Goal: Task Accomplishment & Management: Manage account settings

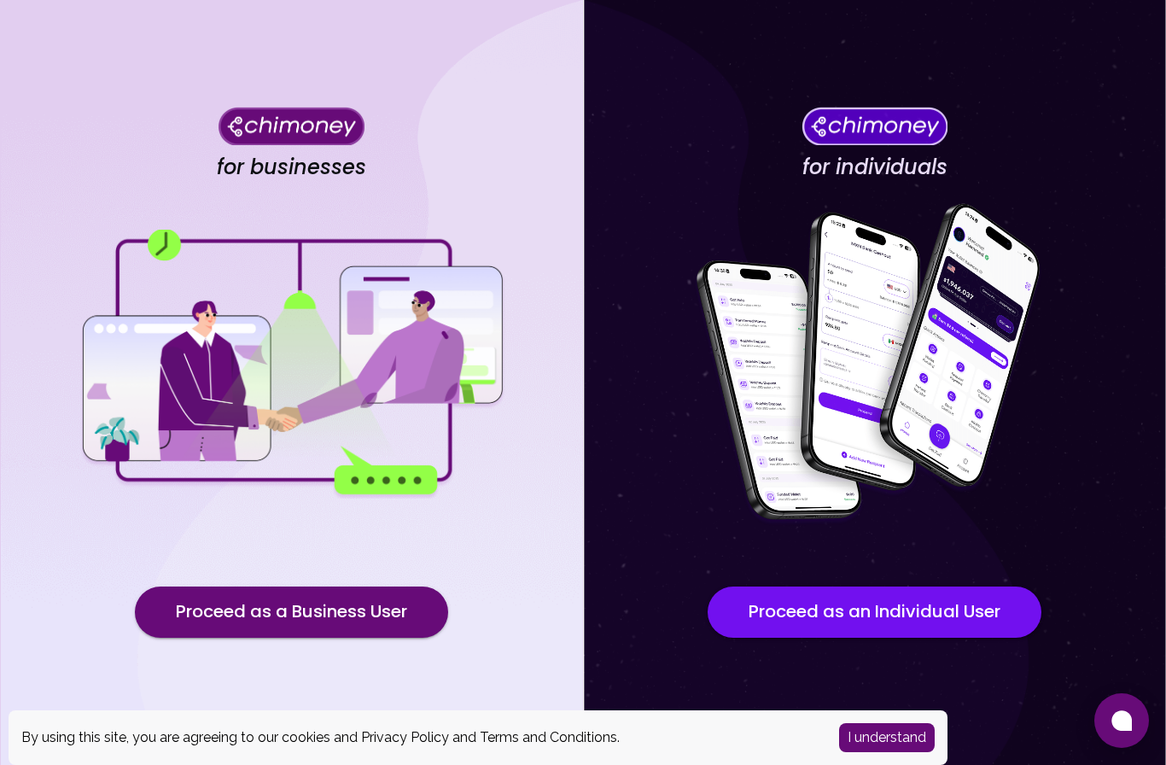
click at [361, 638] on button "Proceed as a Business User" at bounding box center [291, 611] width 313 height 51
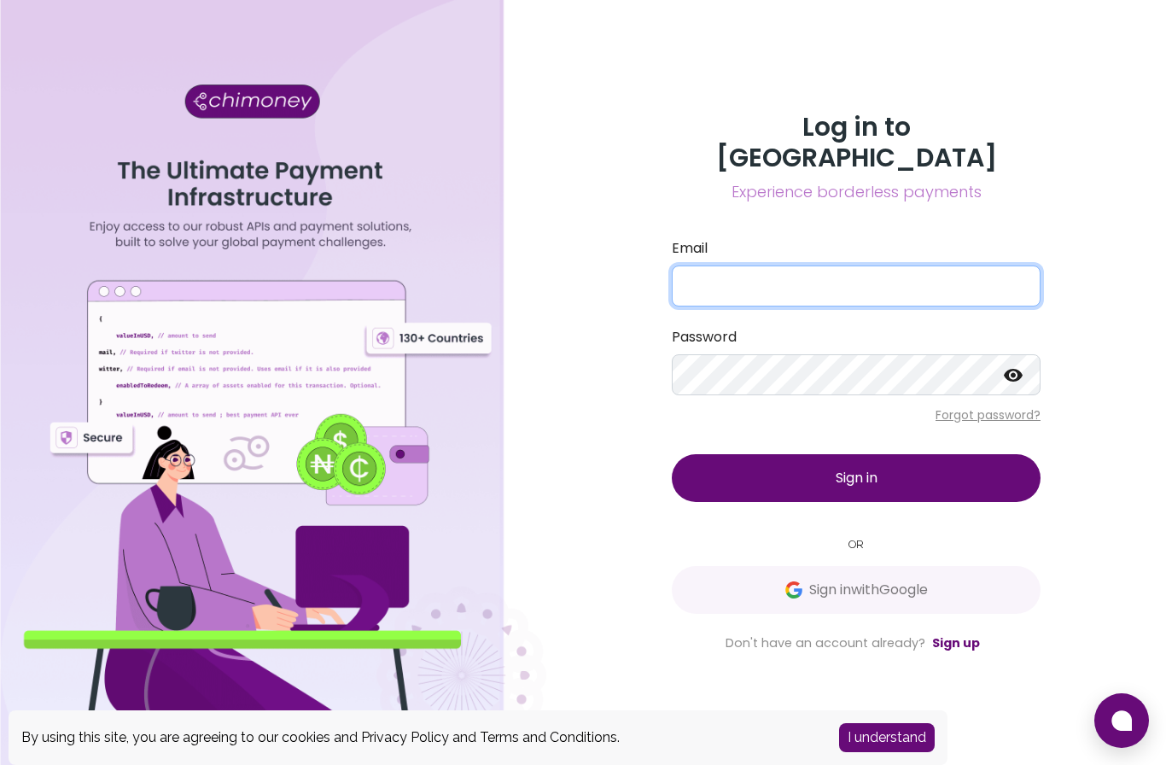
click at [787, 301] on input "Email" at bounding box center [856, 286] width 369 height 41
click at [896, 600] on span "Sign in with Google" at bounding box center [868, 590] width 119 height 20
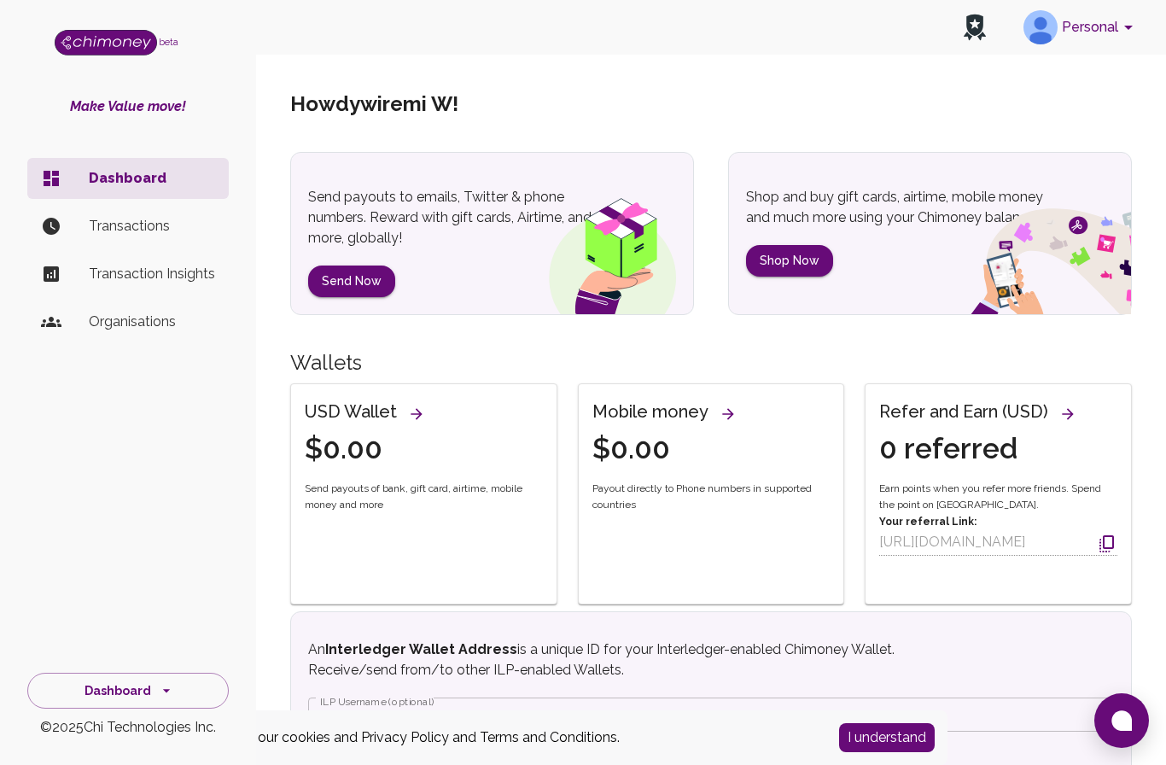
click at [1133, 27] on icon "account of current user" at bounding box center [1128, 27] width 20 height 20
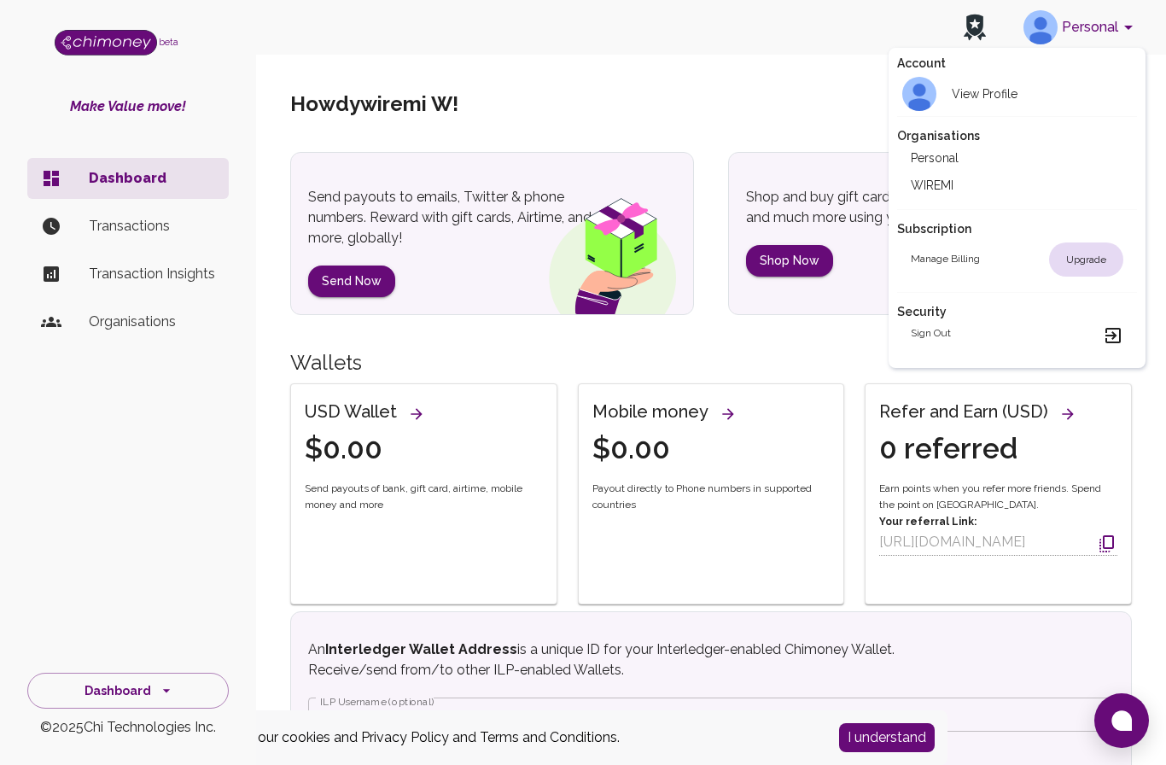
click at [942, 183] on li "WIREMI" at bounding box center [1017, 185] width 240 height 27
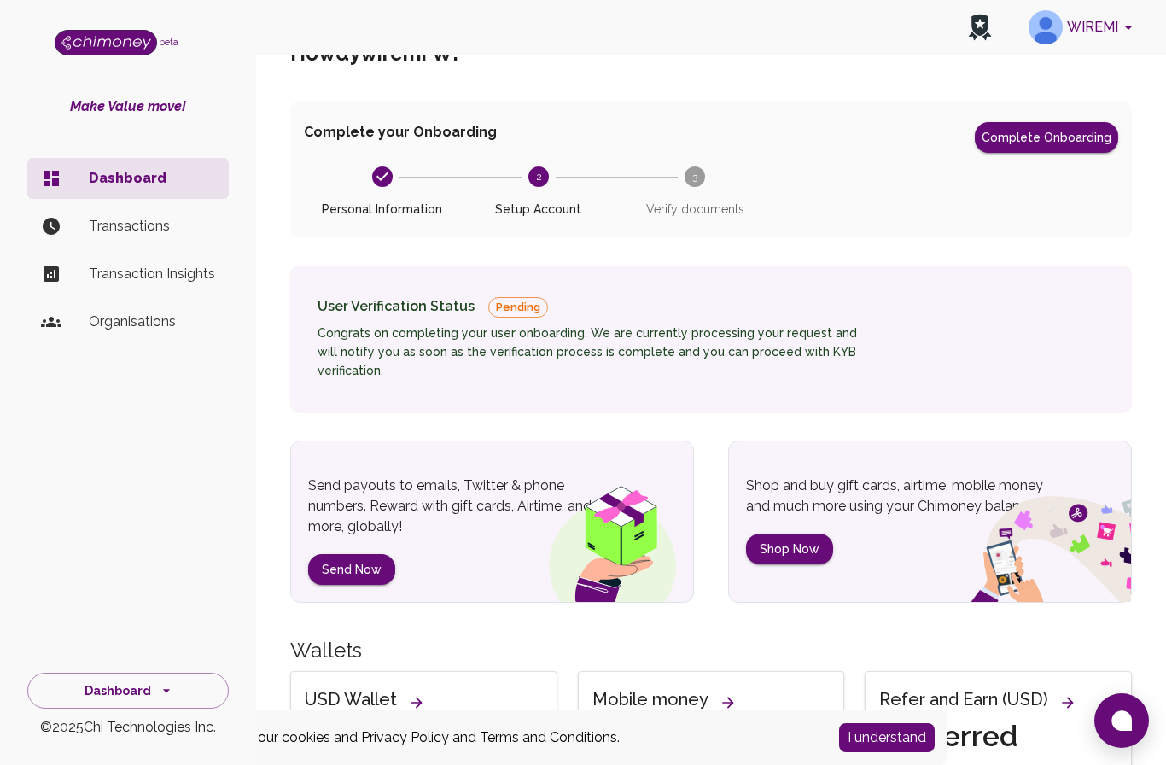
scroll to position [52, 0]
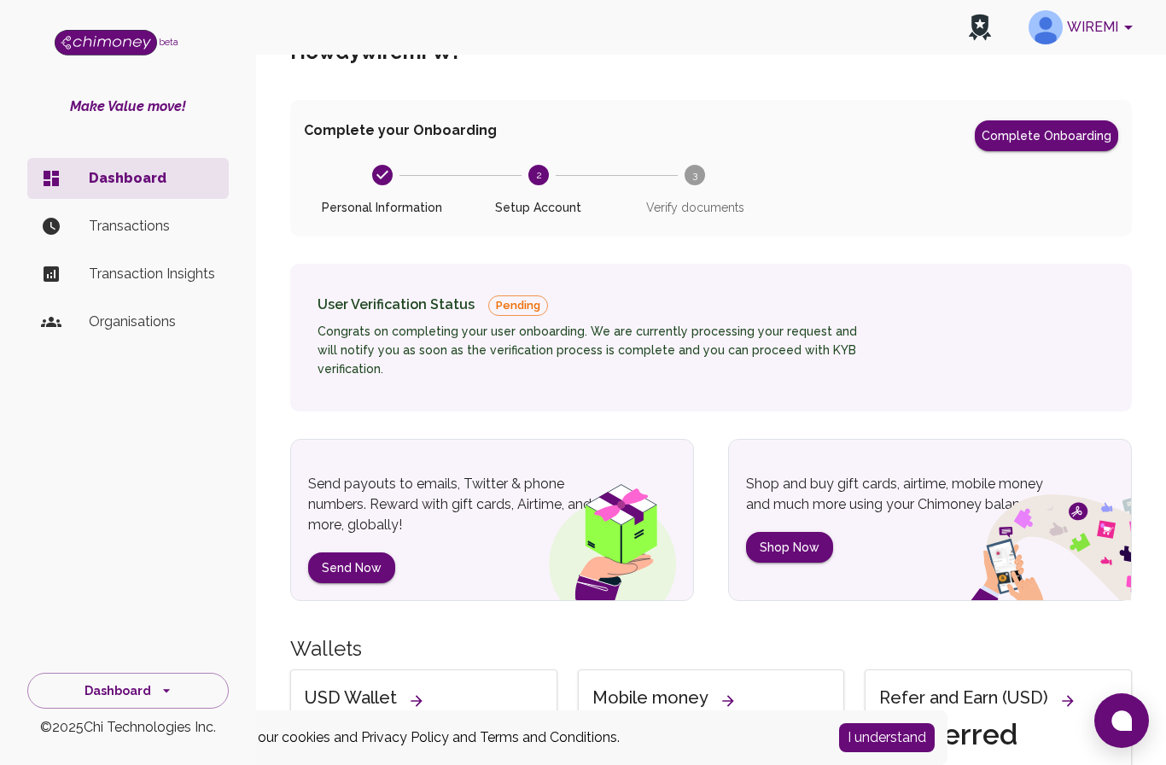
click at [1062, 136] on button "Complete Onboarding" at bounding box center [1046, 135] width 143 height 31
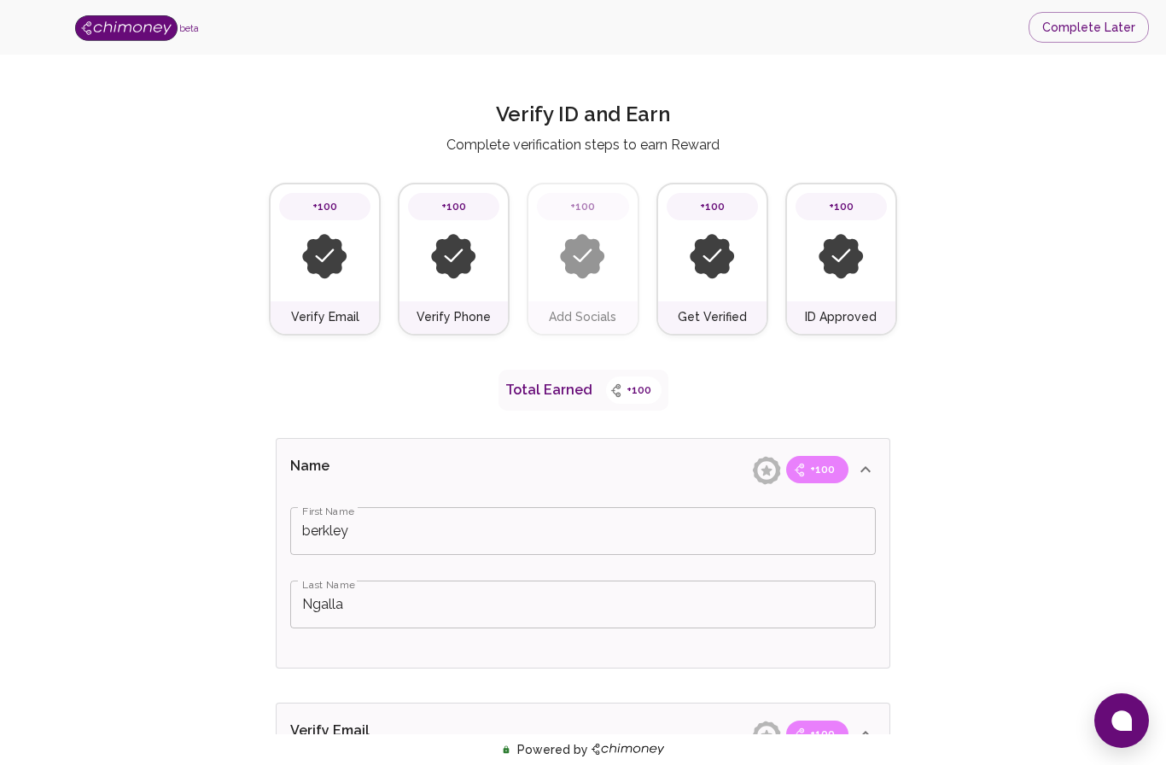
click at [1071, 34] on button "Complete Later" at bounding box center [1089, 28] width 120 height 32
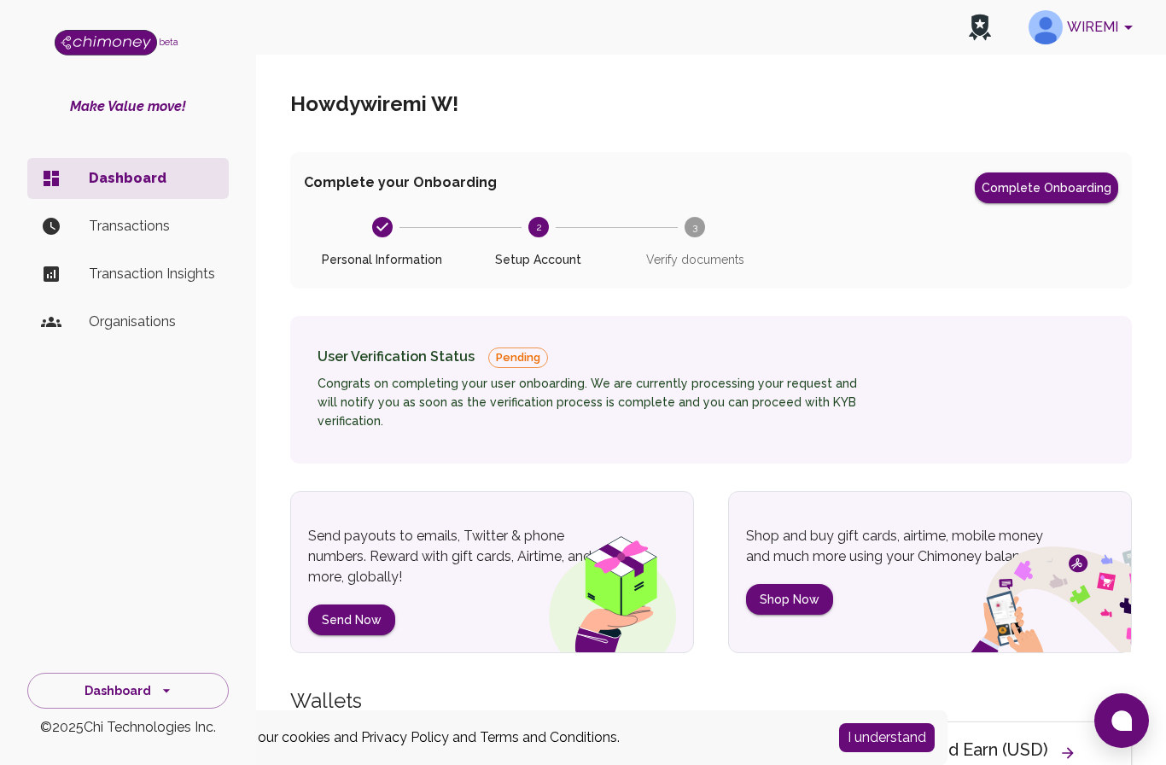
click at [154, 326] on p "Organisations" at bounding box center [152, 322] width 126 height 20
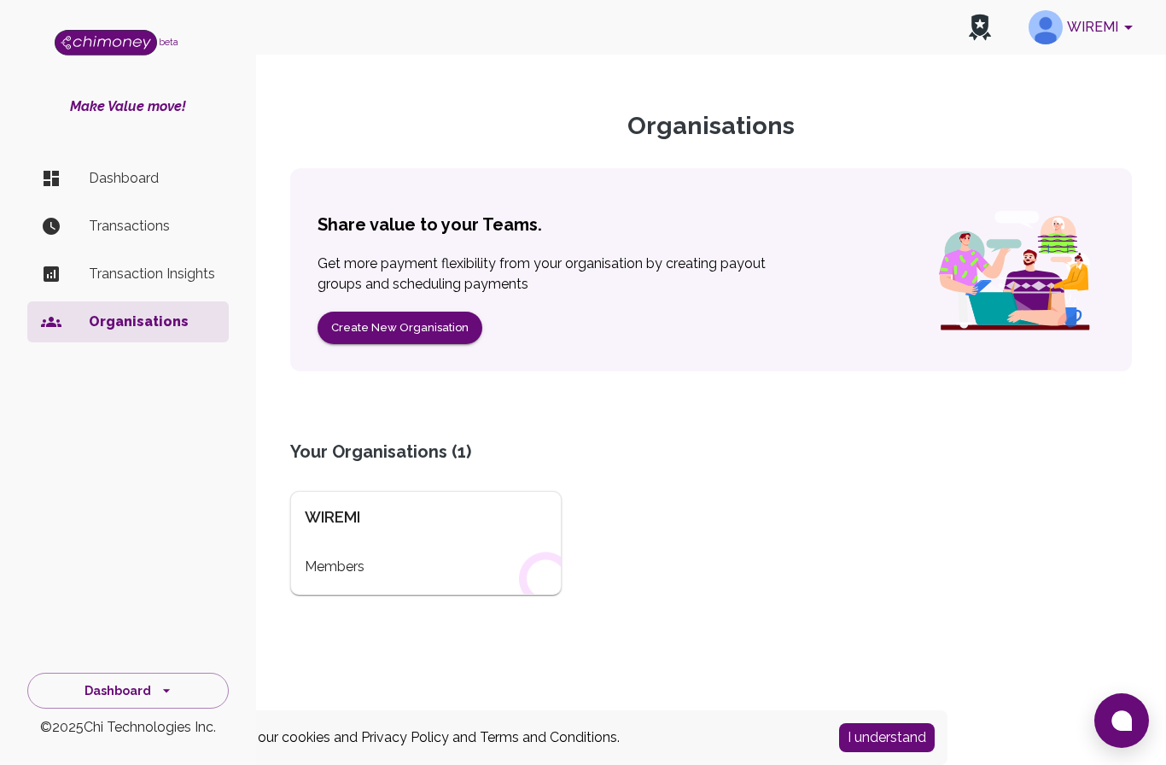
scroll to position [61, 0]
click at [880, 733] on button "I understand" at bounding box center [887, 737] width 96 height 29
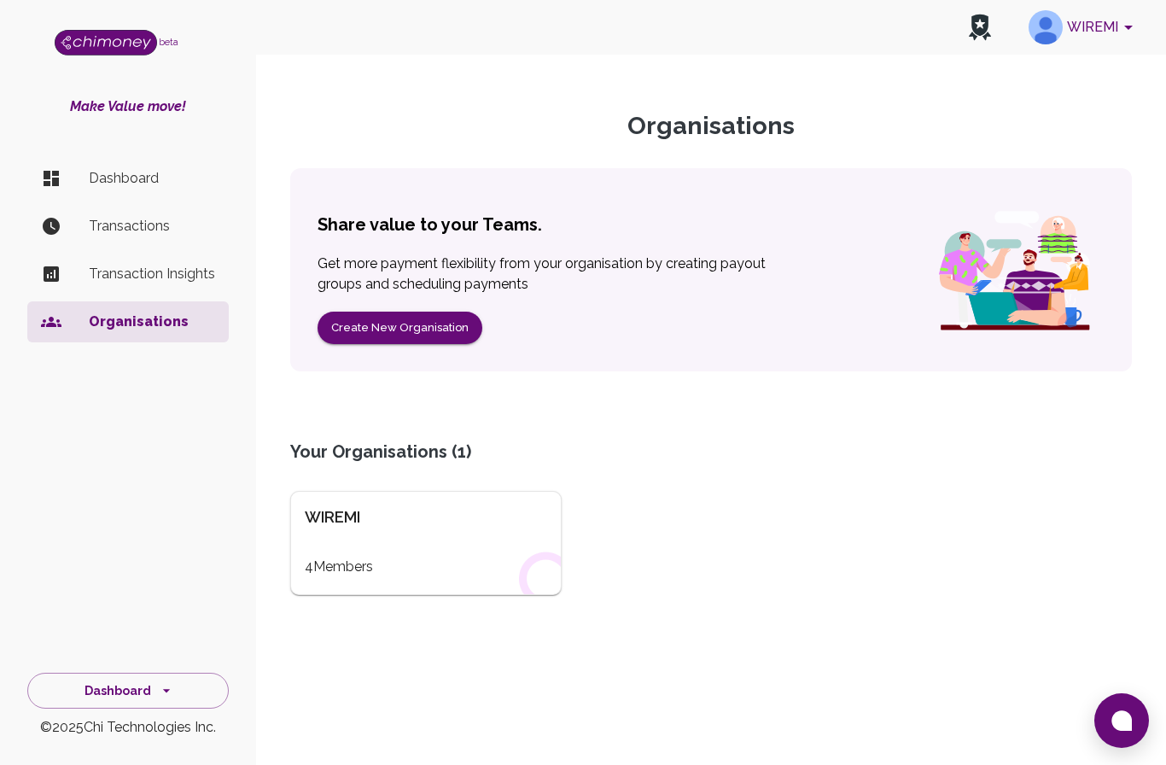
click at [146, 176] on p "Dashboard" at bounding box center [152, 178] width 126 height 20
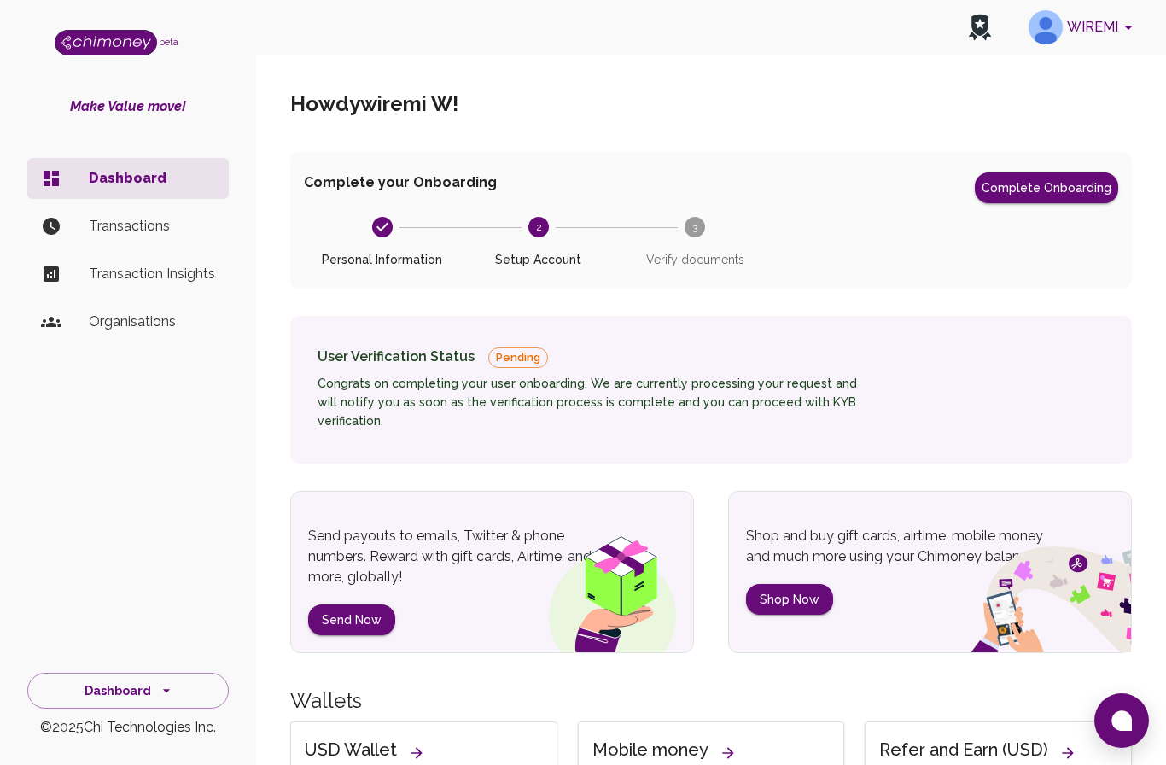
click at [1093, 30] on button "WIREMI" at bounding box center [1084, 27] width 124 height 44
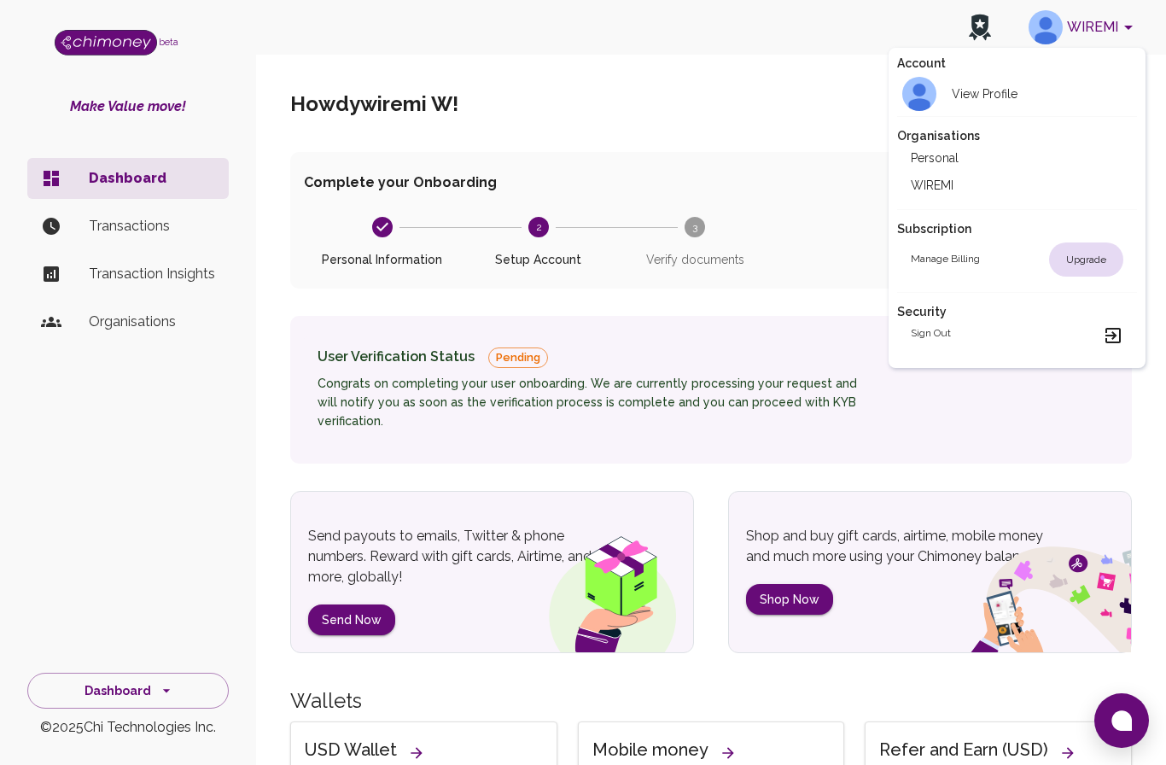
click at [996, 89] on h2 "View Profile" at bounding box center [985, 93] width 66 height 17
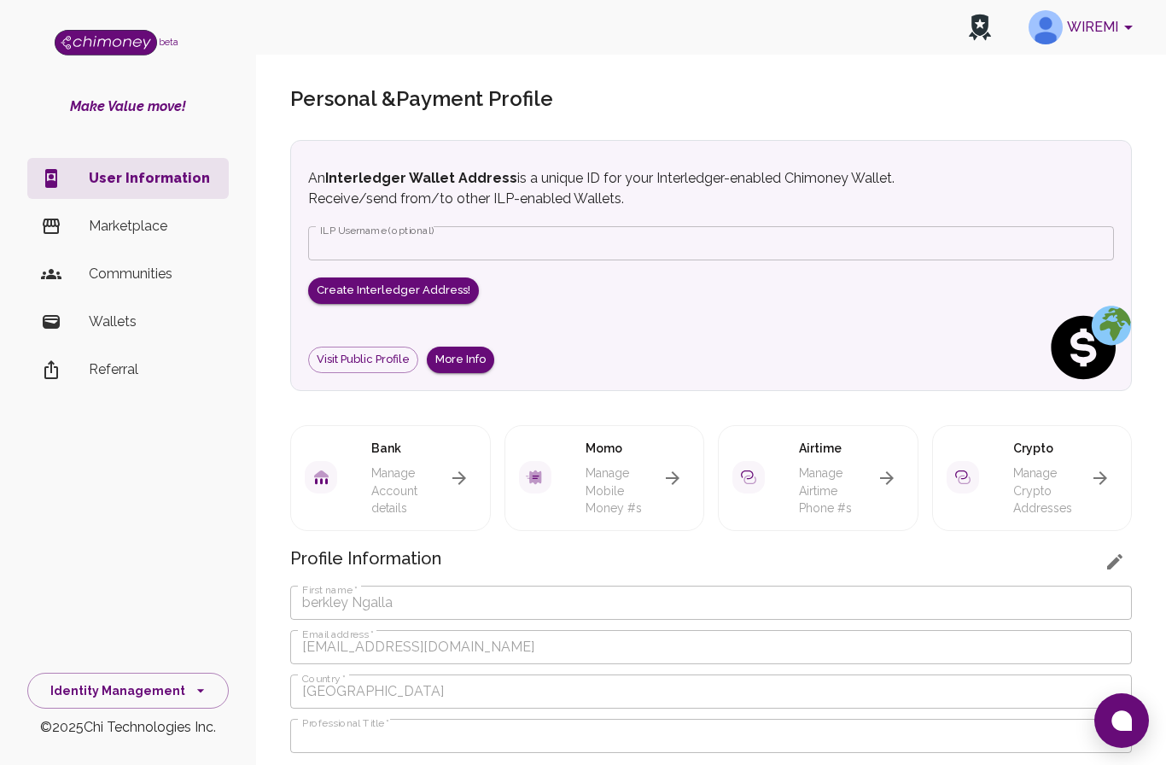
scroll to position [2, 0]
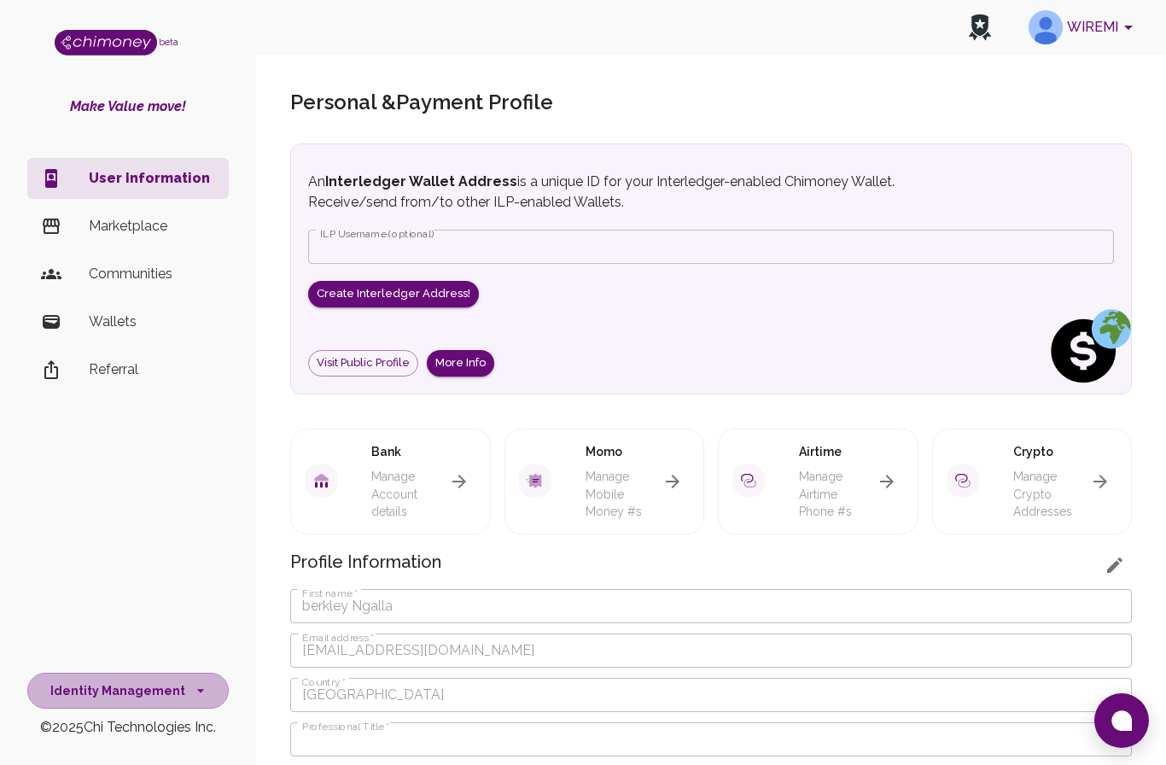
click at [144, 688] on button "Identity Management" at bounding box center [127, 691] width 201 height 37
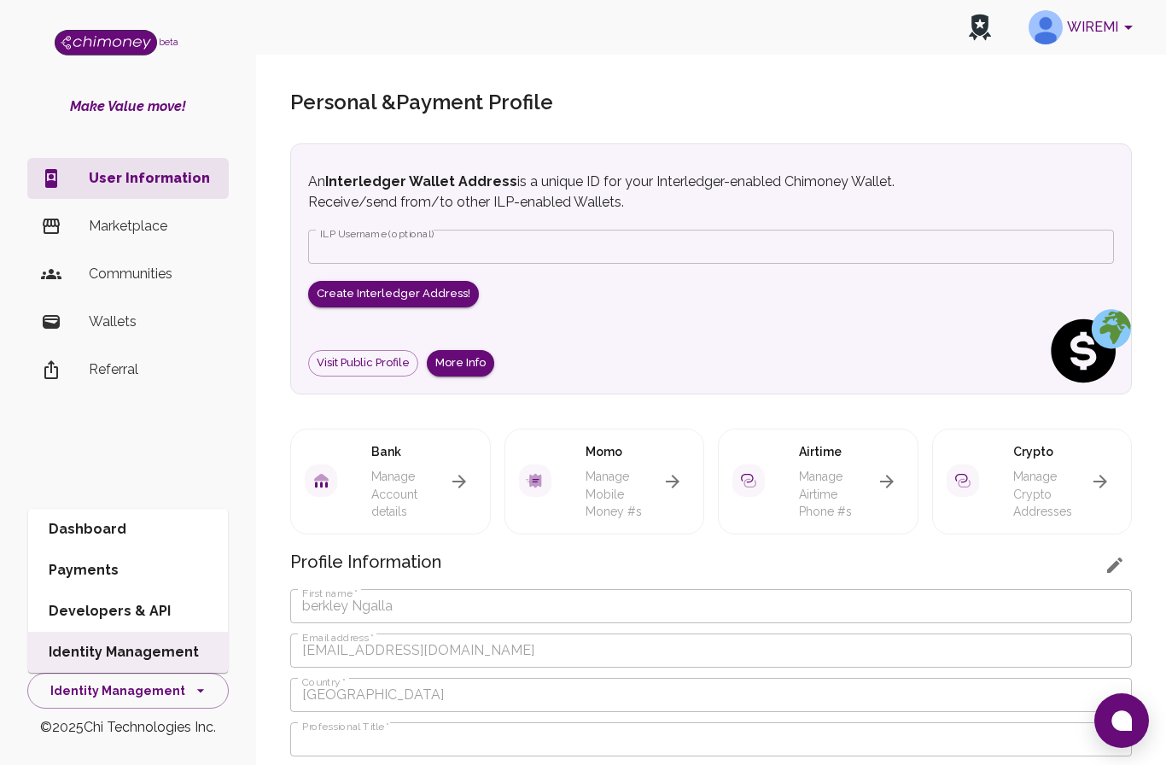
click at [136, 608] on li "Developers & API" at bounding box center [128, 611] width 200 height 41
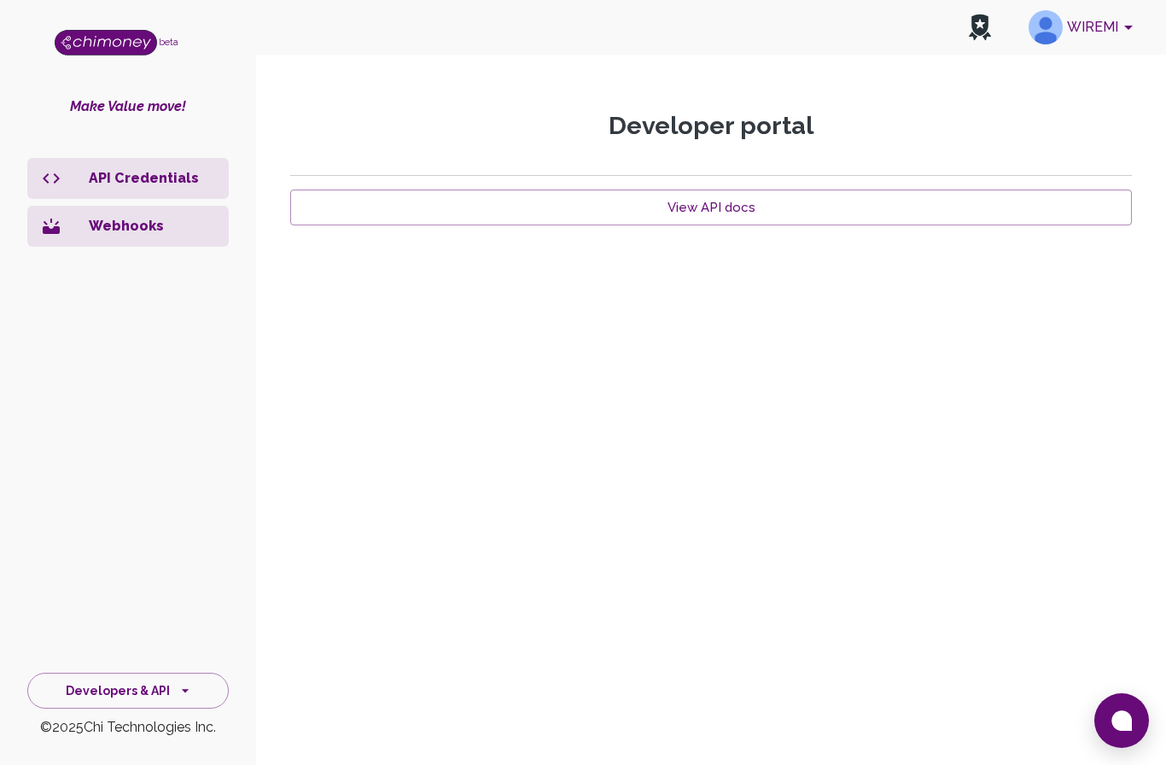
click at [176, 168] on p "API Credentials" at bounding box center [152, 178] width 126 height 20
click at [140, 172] on p "API Credentials" at bounding box center [152, 178] width 126 height 20
click at [116, 184] on p "API Credentials" at bounding box center [152, 178] width 126 height 20
click at [680, 208] on link "View API docs" at bounding box center [711, 208] width 842 height 36
click at [57, 171] on icon "side nav" at bounding box center [51, 178] width 20 height 20
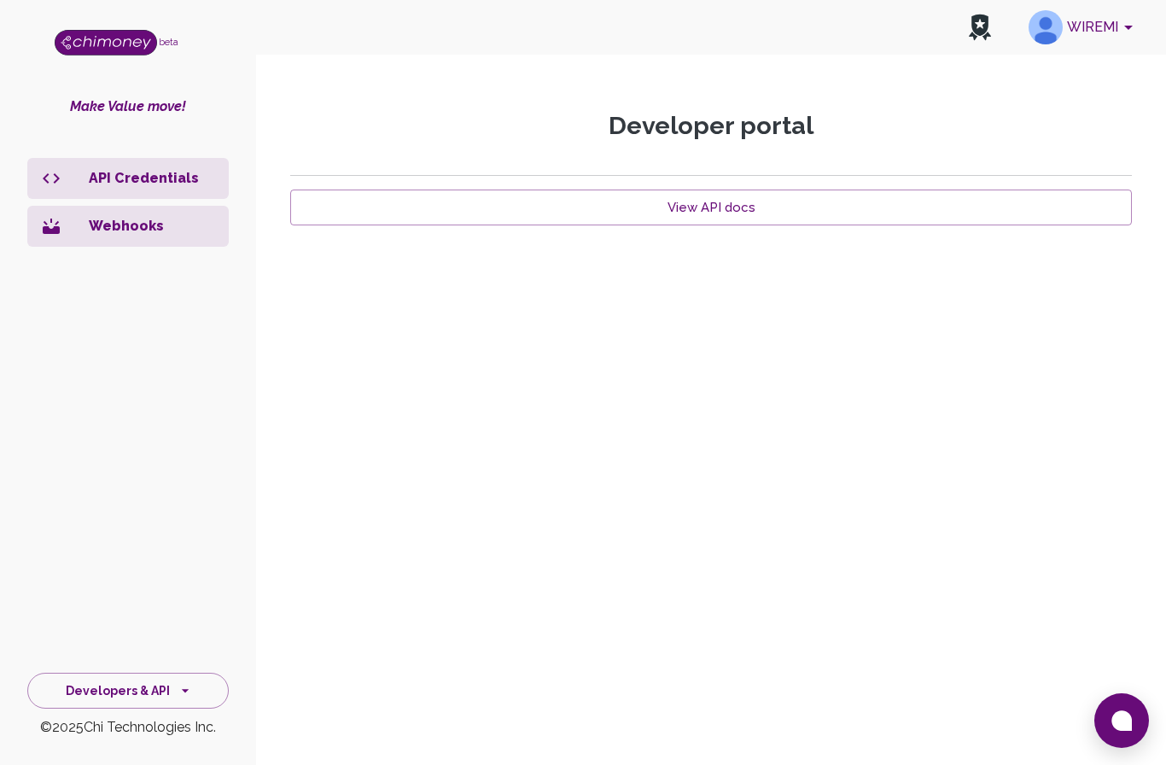
click at [51, 182] on icon "side nav" at bounding box center [51, 178] width 20 height 20
click at [50, 181] on icon "side nav" at bounding box center [51, 178] width 20 height 20
click at [59, 178] on icon "side nav" at bounding box center [51, 178] width 17 height 10
click at [141, 223] on p "Webhooks" at bounding box center [152, 226] width 126 height 20
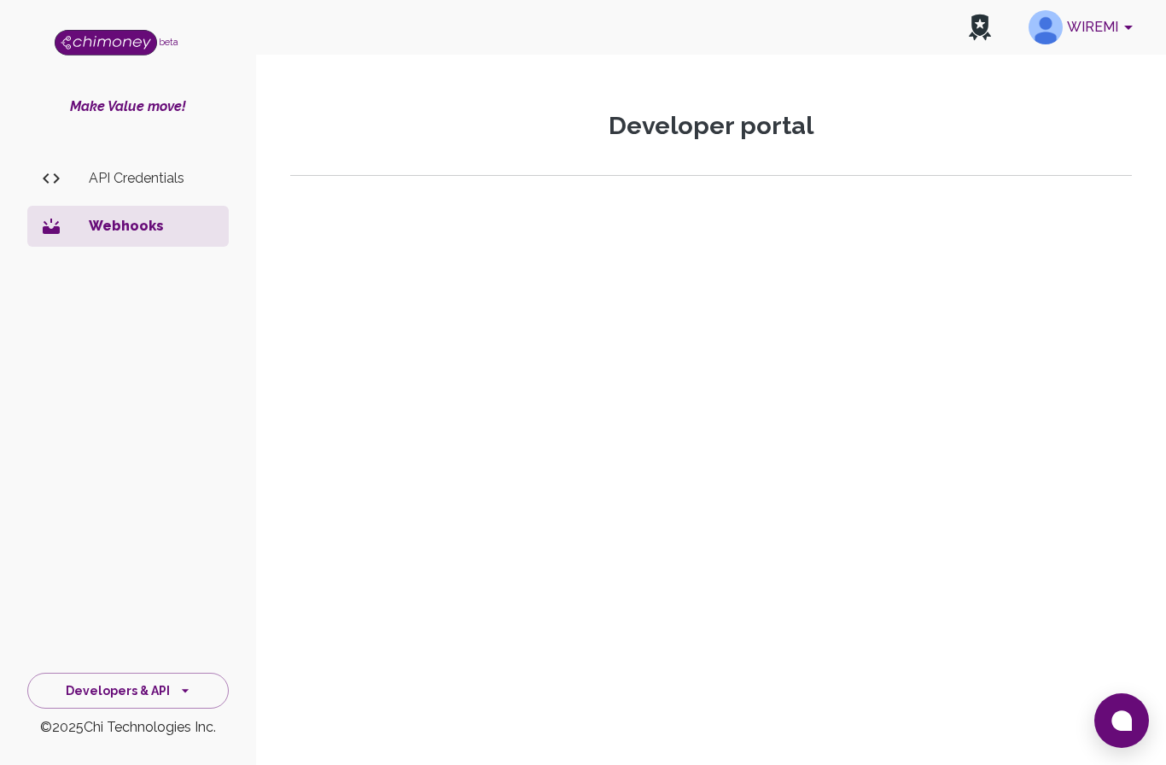
click at [190, 686] on icon "side nav" at bounding box center [185, 690] width 17 height 17
click at [110, 564] on li "Payments" at bounding box center [128, 570] width 200 height 41
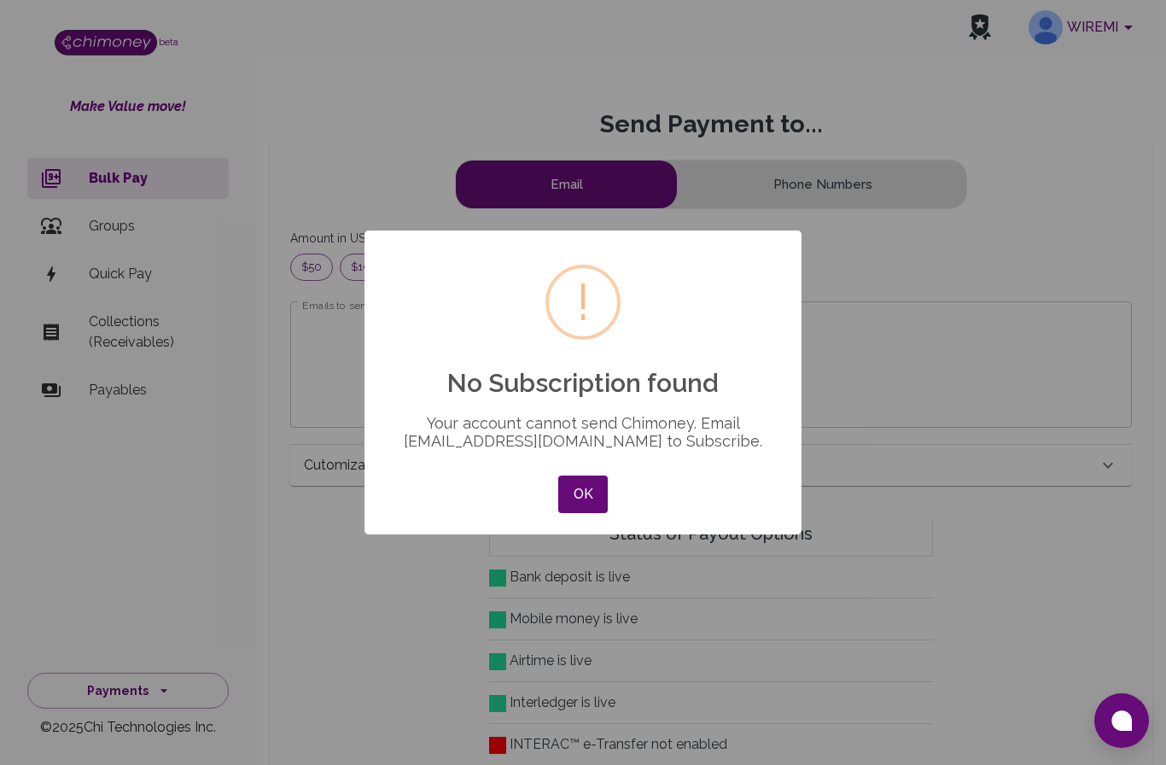
scroll to position [220, 813]
click at [594, 491] on button "OK" at bounding box center [583, 495] width 50 height 38
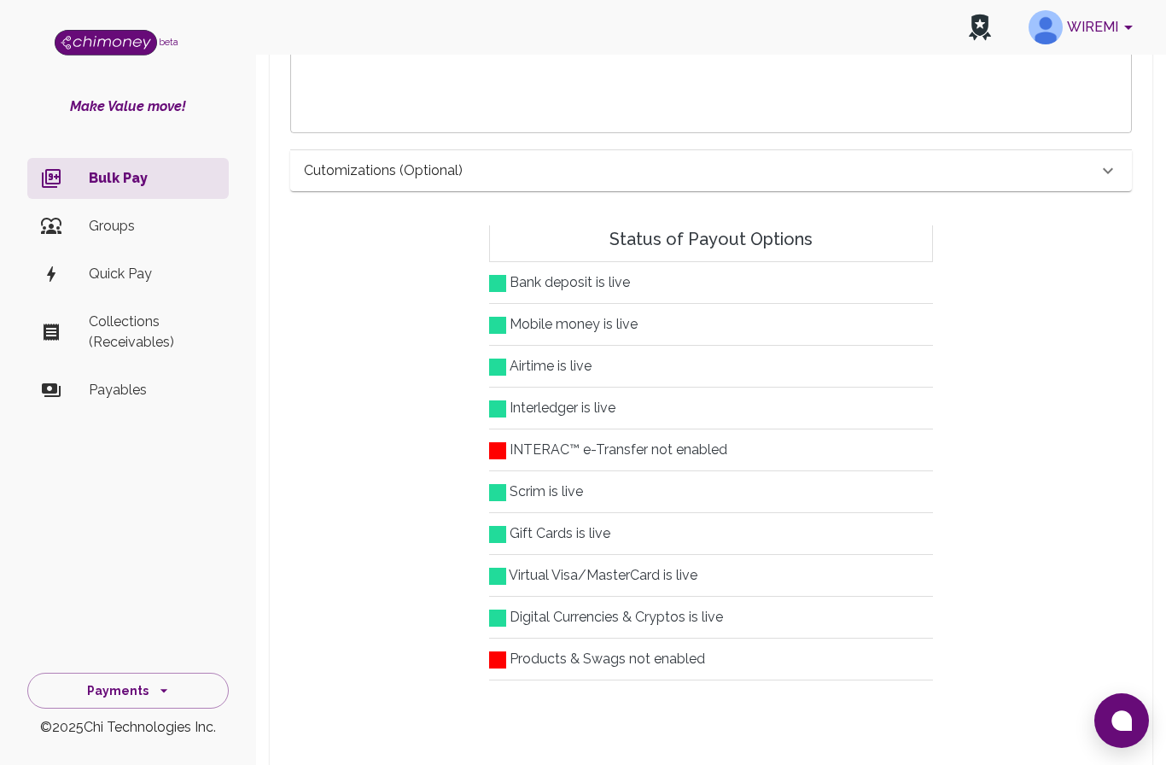
scroll to position [300, 0]
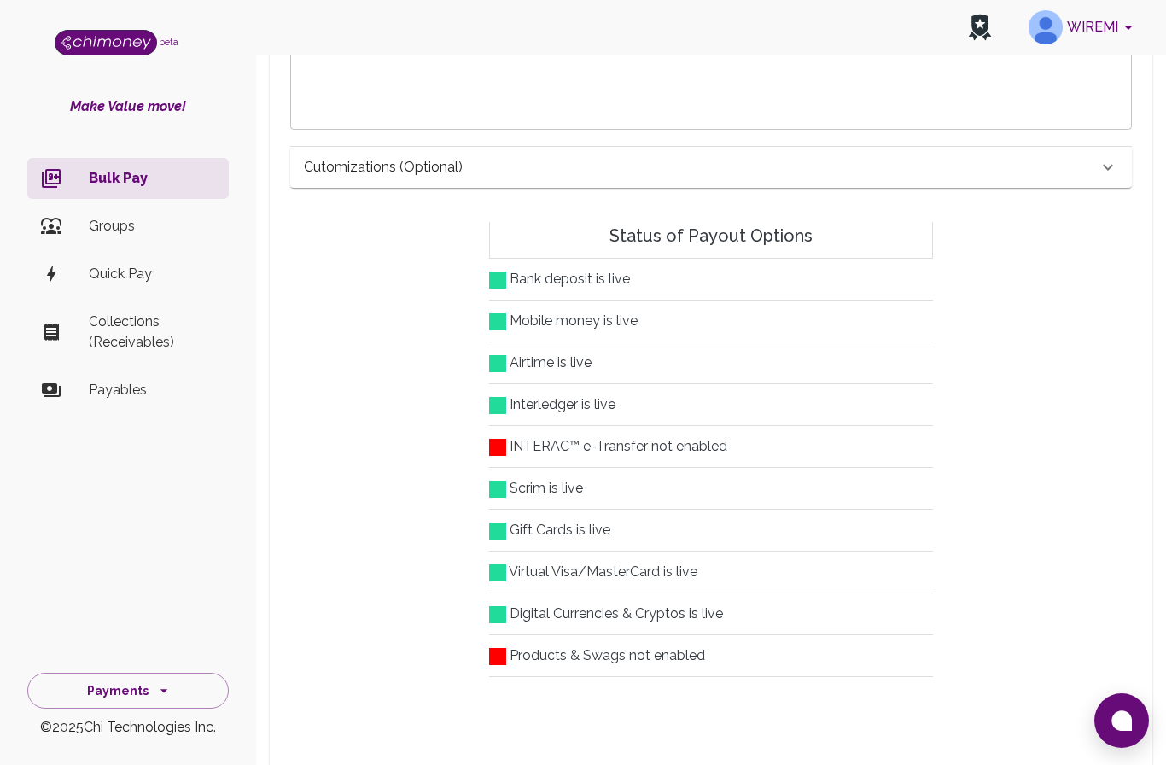
click at [119, 709] on button "Payments" at bounding box center [127, 691] width 201 height 37
click at [123, 550] on li "Dashboard" at bounding box center [128, 529] width 200 height 41
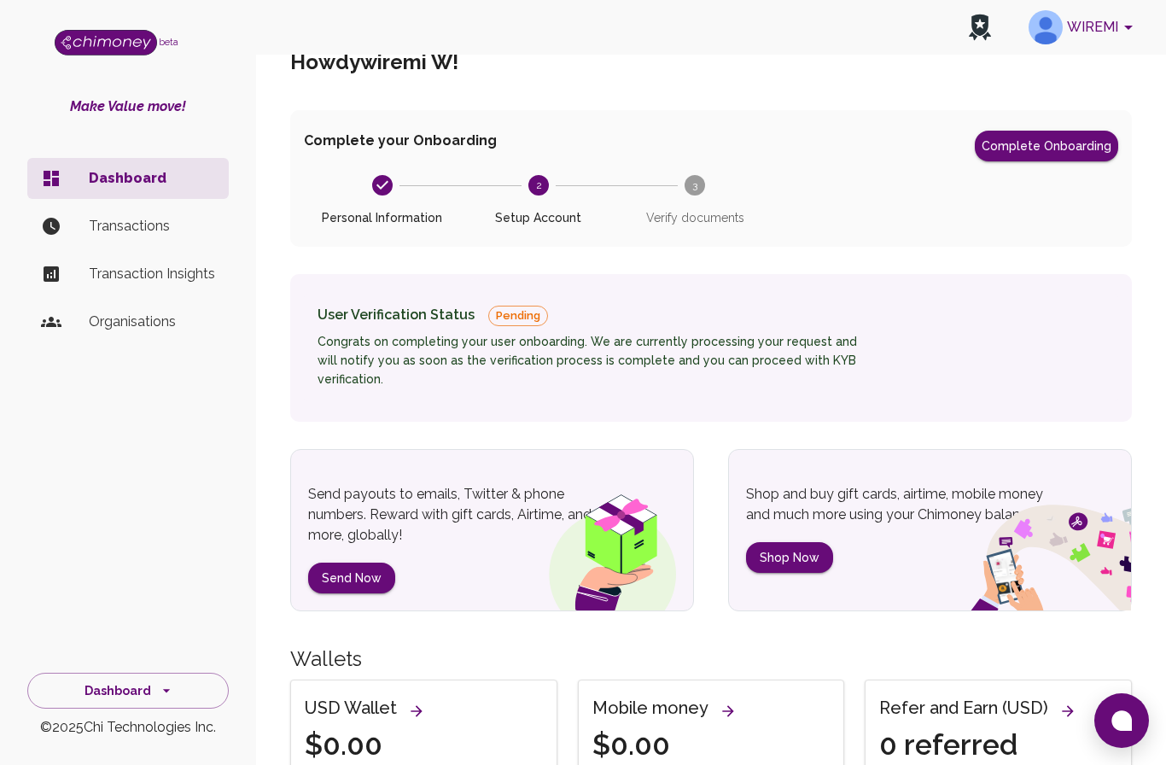
click at [697, 208] on span "Verify documents" at bounding box center [695, 210] width 143 height 31
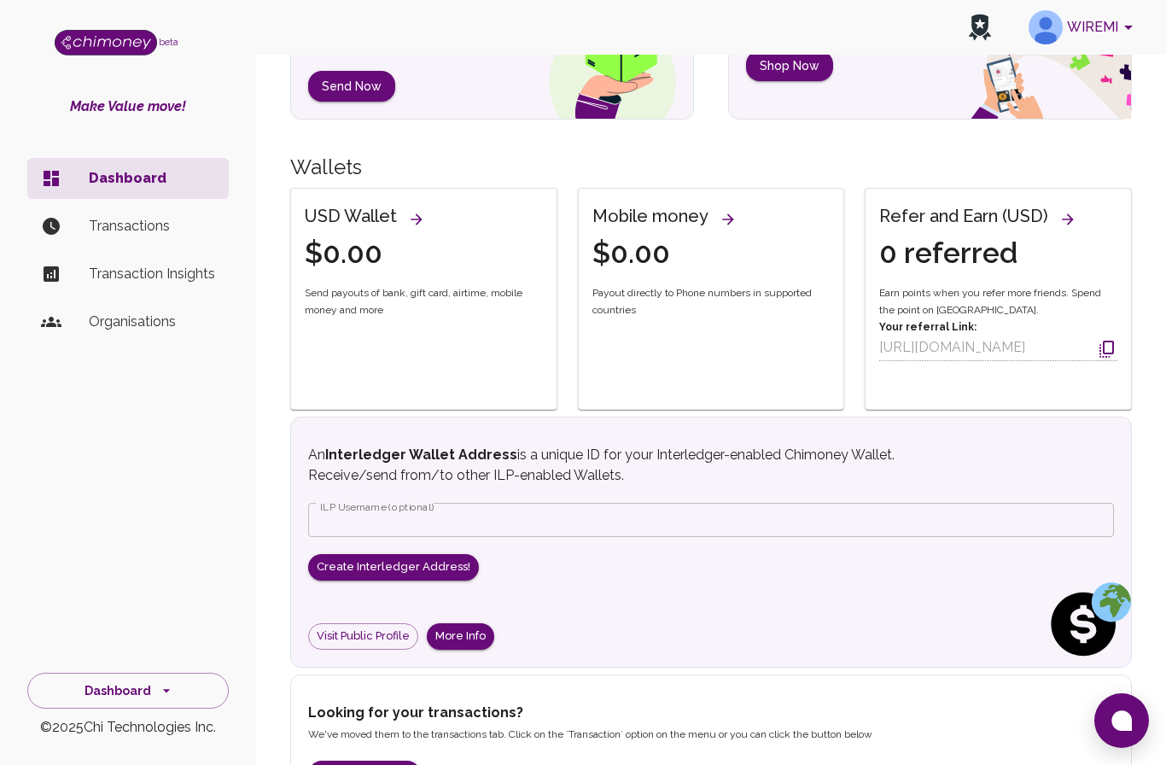
scroll to position [533, 0]
click at [158, 225] on p "Transactions" at bounding box center [152, 226] width 126 height 20
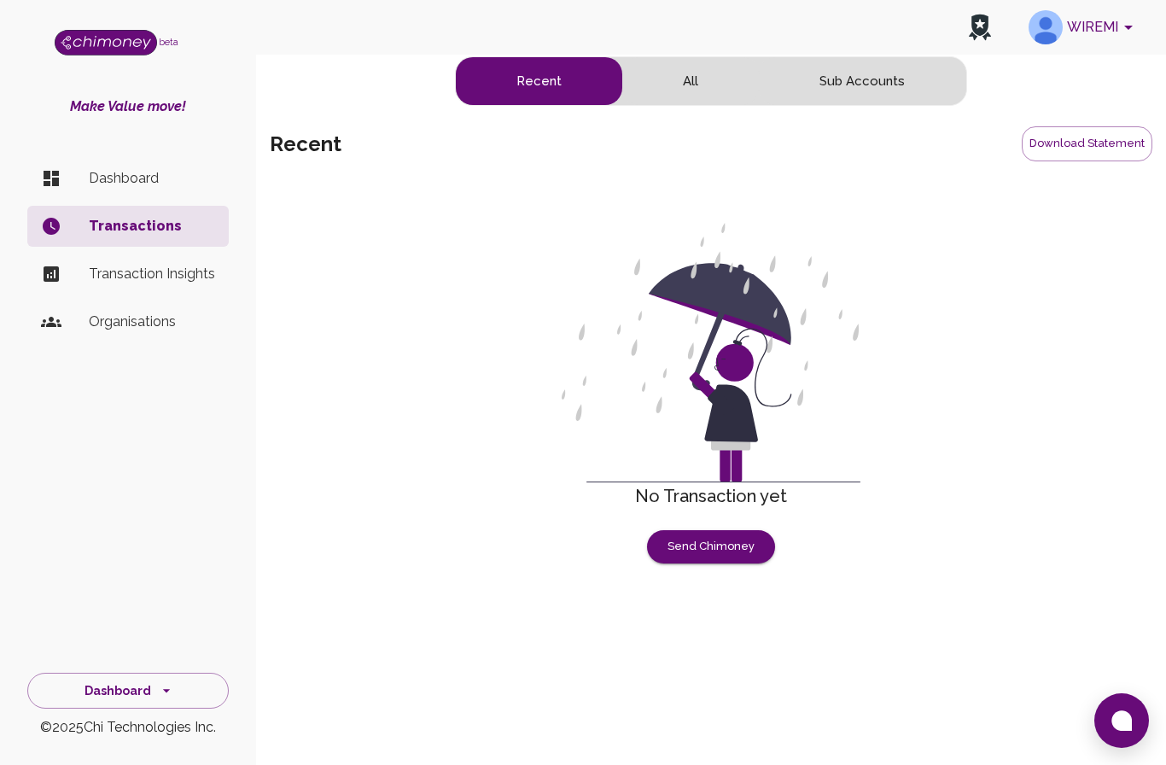
click at [179, 284] on li "Transaction Insights" at bounding box center [127, 274] width 201 height 41
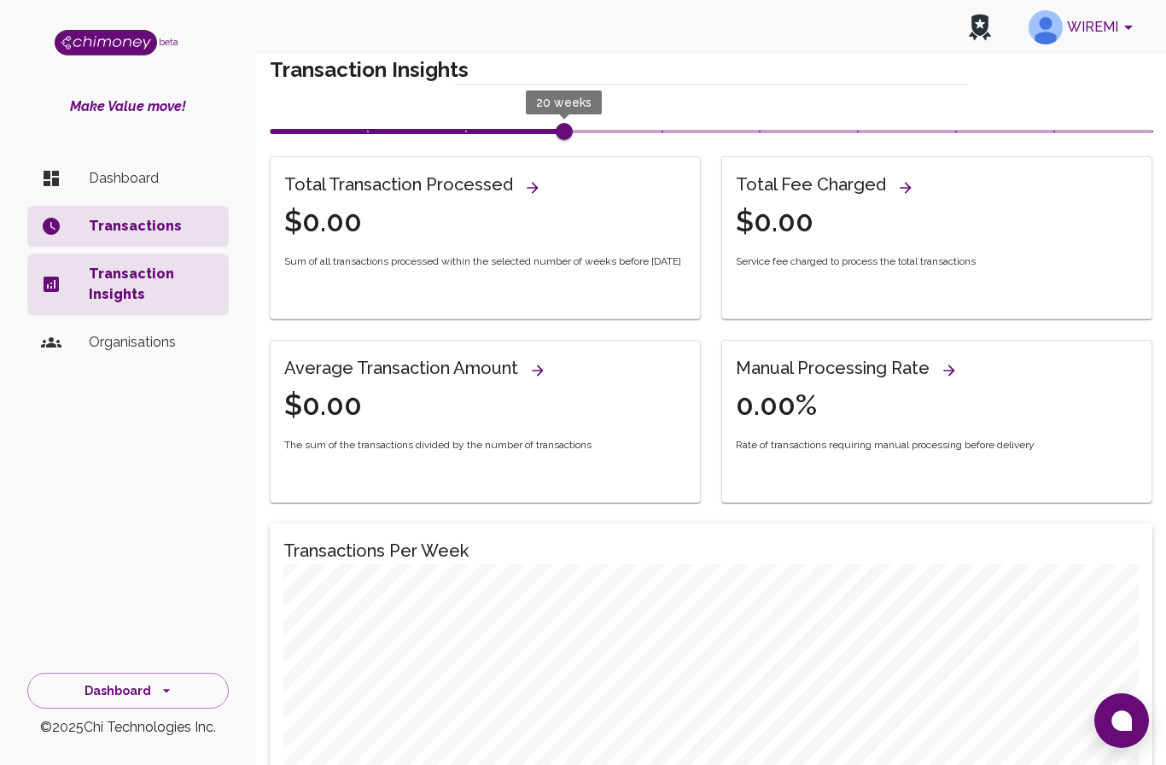
click at [138, 351] on p "Organisations" at bounding box center [152, 342] width 126 height 20
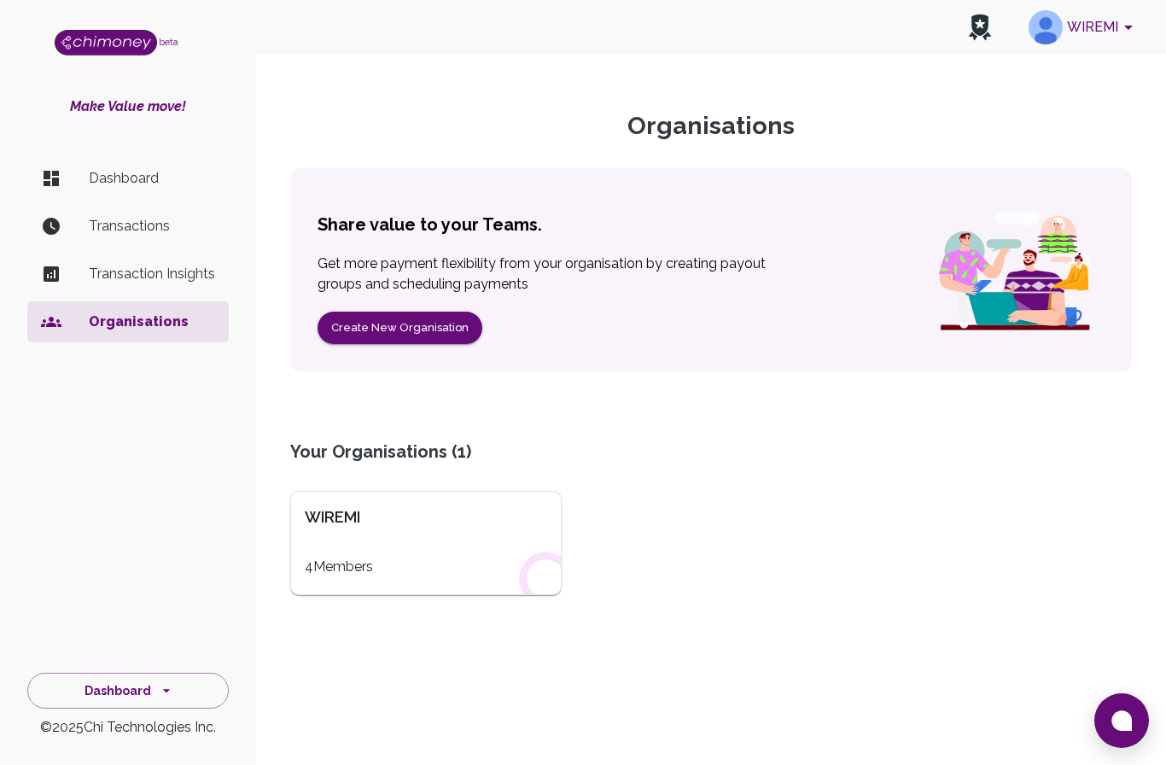
click at [326, 547] on div "WIREMI 4 Members" at bounding box center [425, 543] width 271 height 104
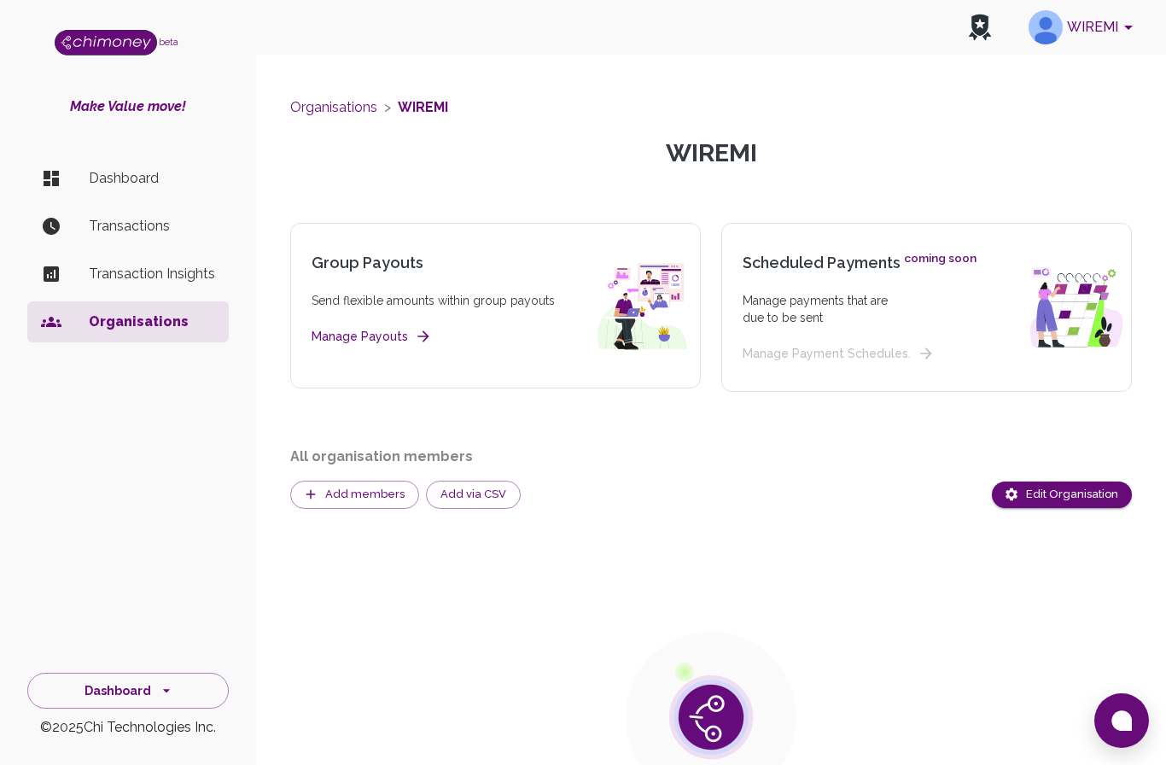
click at [1052, 492] on button "Edit Organisation" at bounding box center [1062, 494] width 140 height 26
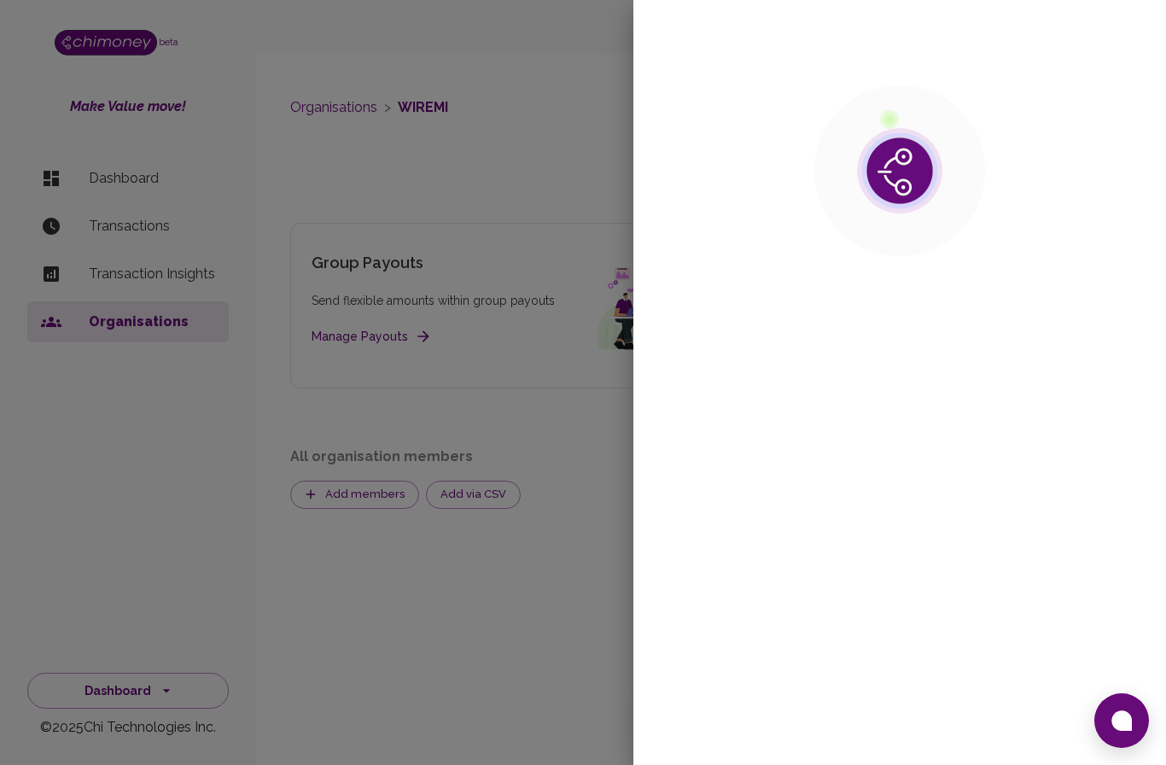
click at [575, 216] on div at bounding box center [583, 382] width 1166 height 765
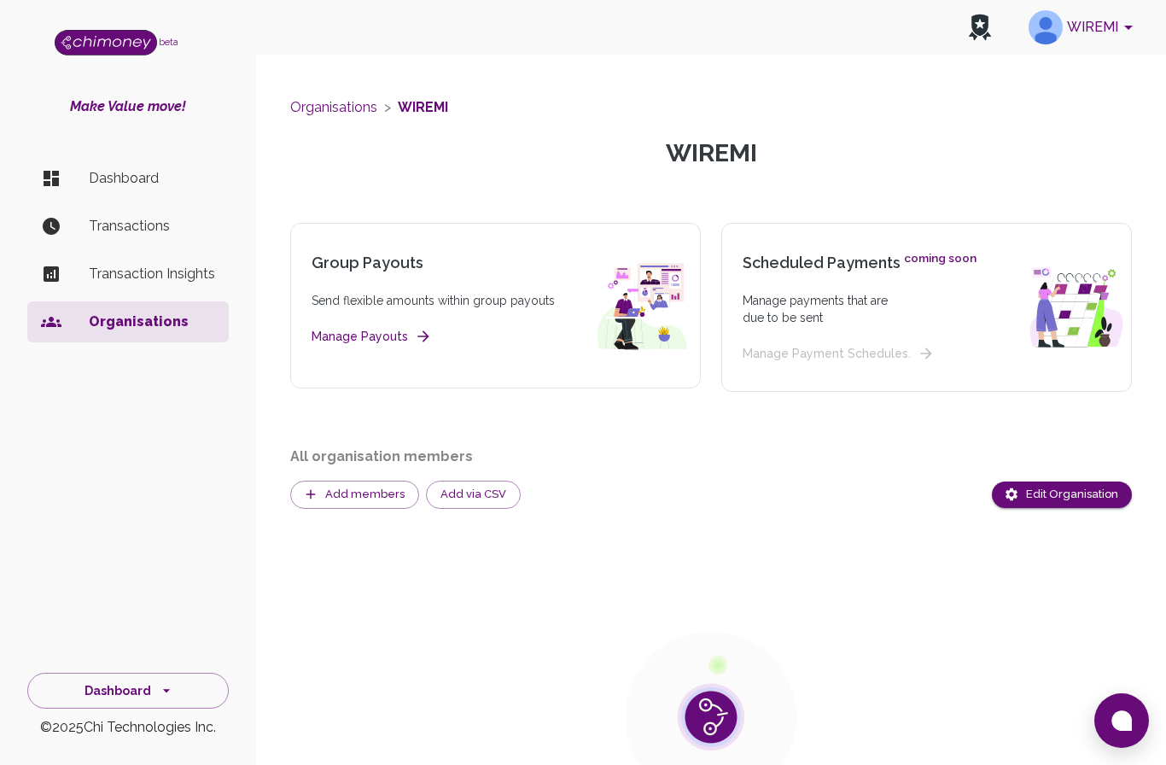
click at [163, 699] on icon "side nav" at bounding box center [166, 690] width 17 height 17
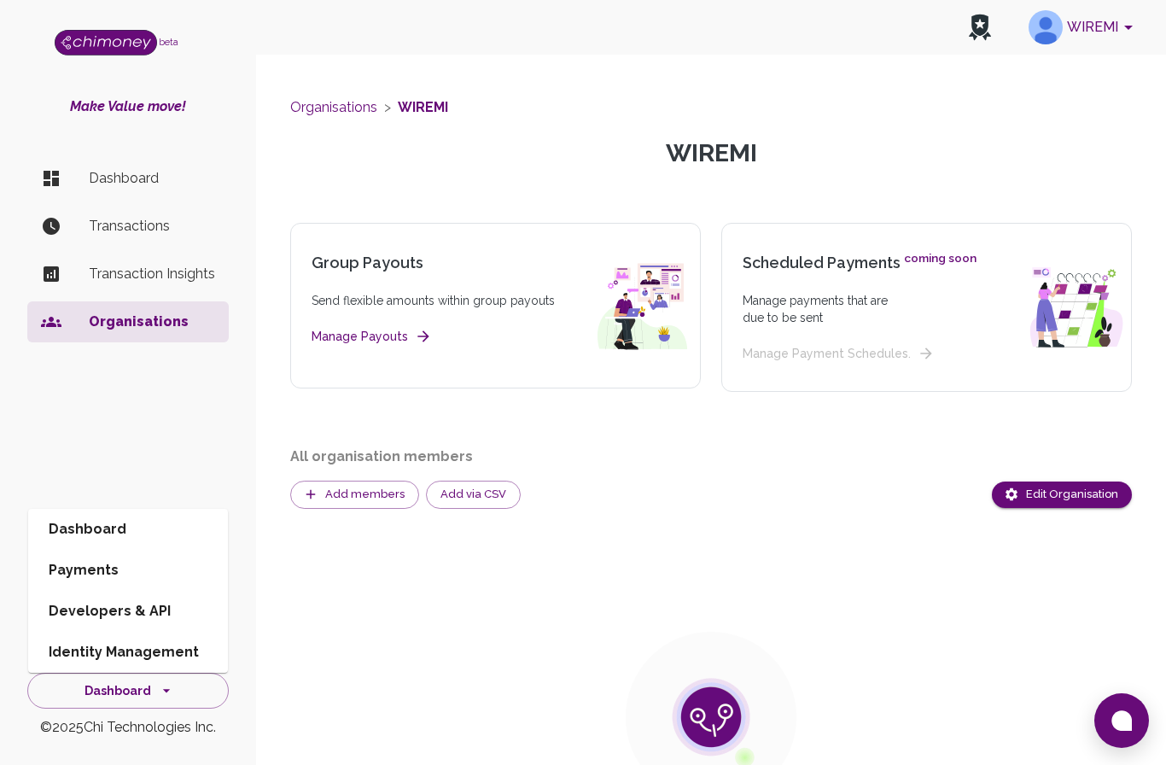
click at [149, 673] on li "Identity Management" at bounding box center [128, 652] width 200 height 41
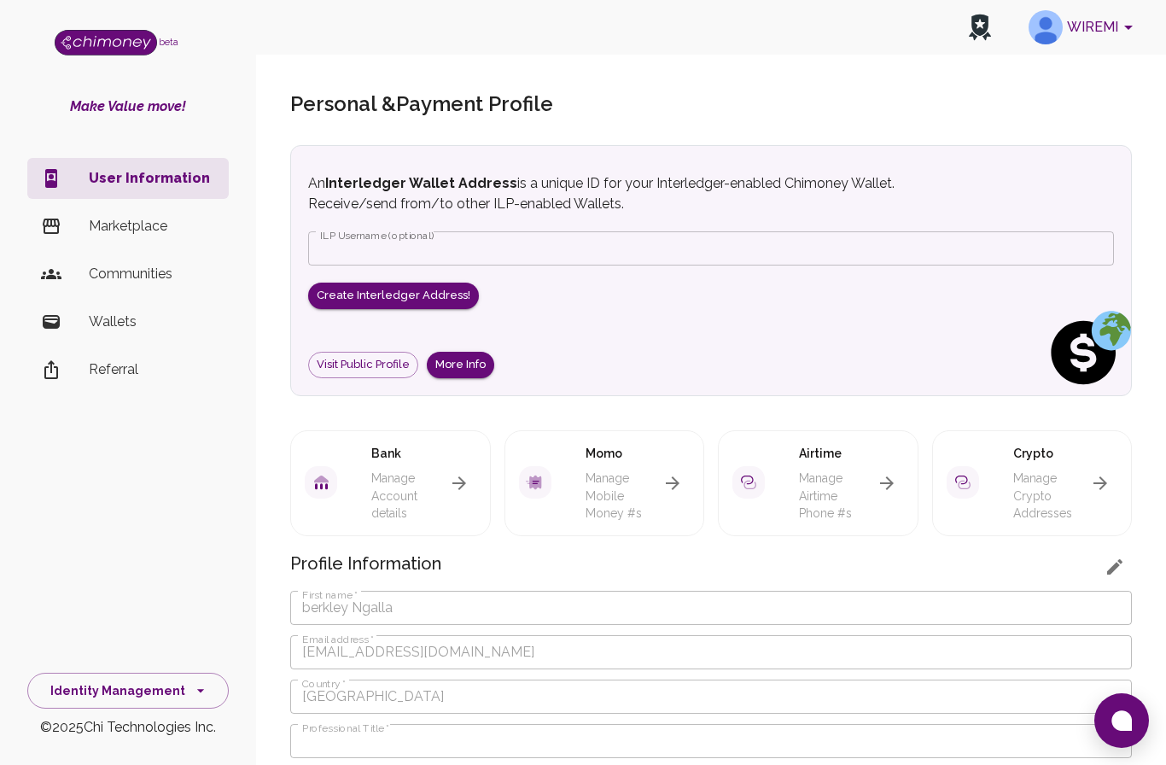
click at [110, 709] on button "Identity Management" at bounding box center [127, 691] width 201 height 37
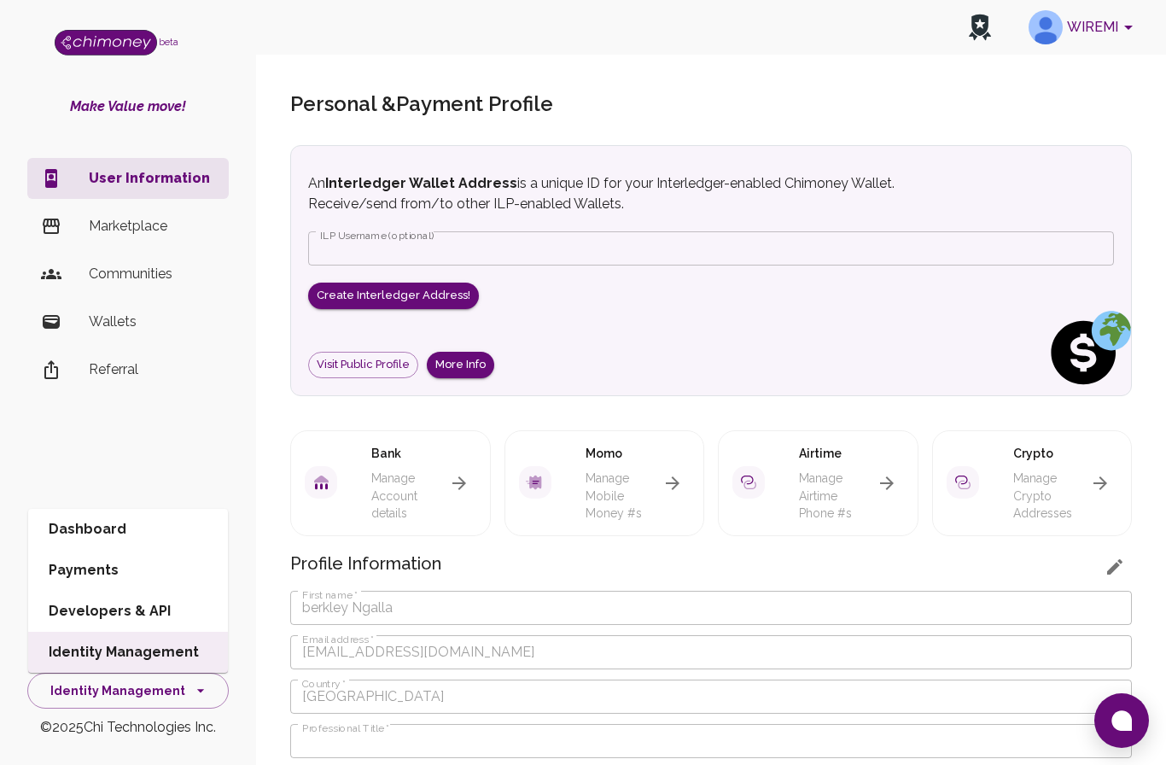
click at [120, 632] on li "Developers & API" at bounding box center [128, 611] width 200 height 41
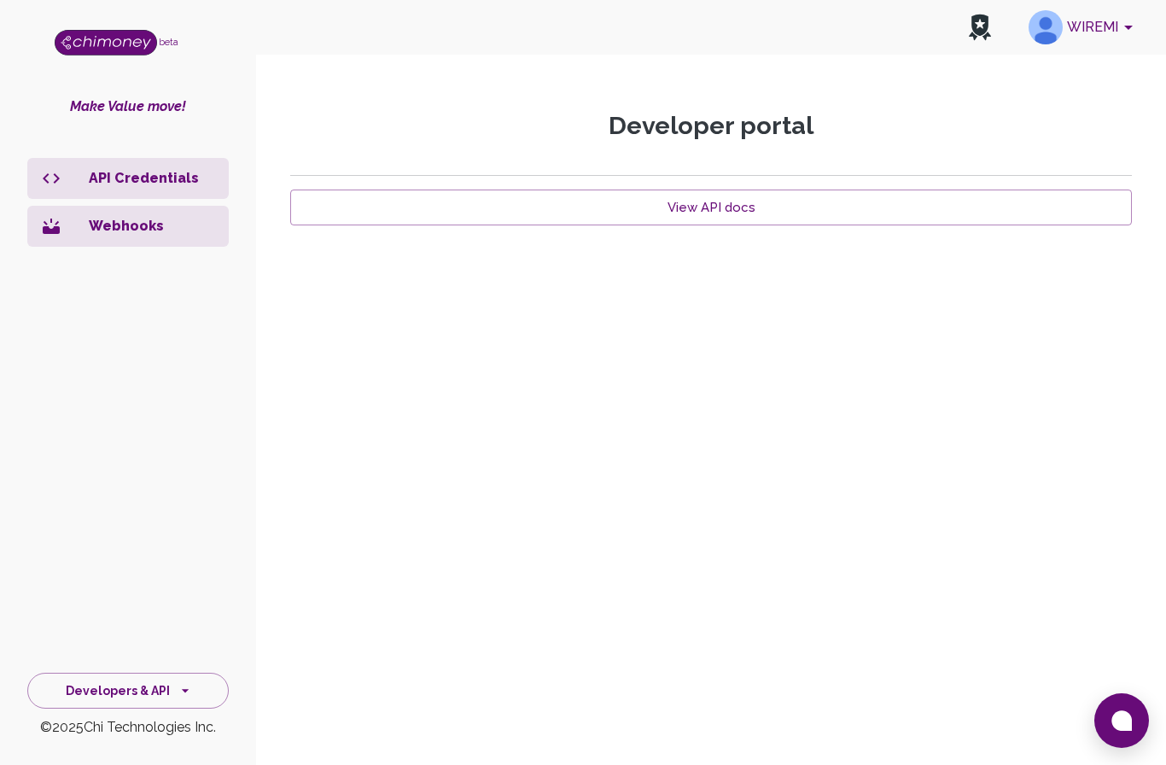
click at [180, 117] on div "Make Value move! API Credentials Webhooks" at bounding box center [128, 363] width 256 height 534
click at [151, 182] on p "API Credentials" at bounding box center [152, 178] width 126 height 20
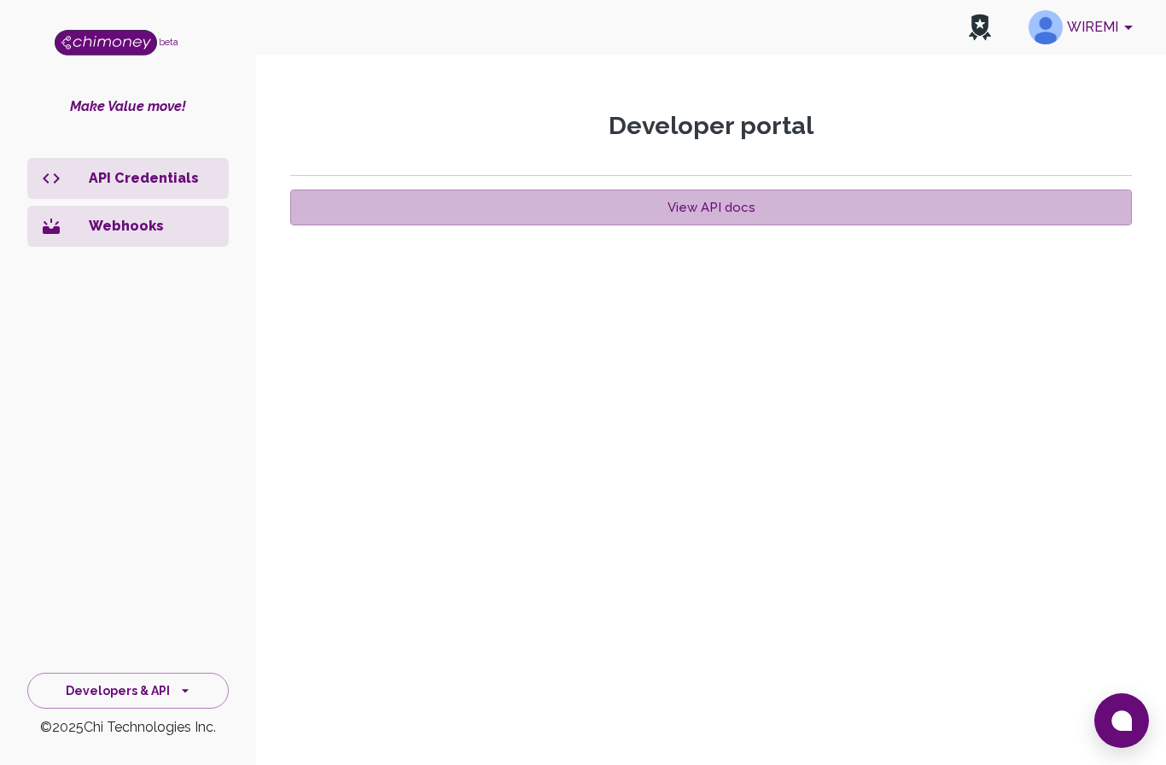
click at [715, 209] on link "View API docs" at bounding box center [711, 208] width 842 height 36
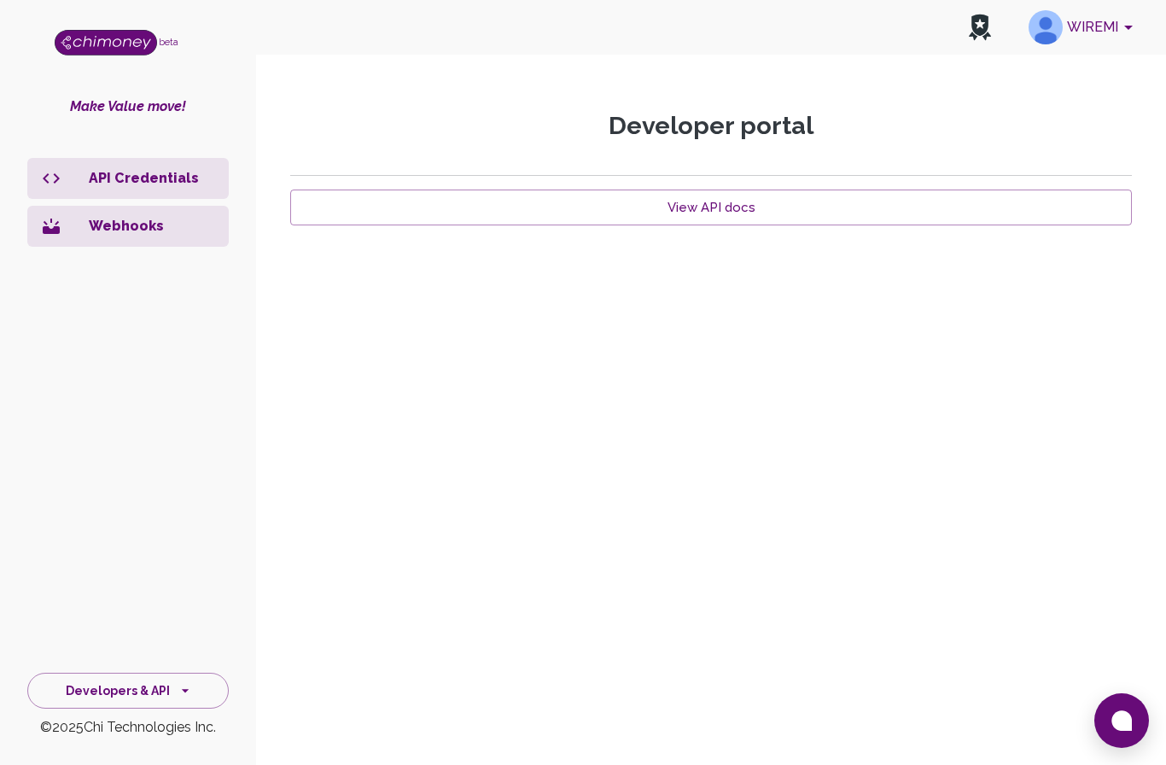
click at [182, 695] on icon "side nav" at bounding box center [185, 690] width 17 height 17
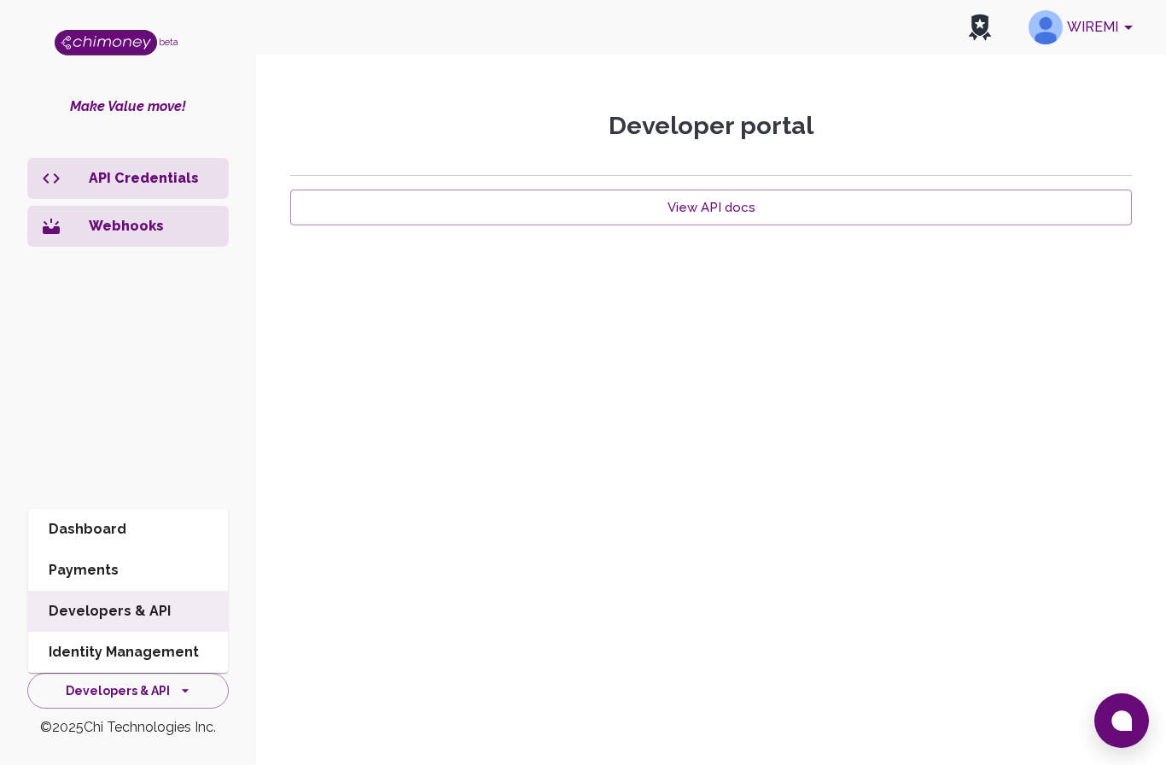
click at [155, 528] on li "Dashboard" at bounding box center [128, 529] width 200 height 41
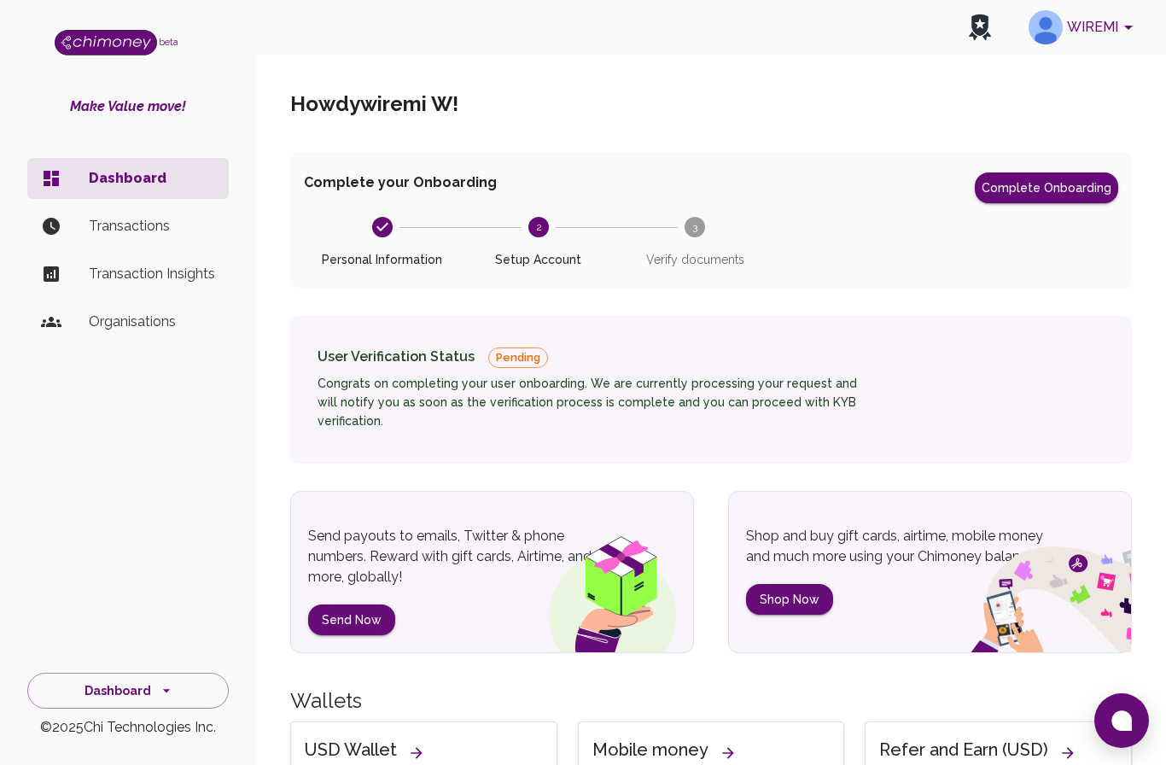
click at [137, 337] on li "Organisations" at bounding box center [127, 321] width 201 height 41
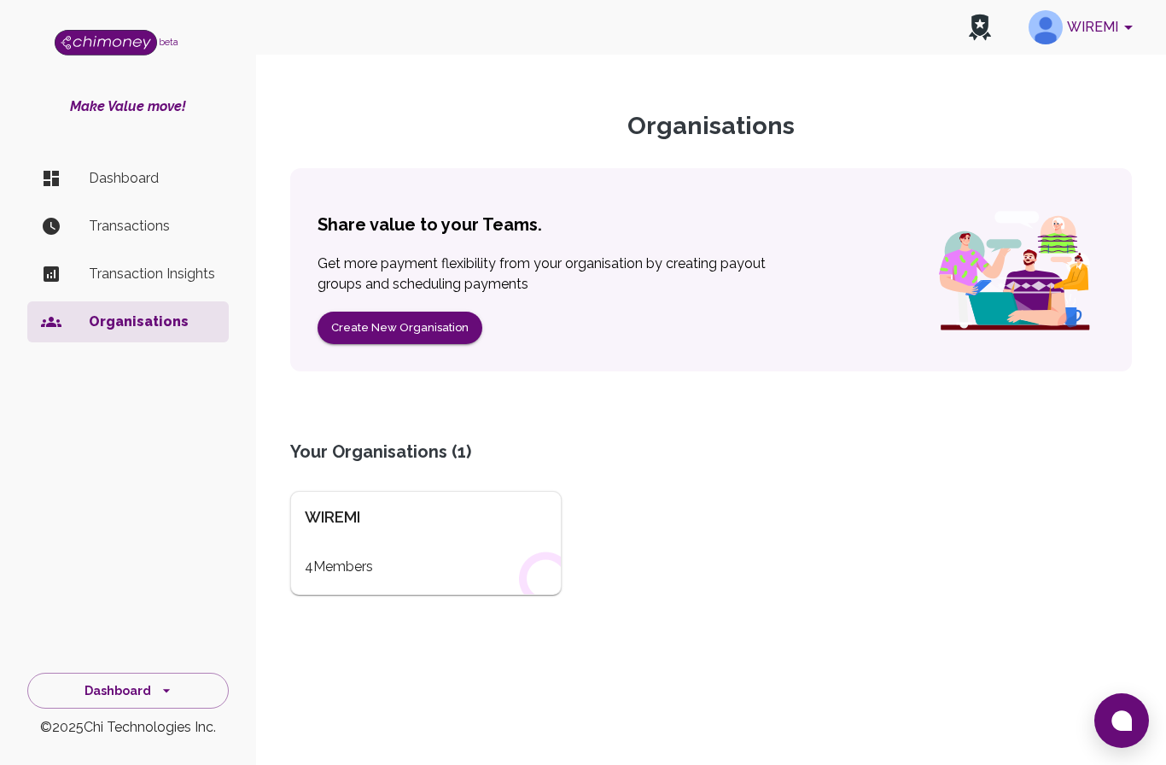
click at [332, 587] on div "WIREMI 4 Members" at bounding box center [425, 543] width 271 height 104
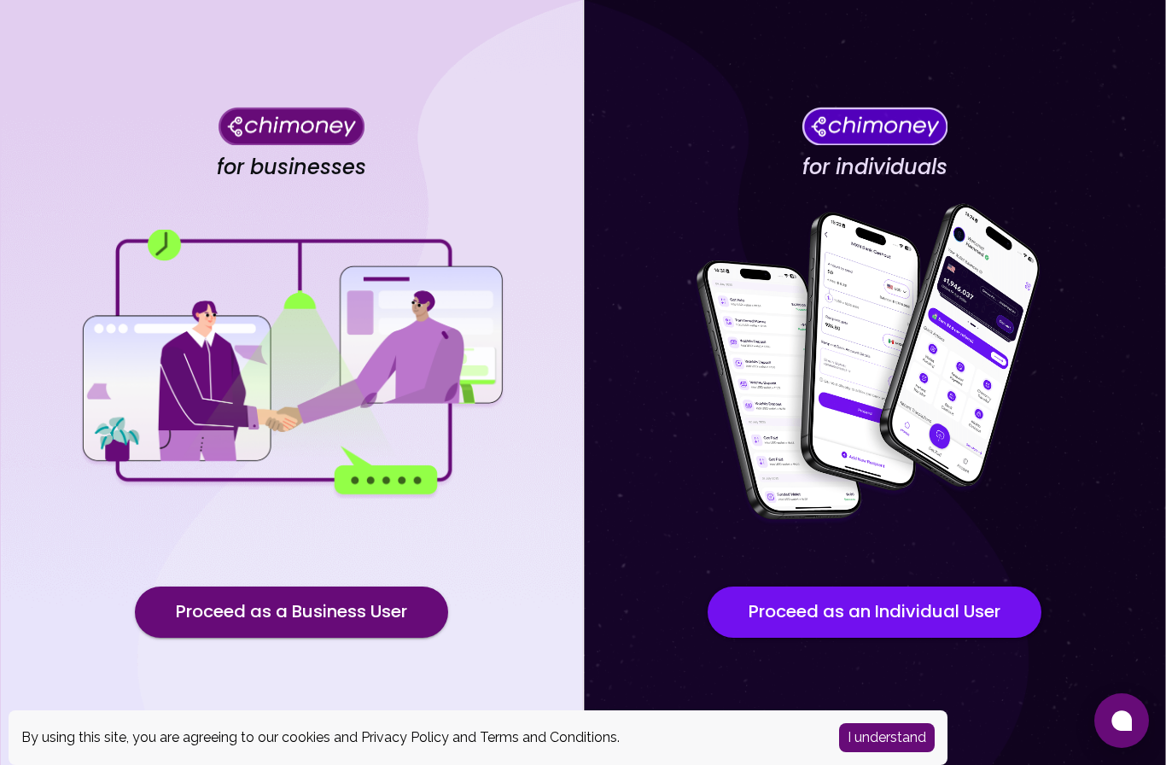
click at [277, 638] on button "Proceed as a Business User" at bounding box center [291, 611] width 313 height 51
click at [283, 638] on button "Proceed as a Business User" at bounding box center [291, 611] width 313 height 51
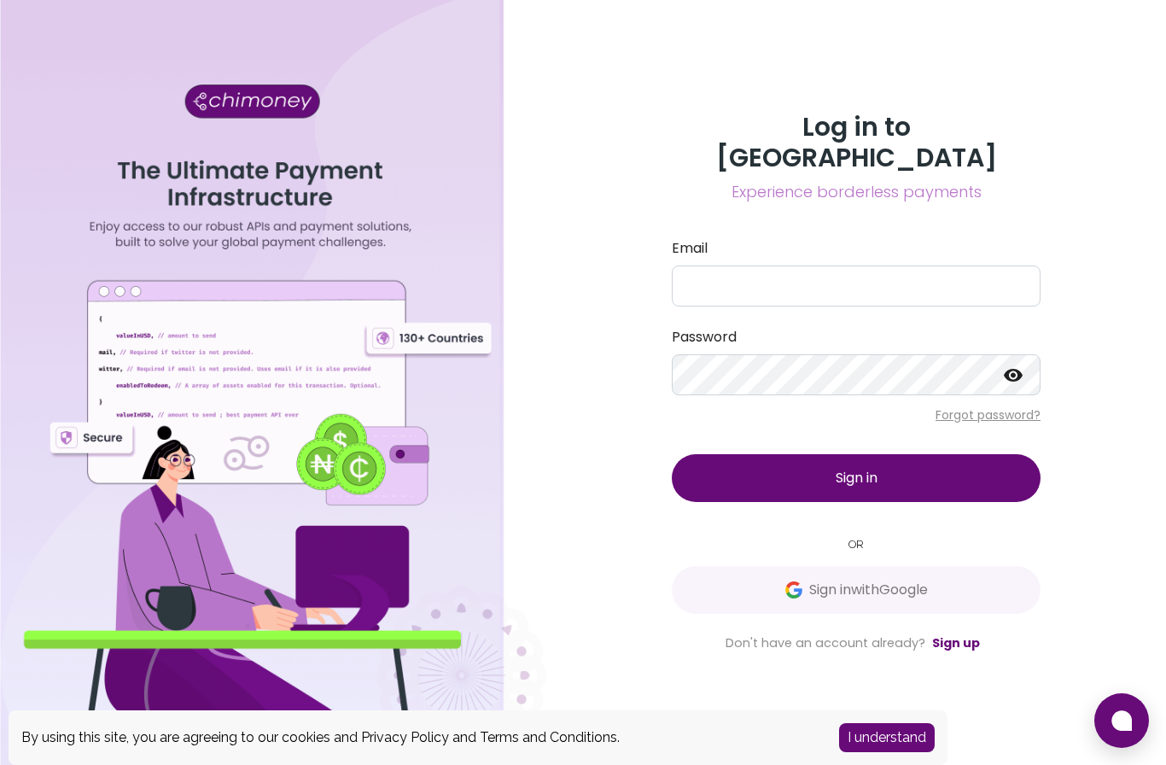
click at [915, 600] on span "Sign in with Google" at bounding box center [868, 590] width 119 height 20
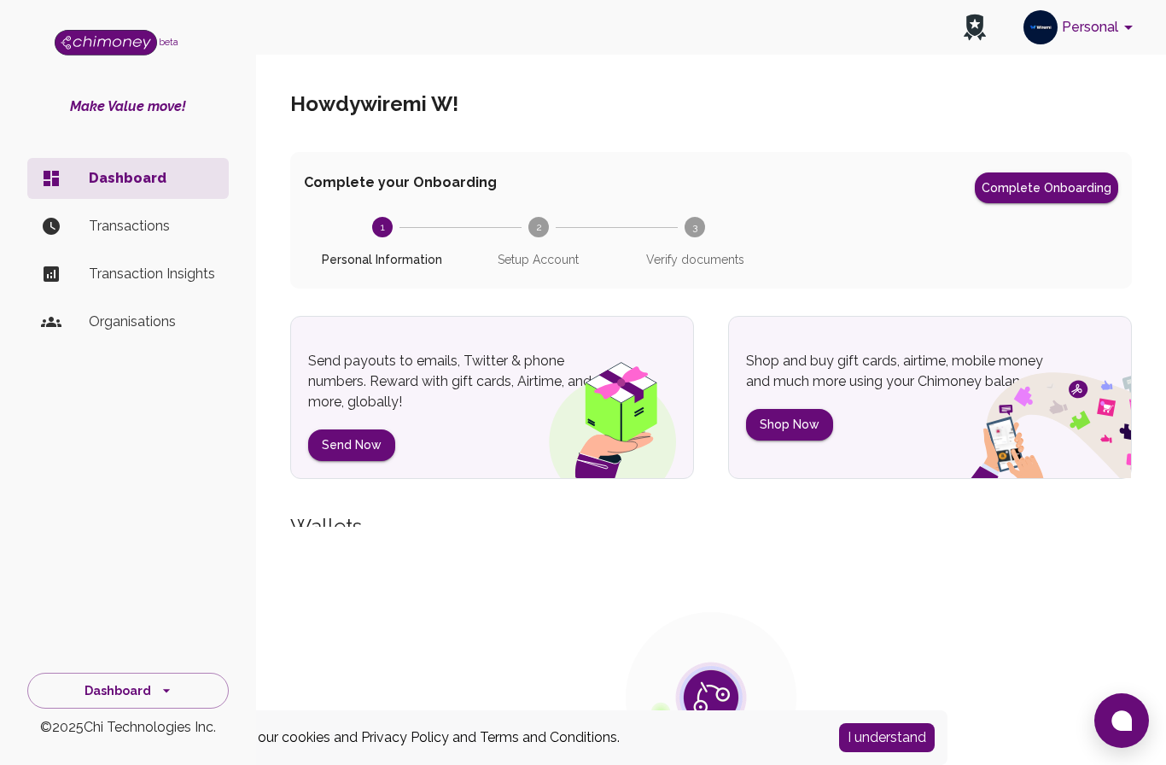
click at [1123, 36] on icon "account of current user" at bounding box center [1128, 27] width 20 height 20
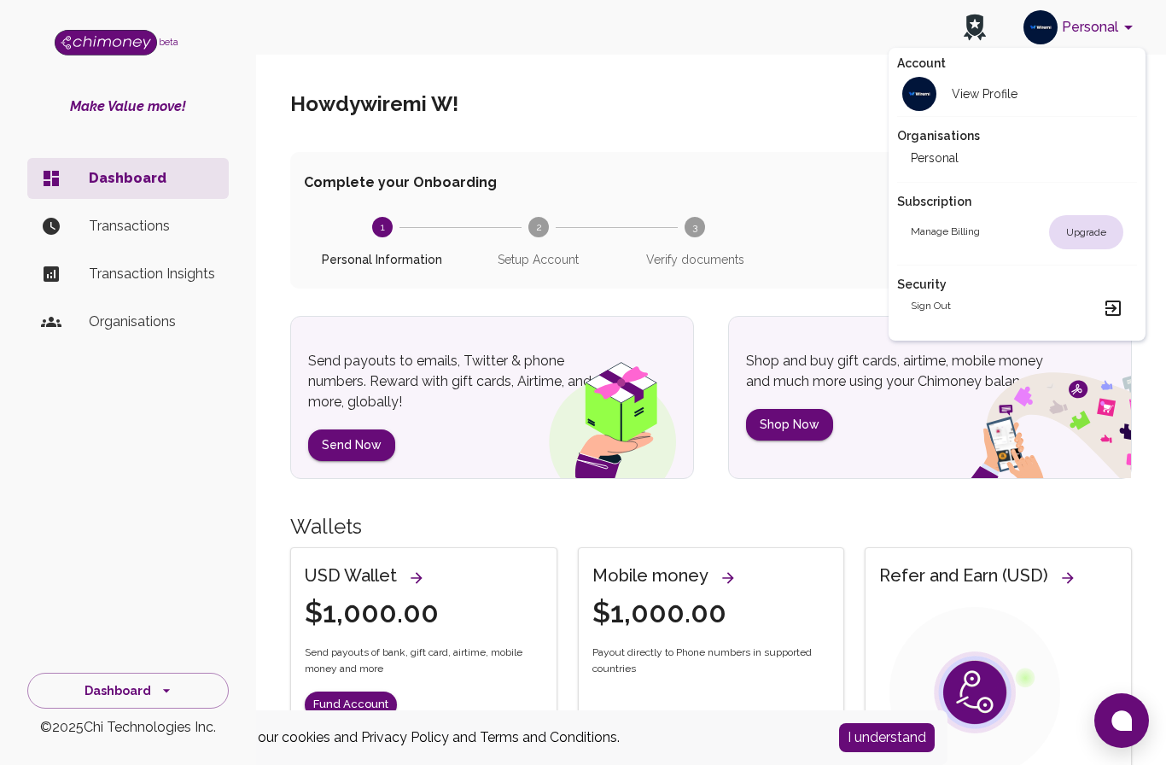
click at [957, 140] on h2 "Organisations" at bounding box center [1017, 135] width 240 height 17
click at [114, 331] on div at bounding box center [583, 382] width 1166 height 765
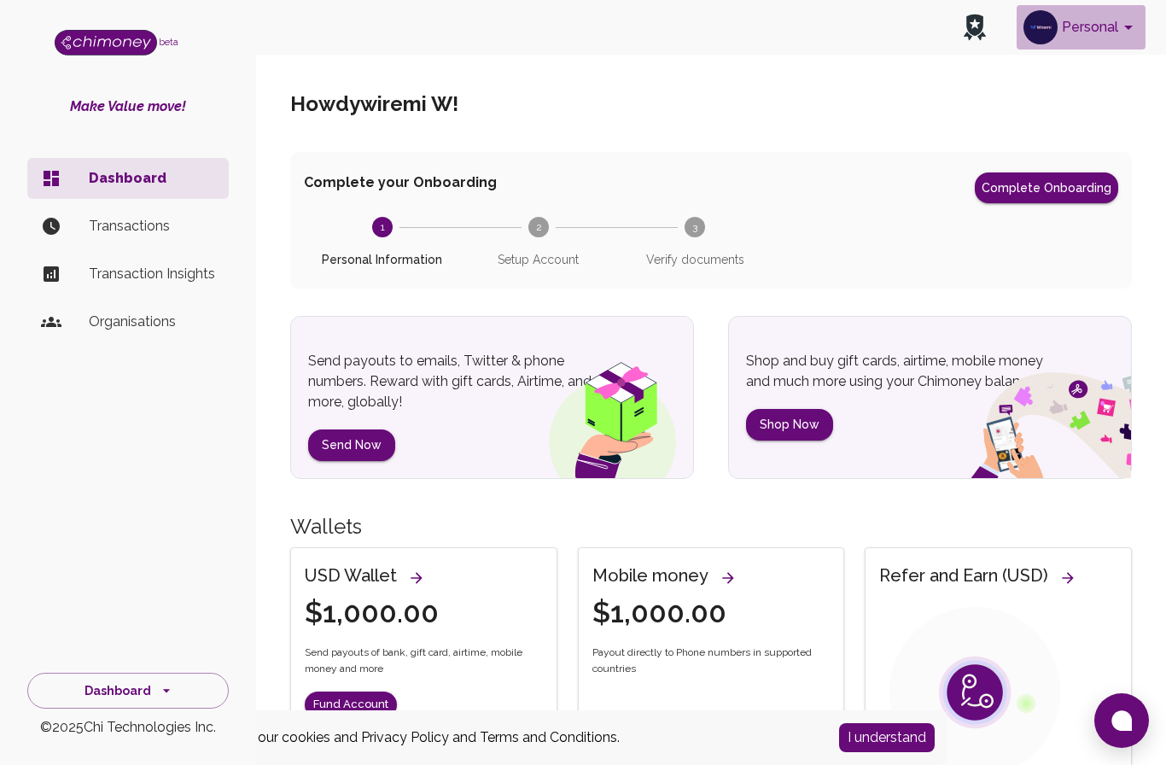
click at [1120, 33] on icon "account of current user" at bounding box center [1128, 27] width 20 height 20
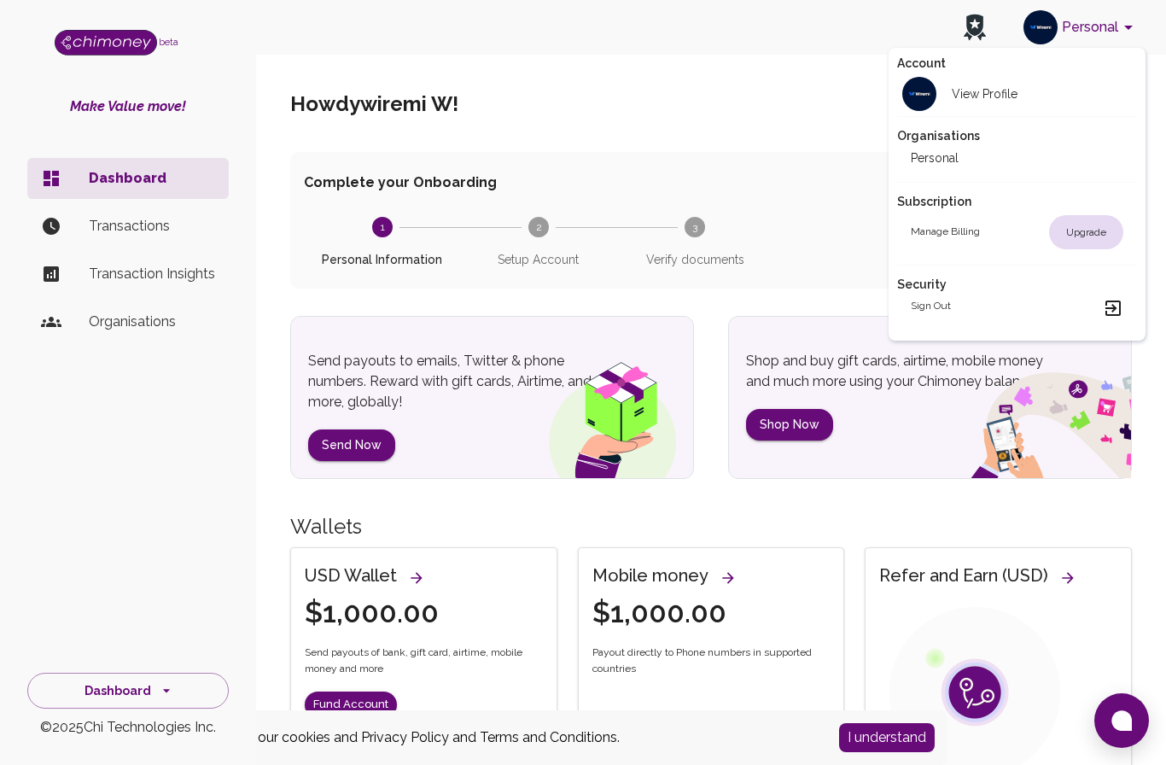
click at [932, 139] on h2 "Organisations" at bounding box center [1017, 135] width 240 height 17
click at [949, 134] on h2 "Organisations" at bounding box center [1017, 135] width 240 height 17
click at [122, 331] on div at bounding box center [583, 382] width 1166 height 765
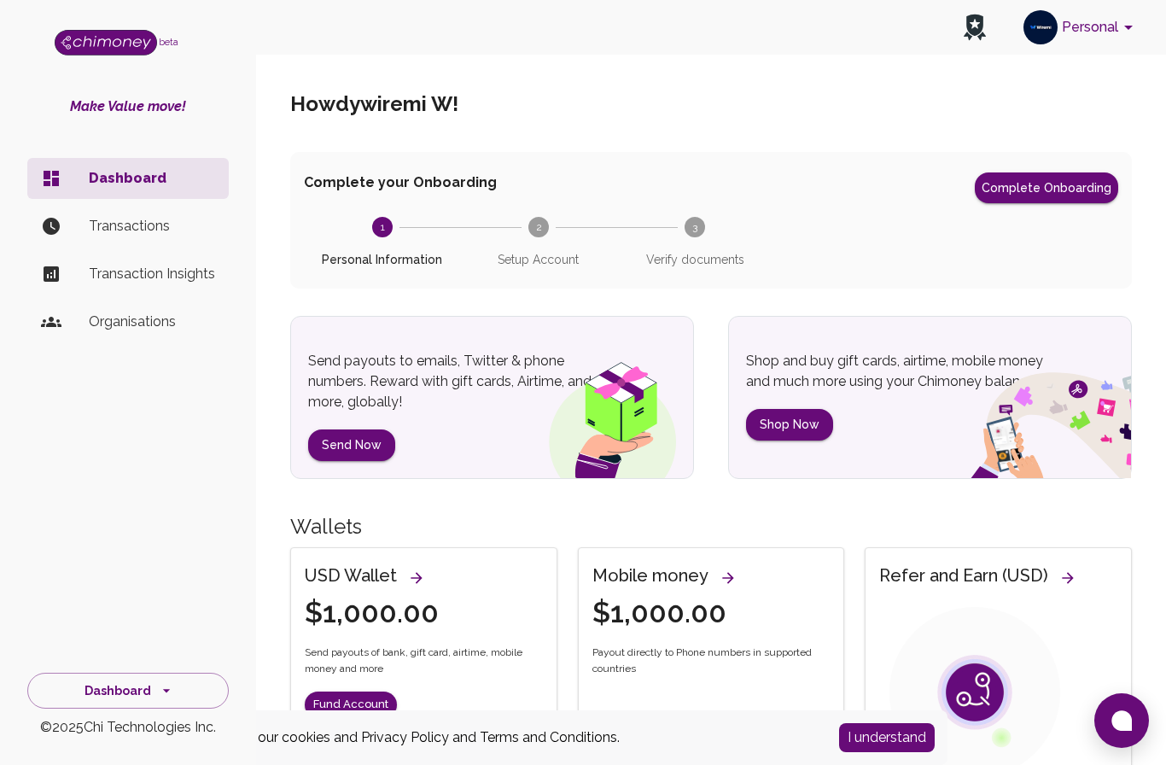
click at [120, 334] on li "Organisations" at bounding box center [127, 321] width 201 height 41
click at [117, 324] on p "Organisations" at bounding box center [152, 322] width 126 height 20
click at [116, 326] on p "Organisations" at bounding box center [152, 322] width 126 height 20
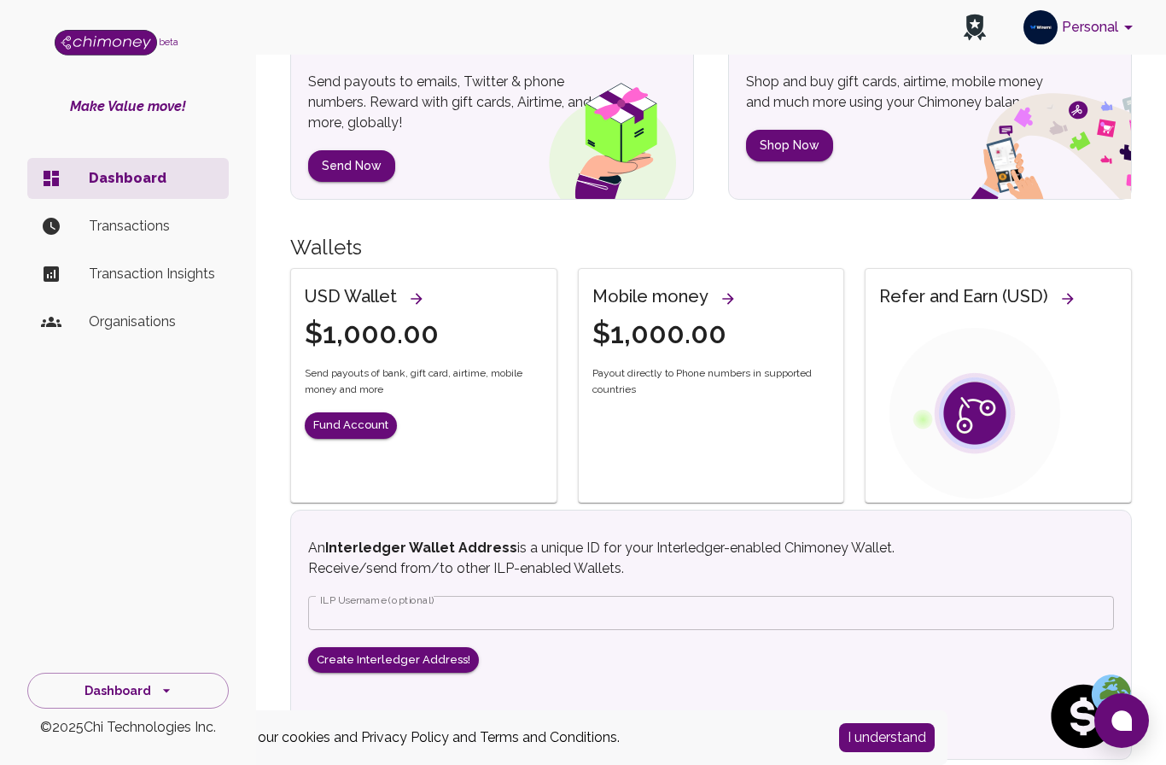
scroll to position [277, 0]
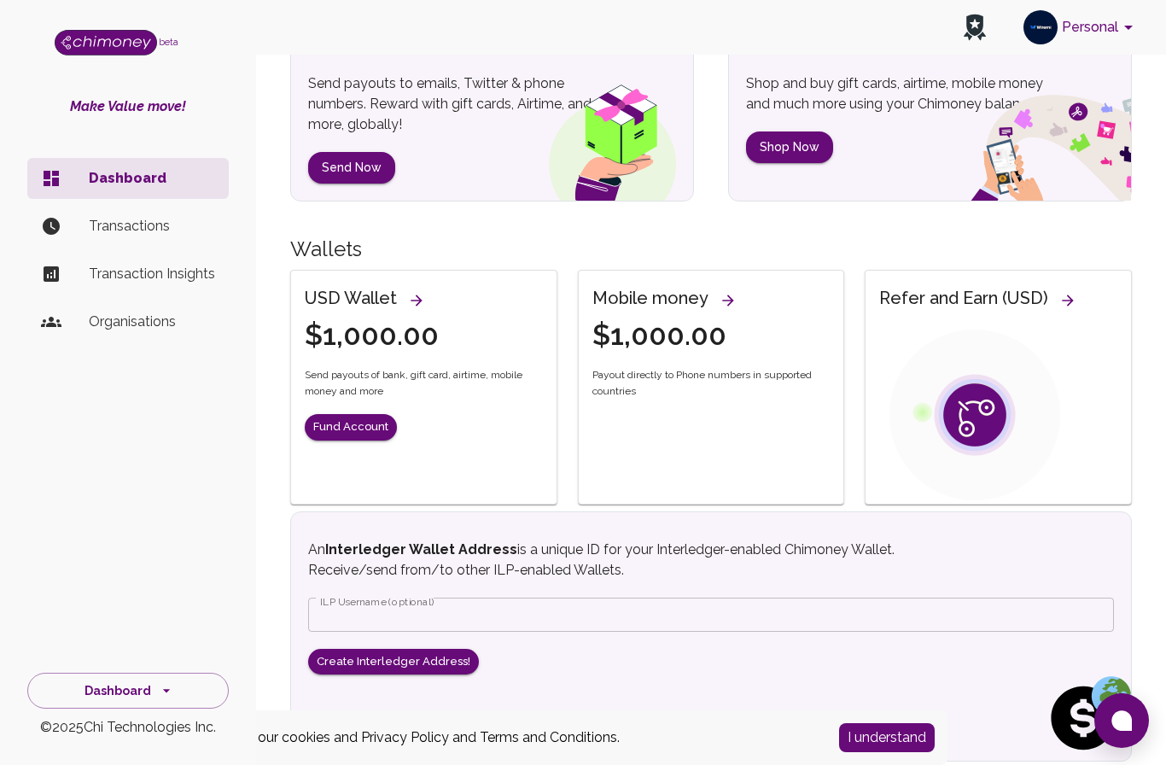
click at [1112, 31] on button "Personal" at bounding box center [1081, 27] width 129 height 44
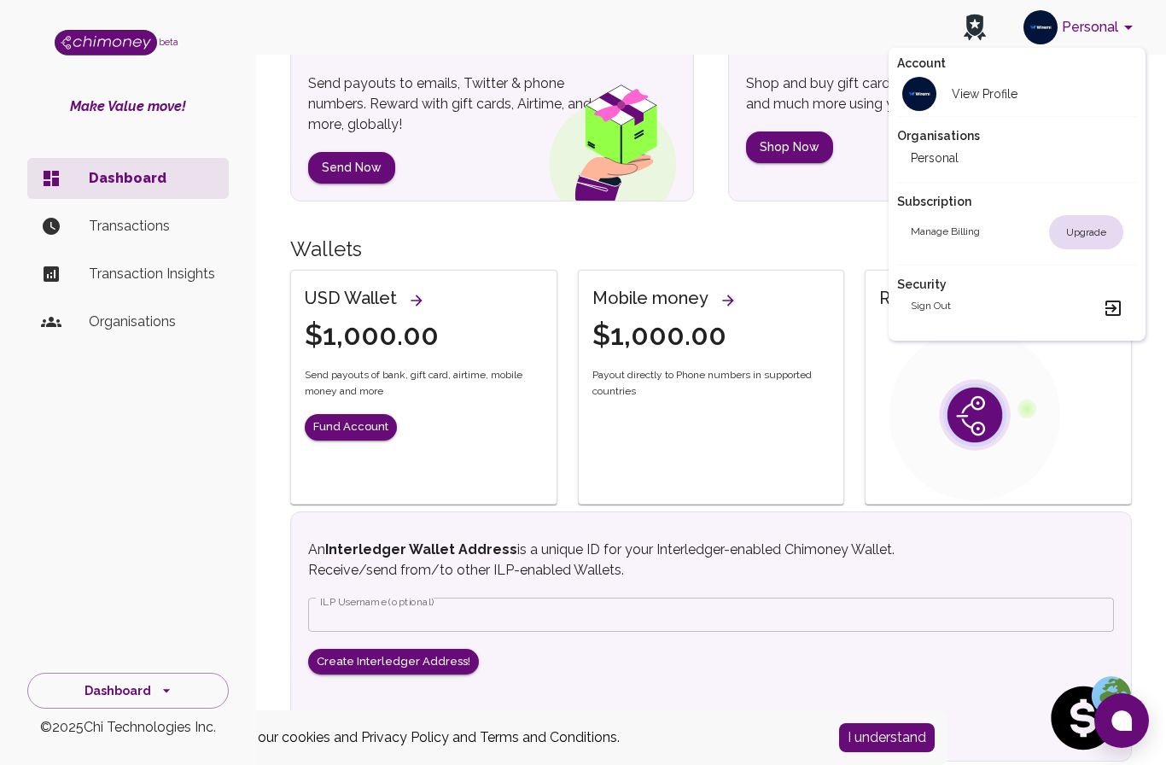
click at [933, 160] on h2 "Personal" at bounding box center [935, 157] width 48 height 17
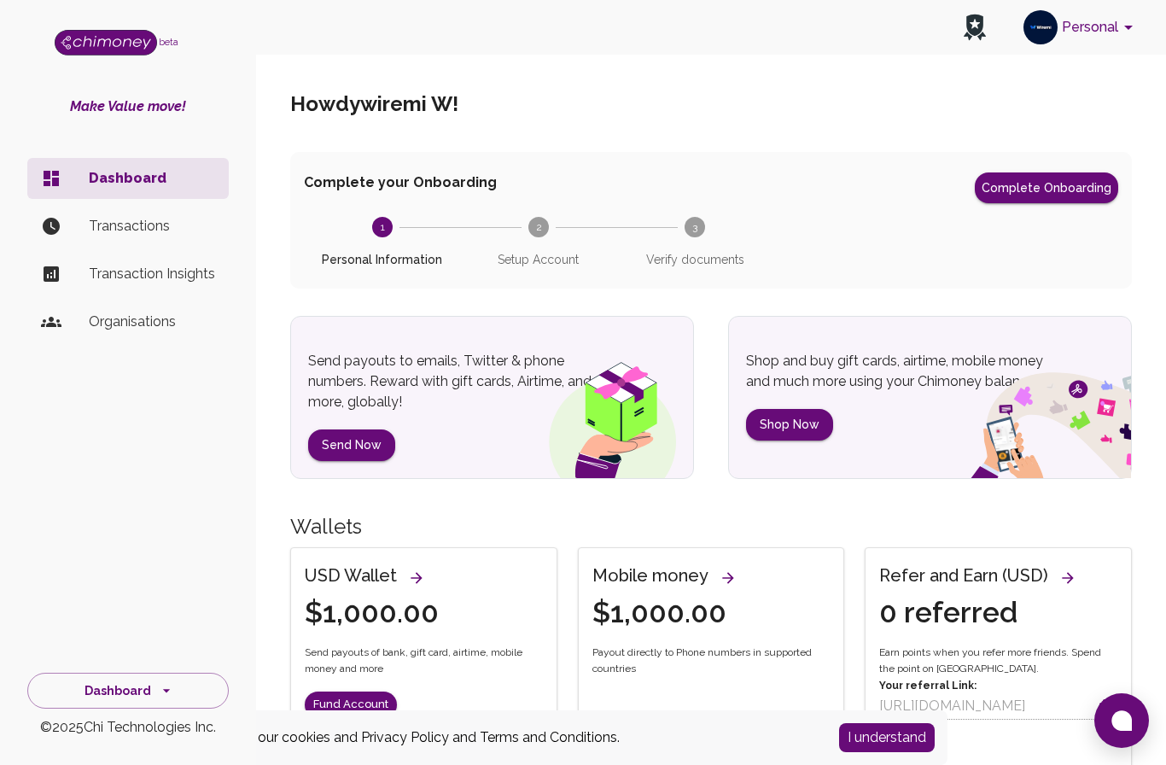
click at [1120, 32] on icon "account of current user" at bounding box center [1128, 27] width 20 height 20
click at [114, 235] on p "Transactions" at bounding box center [152, 226] width 126 height 20
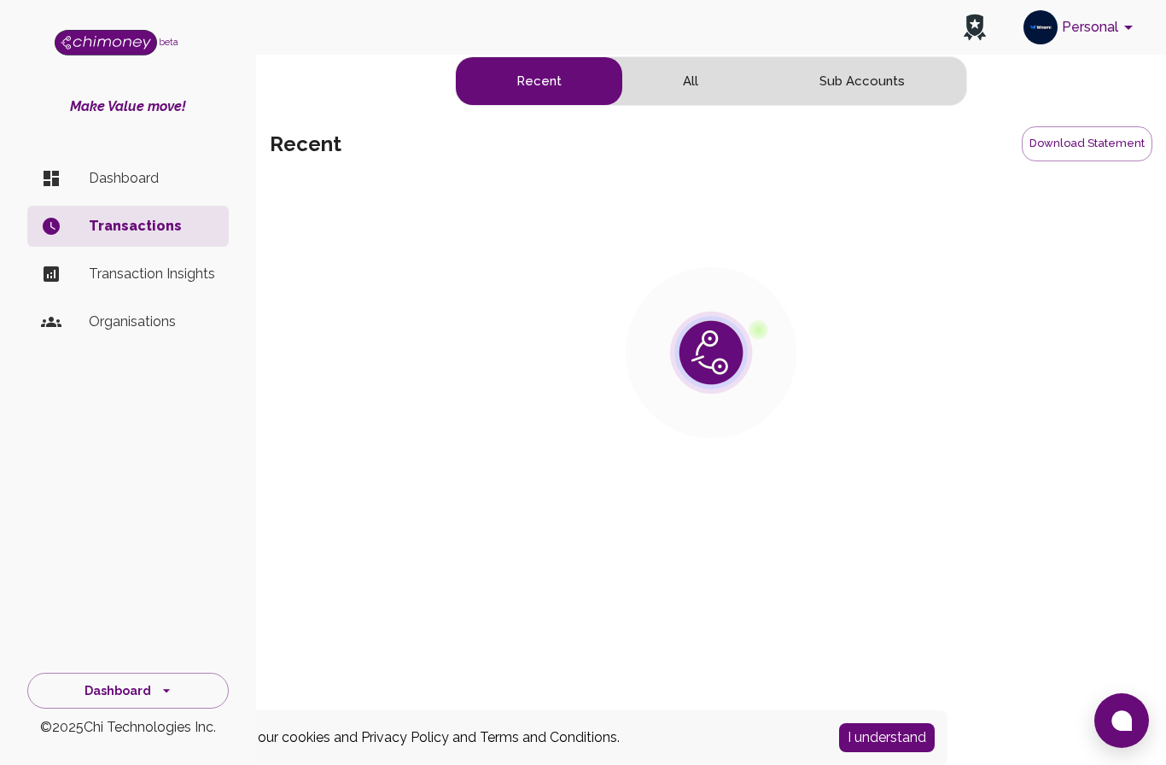
click at [114, 235] on p "Transactions" at bounding box center [152, 226] width 126 height 20
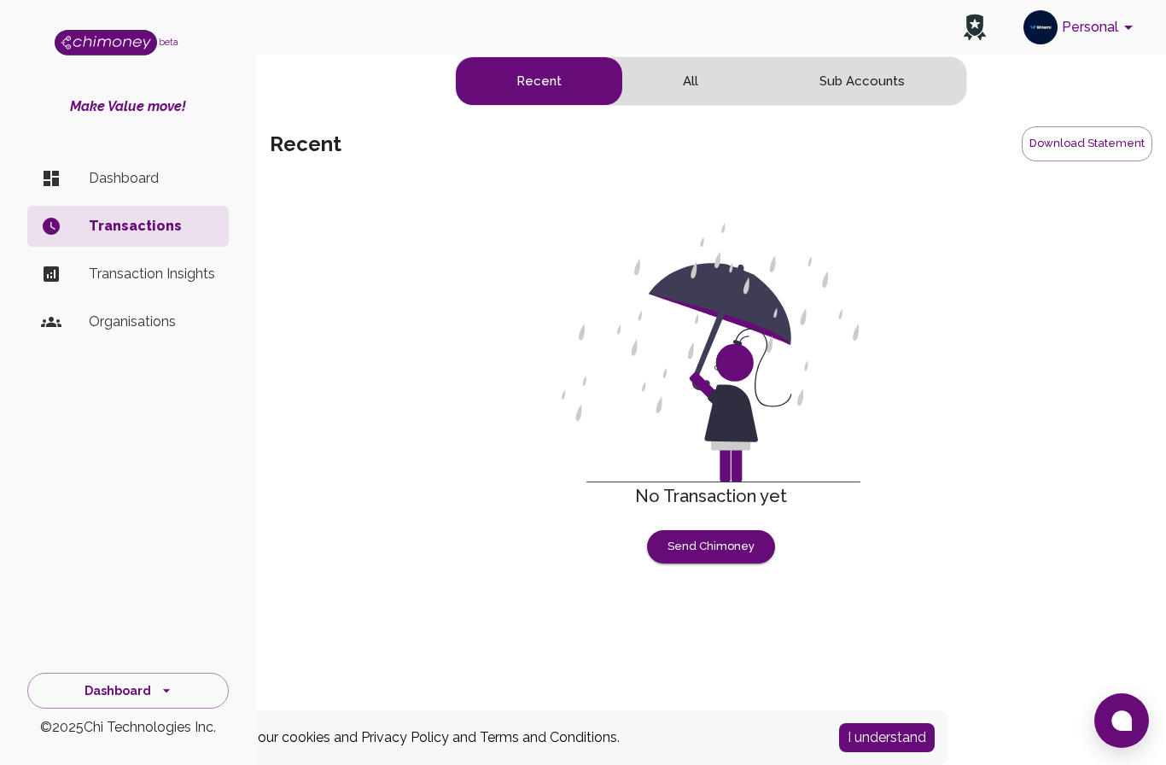
click at [110, 271] on p "Transaction Insights" at bounding box center [152, 274] width 126 height 20
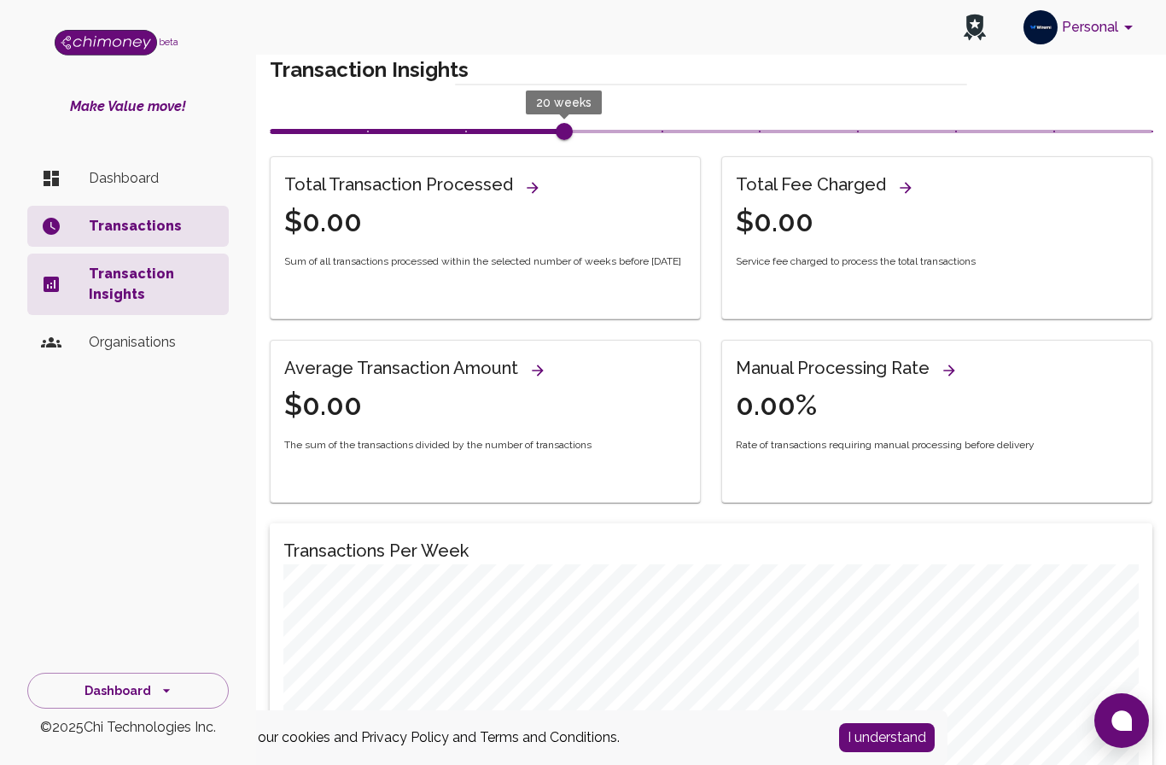
click at [104, 341] on p "Organisations" at bounding box center [152, 342] width 126 height 20
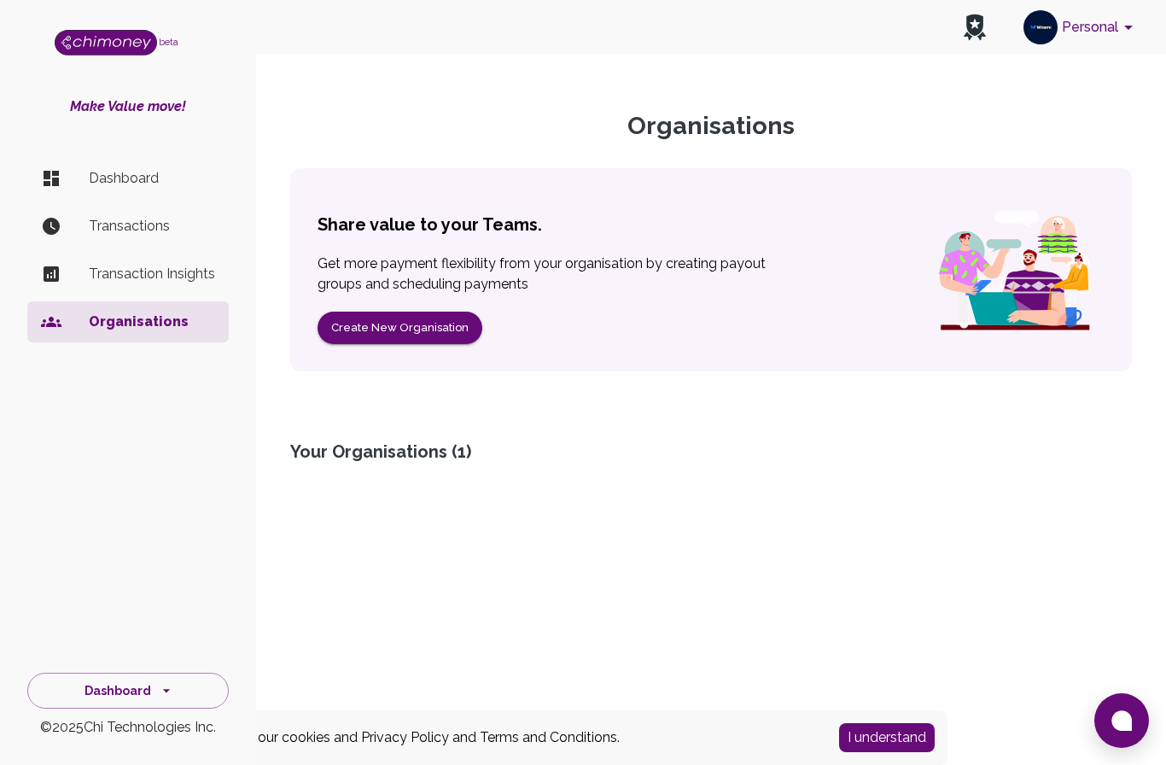
click at [434, 327] on button "Create New Organisation" at bounding box center [400, 328] width 165 height 33
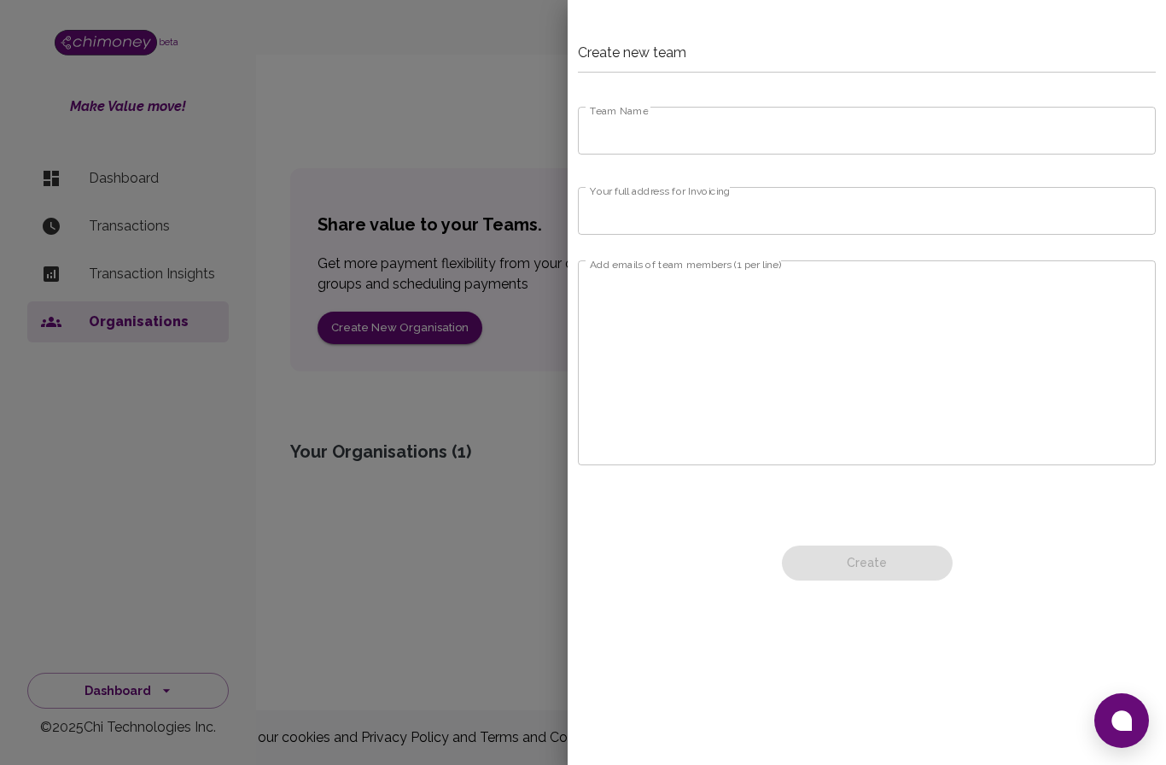
click at [483, 545] on div at bounding box center [583, 382] width 1166 height 765
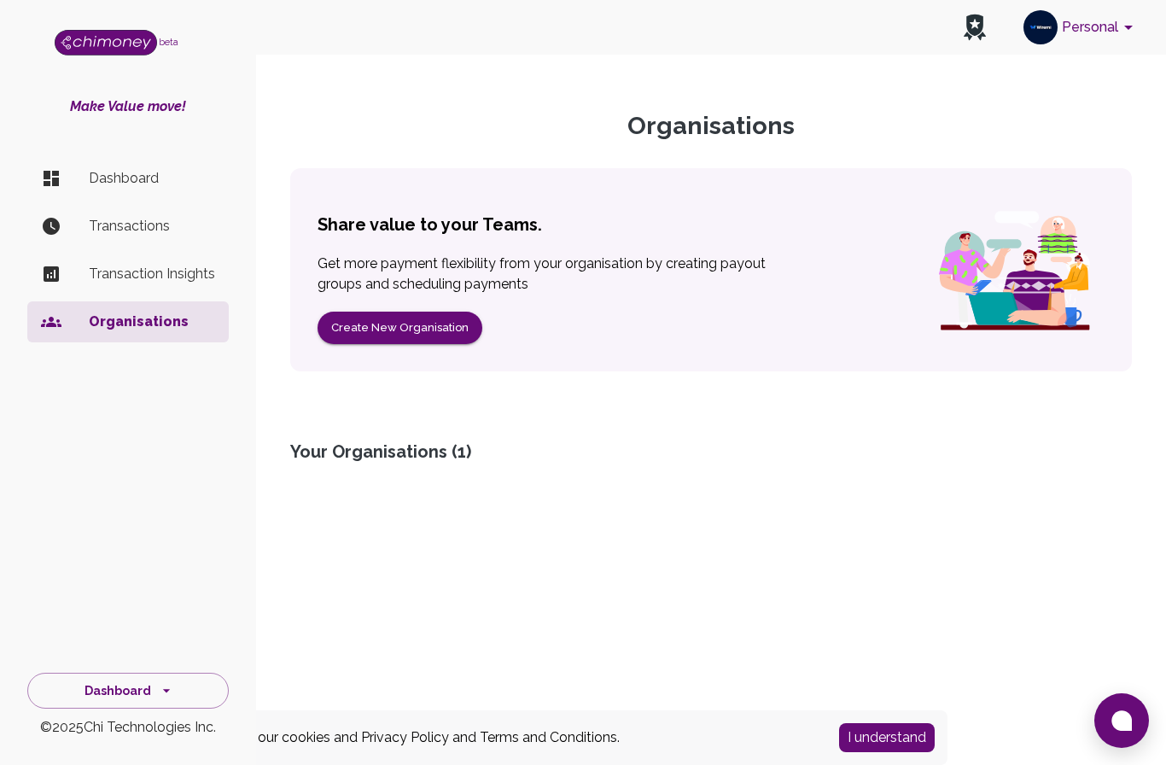
click at [423, 452] on div "Your Organisations ( 1 )" at bounding box center [711, 452] width 842 height 24
click at [426, 442] on div "Your Organisations ( 1 )" at bounding box center [711, 452] width 842 height 24
click at [433, 446] on div "Your Organisations ( 1 )" at bounding box center [711, 452] width 842 height 24
click at [432, 446] on div "Your Organisations ( 1 )" at bounding box center [711, 452] width 842 height 24
click at [425, 466] on div "Organisations Share value to your Teams. Get more payment flexibility from your…" at bounding box center [711, 340] width 883 height 459
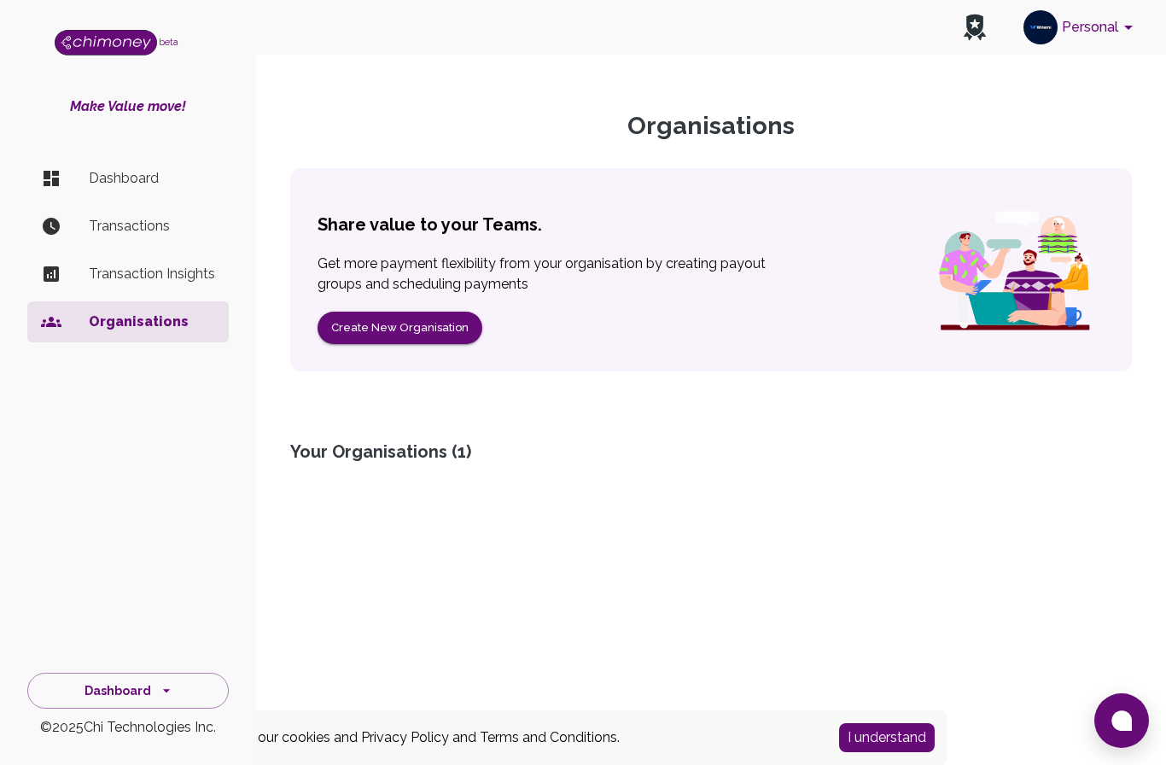
click at [433, 458] on div "Your Organisations ( 1 )" at bounding box center [711, 452] width 842 height 24
click at [457, 454] on div "Your Organisations ( 1 )" at bounding box center [711, 452] width 842 height 24
click at [456, 453] on div "Your Organisations ( 1 )" at bounding box center [711, 452] width 842 height 24
click at [448, 456] on div "Your Organisations ( 1 )" at bounding box center [711, 452] width 842 height 24
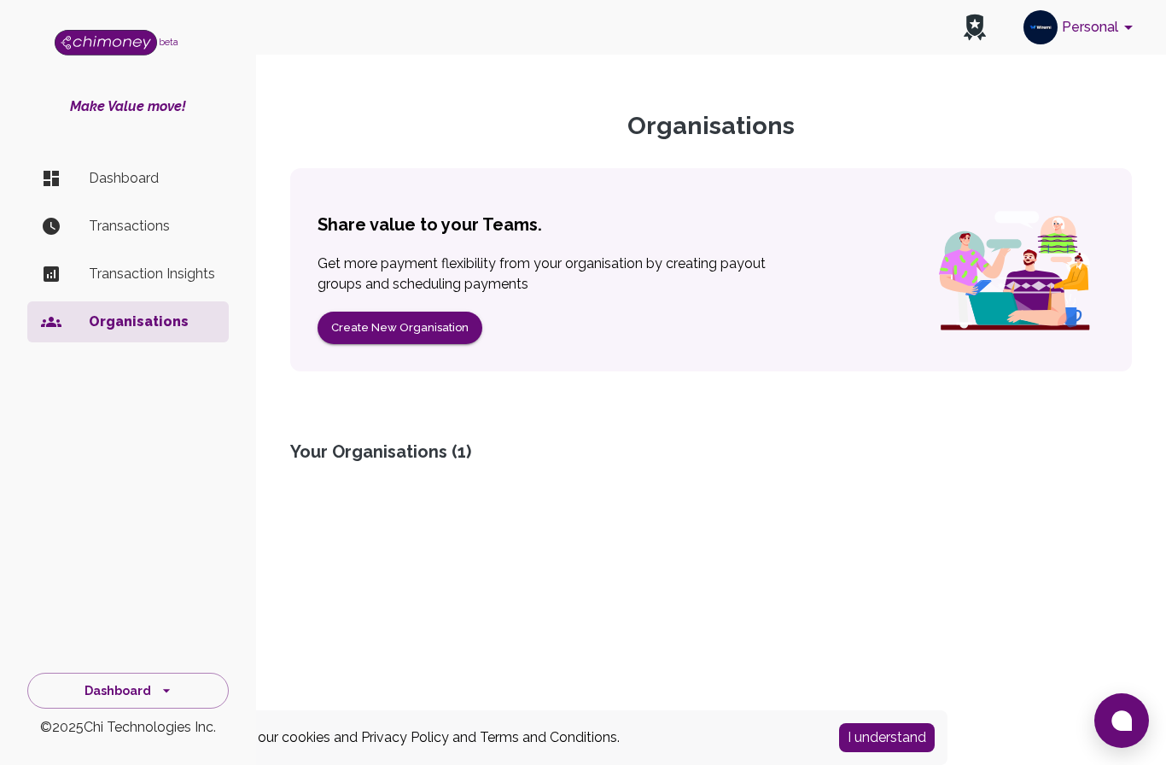
click at [458, 448] on div "Your Organisations ( 1 )" at bounding box center [711, 452] width 842 height 24
click at [1123, 38] on button "Personal" at bounding box center [1081, 27] width 129 height 44
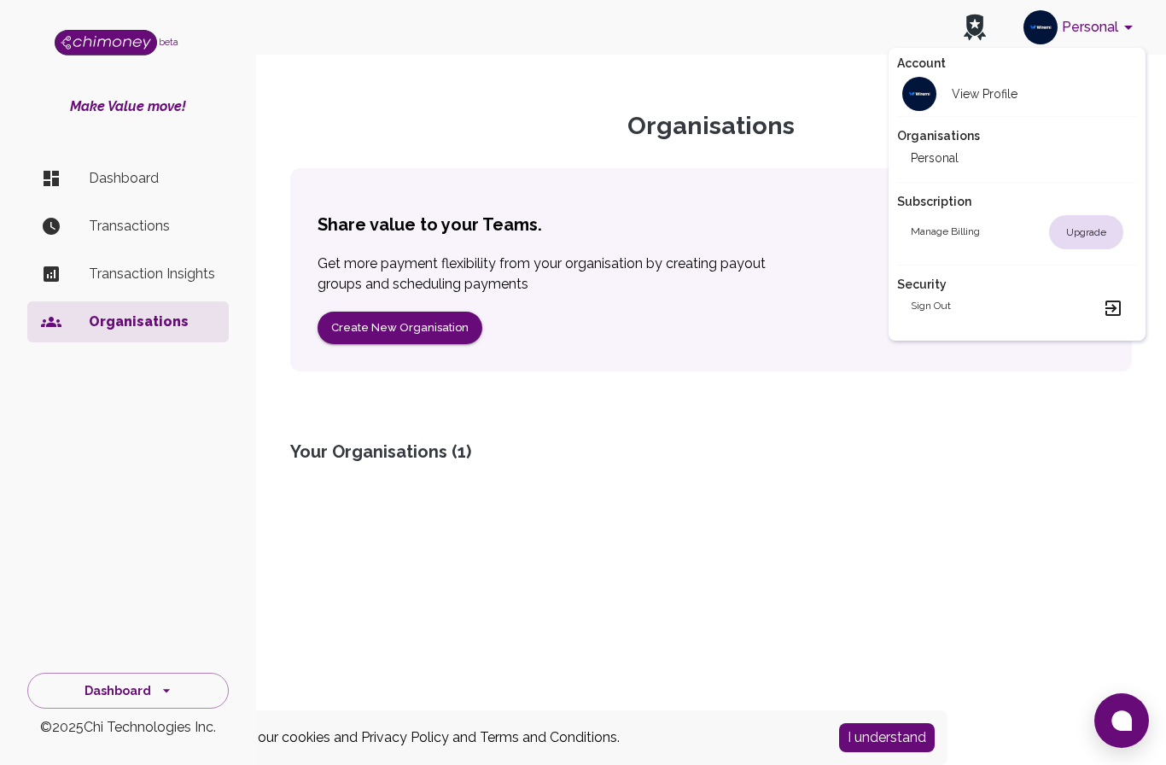
click at [726, 423] on div at bounding box center [583, 382] width 1166 height 765
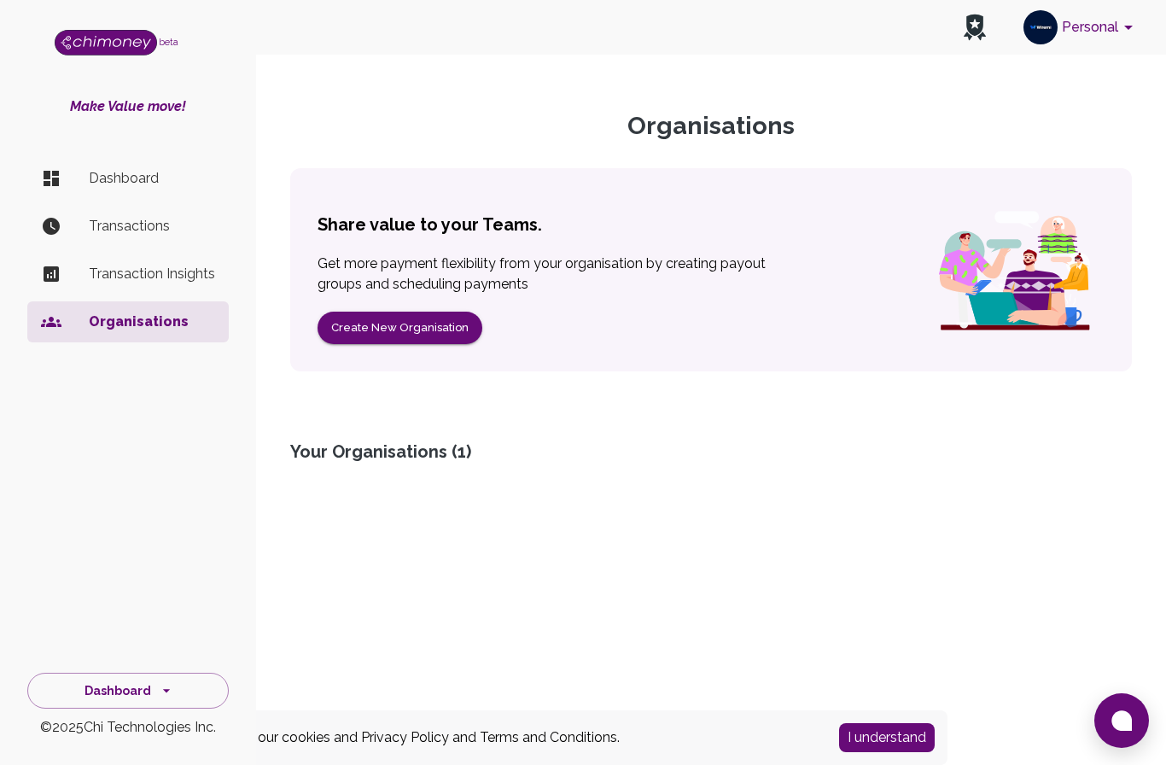
click at [445, 325] on button "Create New Organisation" at bounding box center [400, 328] width 165 height 33
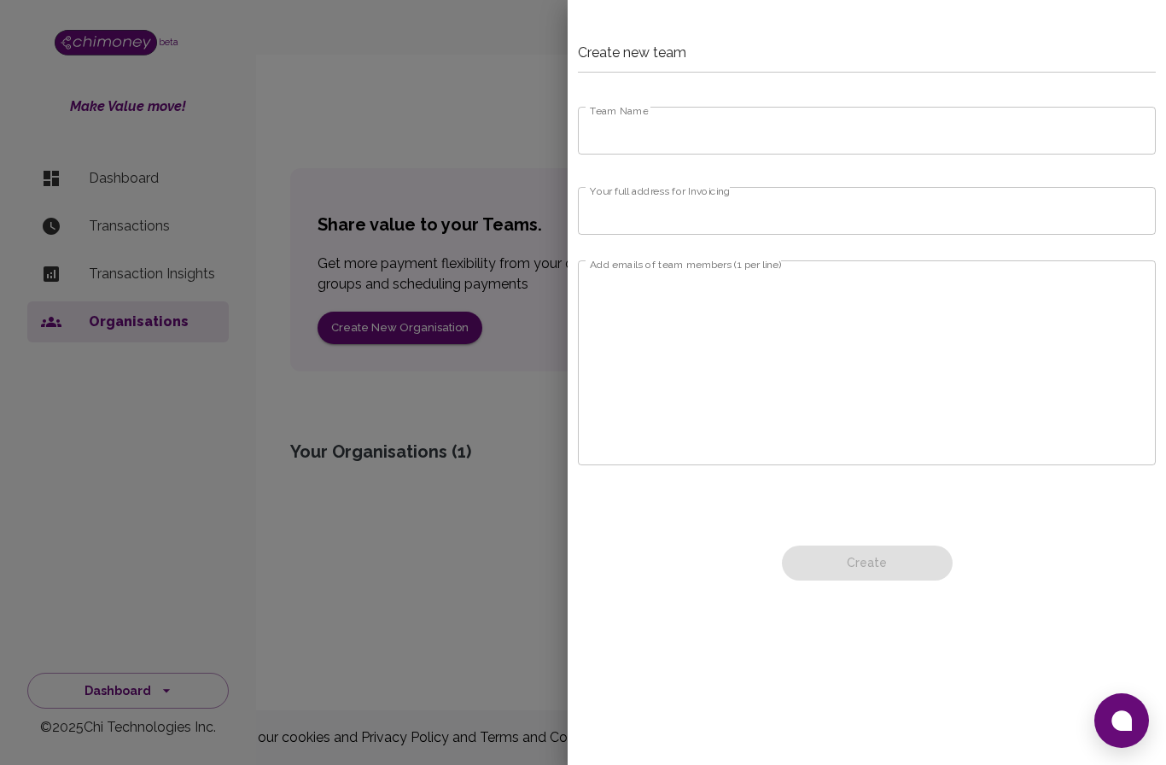
click at [774, 140] on input "Team Name" at bounding box center [867, 131] width 578 height 48
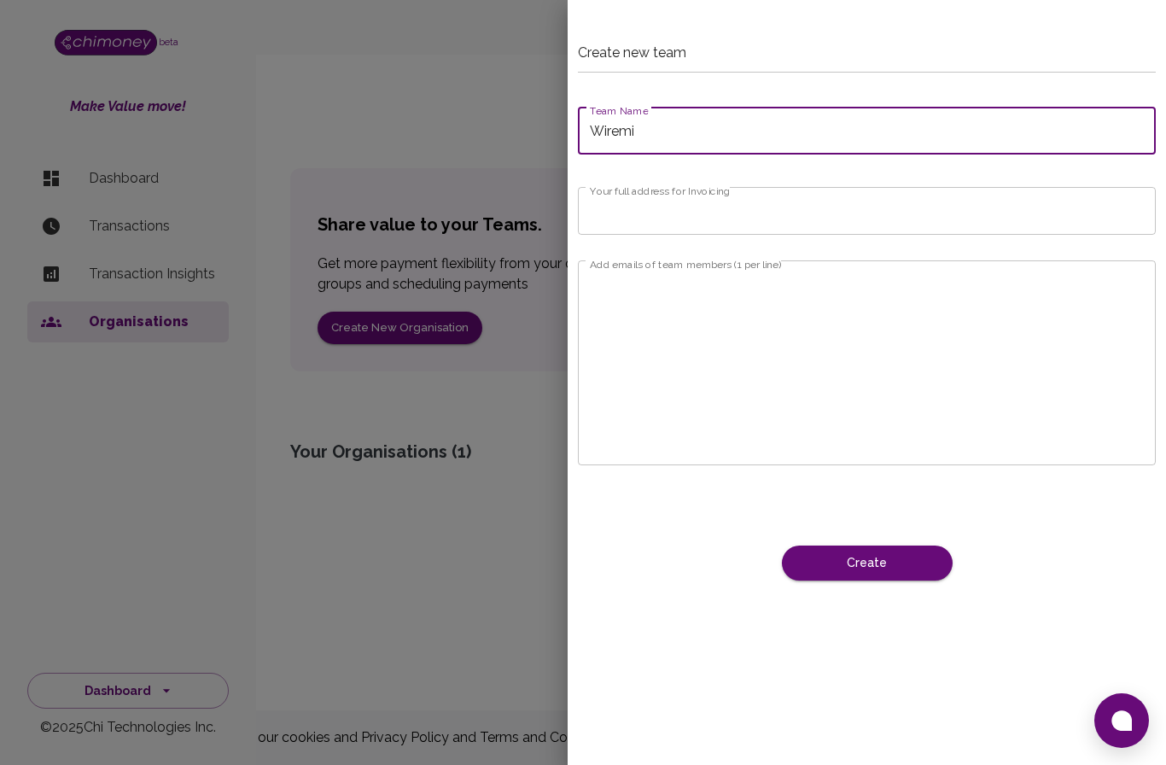
type input "Wiremi"
click at [774, 225] on input "Your full address for Invoicing" at bounding box center [867, 211] width 578 height 48
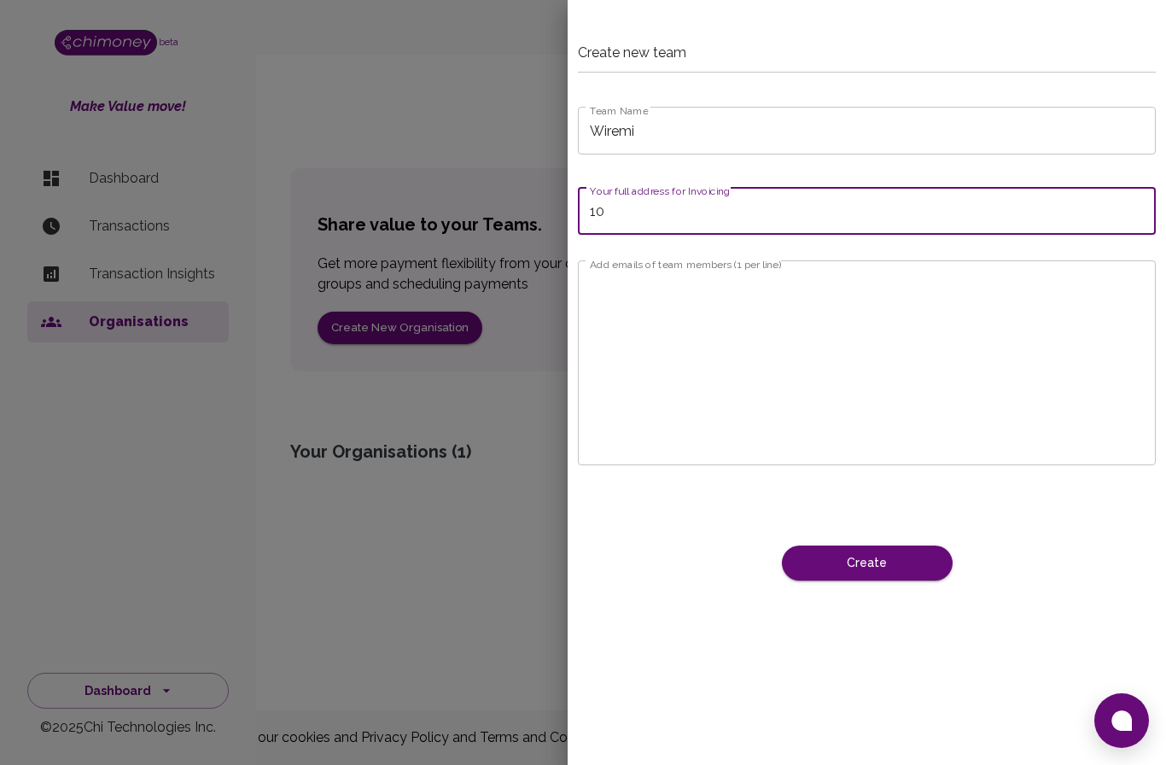
type input "1"
click at [746, 219] on input "2000 Barr" at bounding box center [867, 211] width 578 height 48
type input "2"
click at [708, 216] on input "Your full address for Invoicing" at bounding box center [867, 211] width 578 height 48
paste input "2000 Barrington StHalifax, NS B3J 3K1"
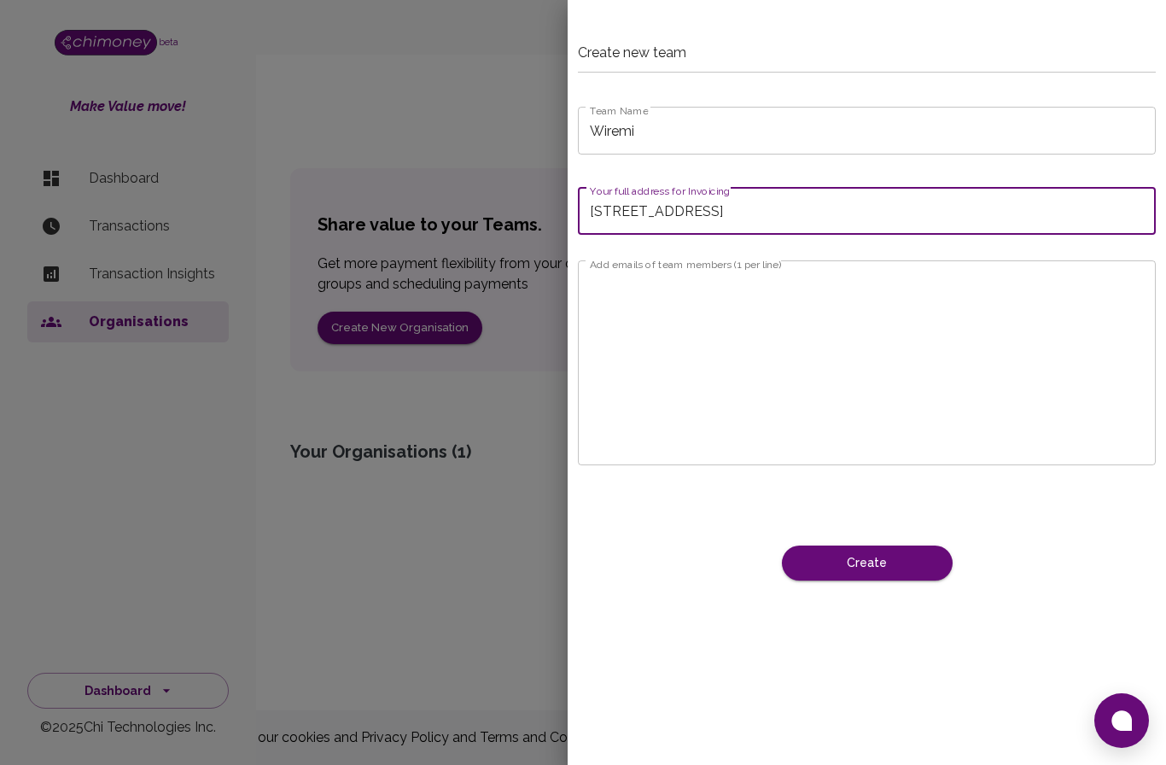
type input "2000 Barrington StHalifax, NS B3J 3K1"
click at [808, 312] on textarea "Add emails of team members (1 per line)" at bounding box center [867, 363] width 554 height 177
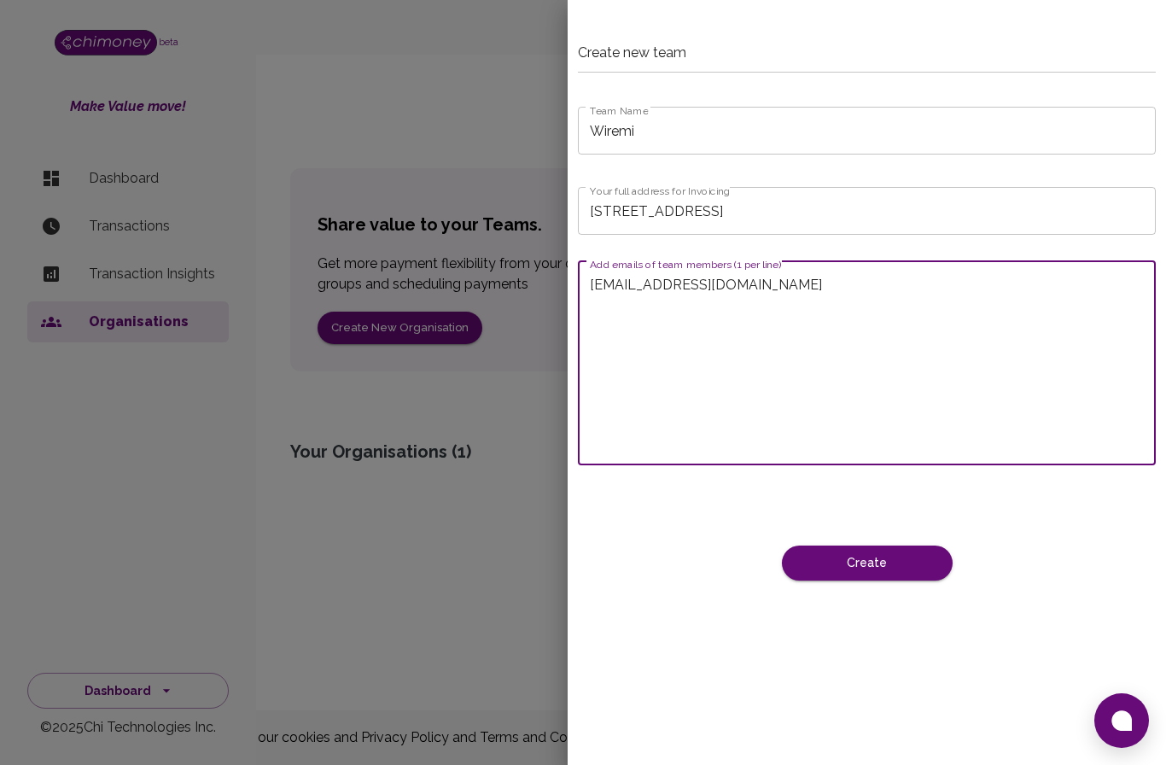
click at [647, 289] on textarea "Admin@wiremi.ca" at bounding box center [867, 363] width 554 height 177
click at [764, 295] on textarea "admin@wiremi.ca" at bounding box center [867, 363] width 554 height 177
click at [774, 295] on textarea "admin@wiremi.ca" at bounding box center [867, 363] width 554 height 177
click at [897, 307] on textarea "admin@wiremi.ca berkleyngalla@wiremi.ca" at bounding box center [867, 363] width 554 height 177
type textarea "admin@wiremi.ca berkleyngalla@wiremi.ca"
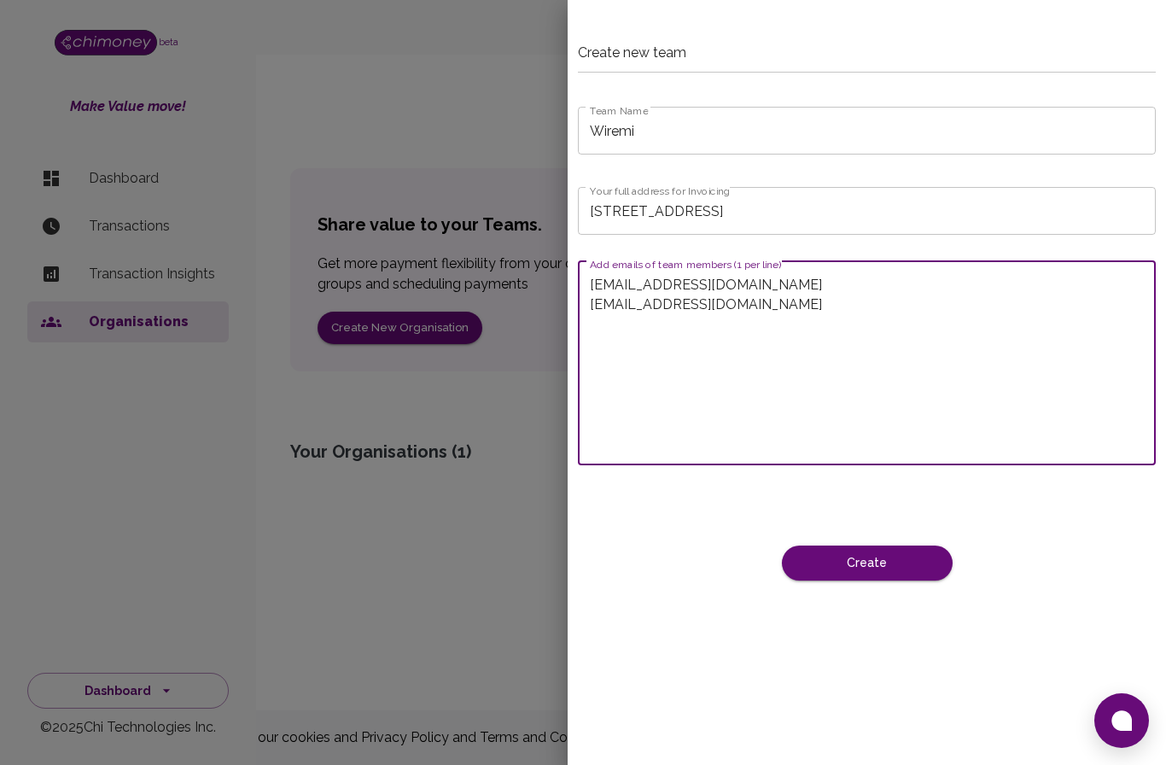
click at [913, 564] on button "Create" at bounding box center [867, 563] width 171 height 35
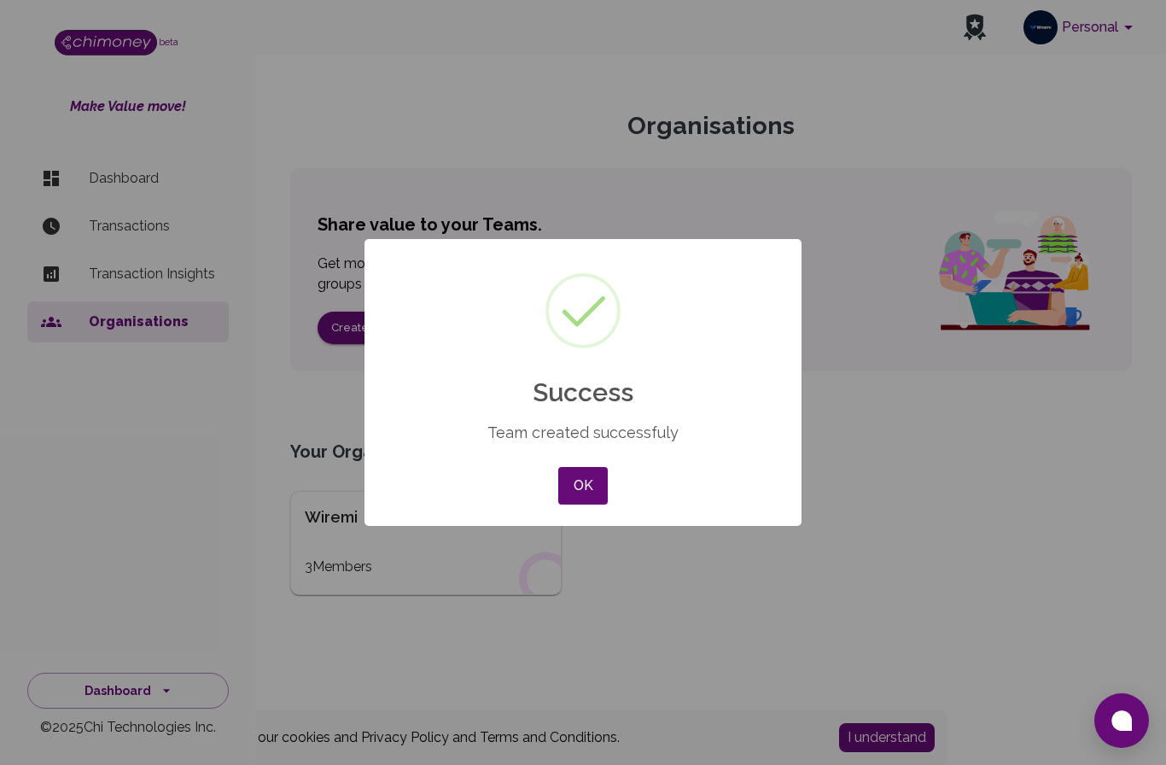
click at [601, 486] on button "OK" at bounding box center [583, 486] width 50 height 38
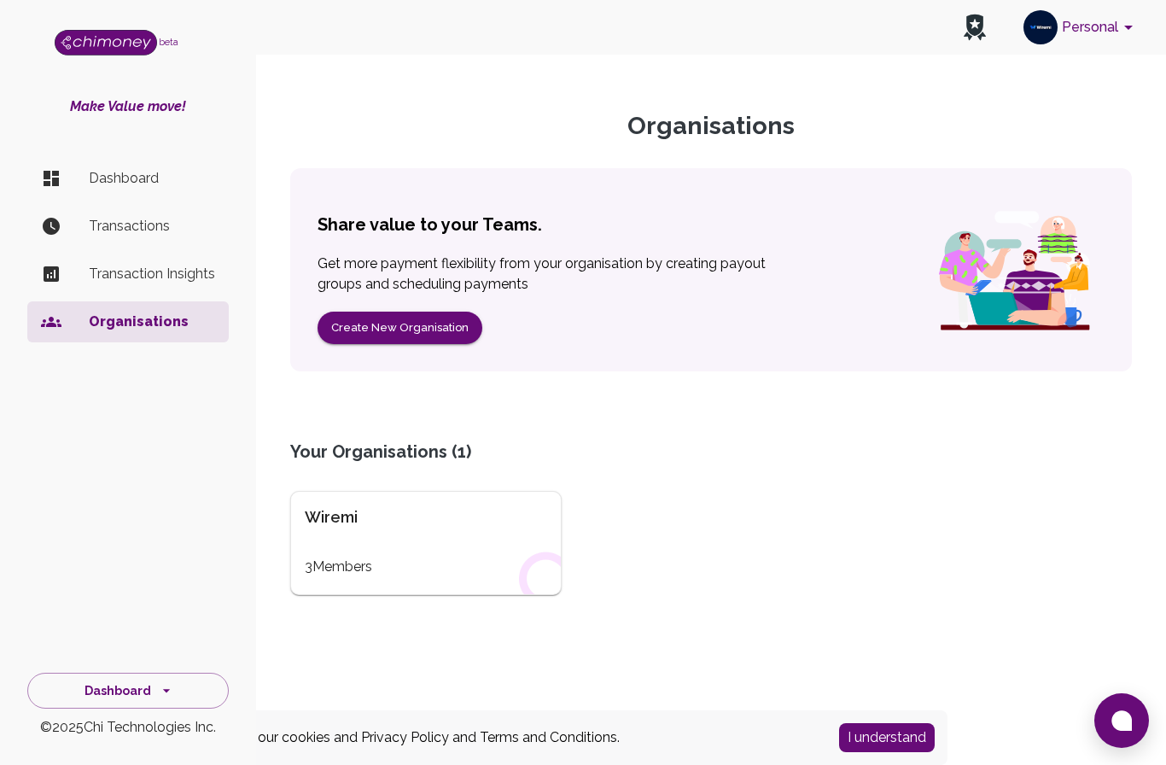
click at [350, 576] on div "Wiremi 3 Members" at bounding box center [425, 543] width 271 height 104
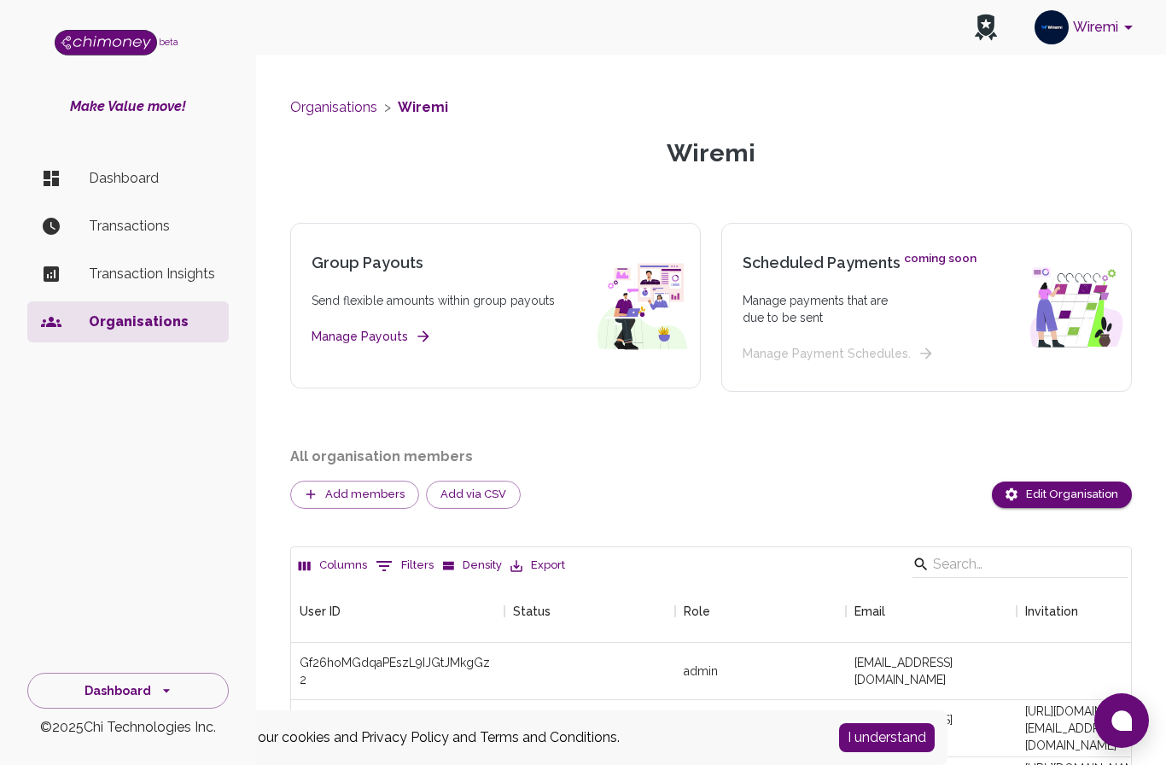
click at [150, 673] on button "Dashboard" at bounding box center [127, 691] width 201 height 37
click at [140, 609] on li "Developers & API" at bounding box center [128, 611] width 200 height 41
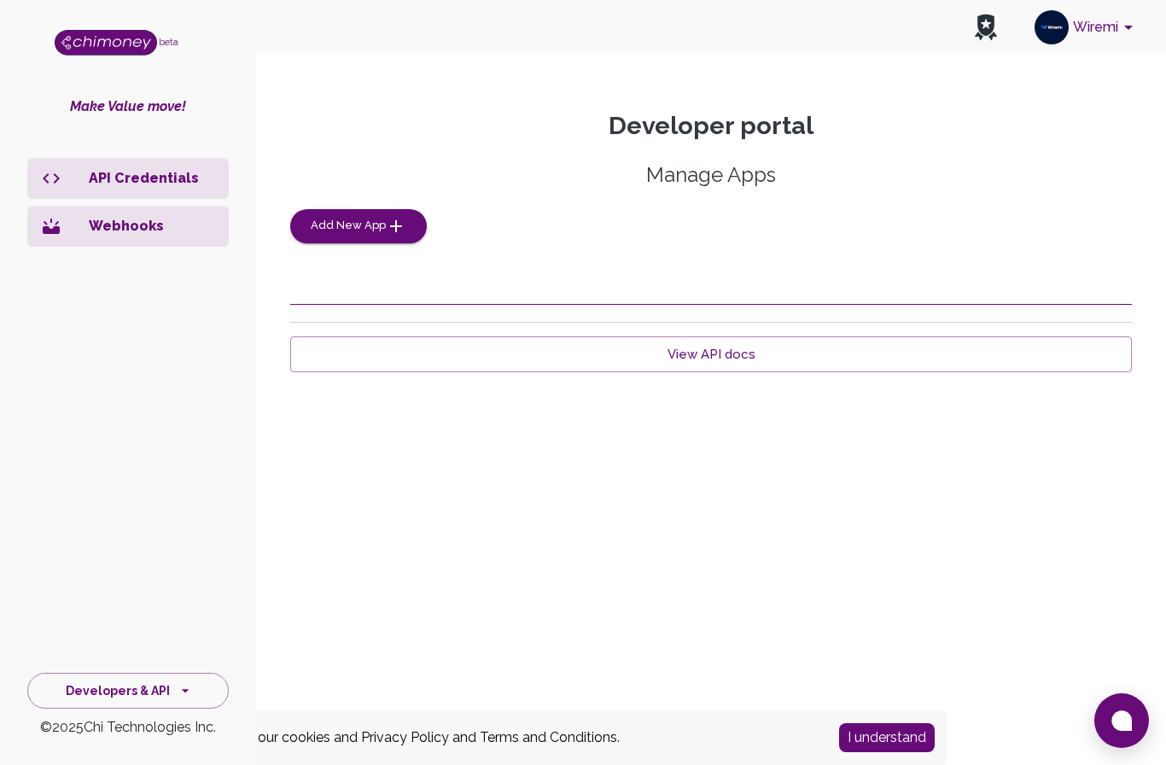
click at [341, 223] on span "Add New App" at bounding box center [348, 226] width 75 height 20
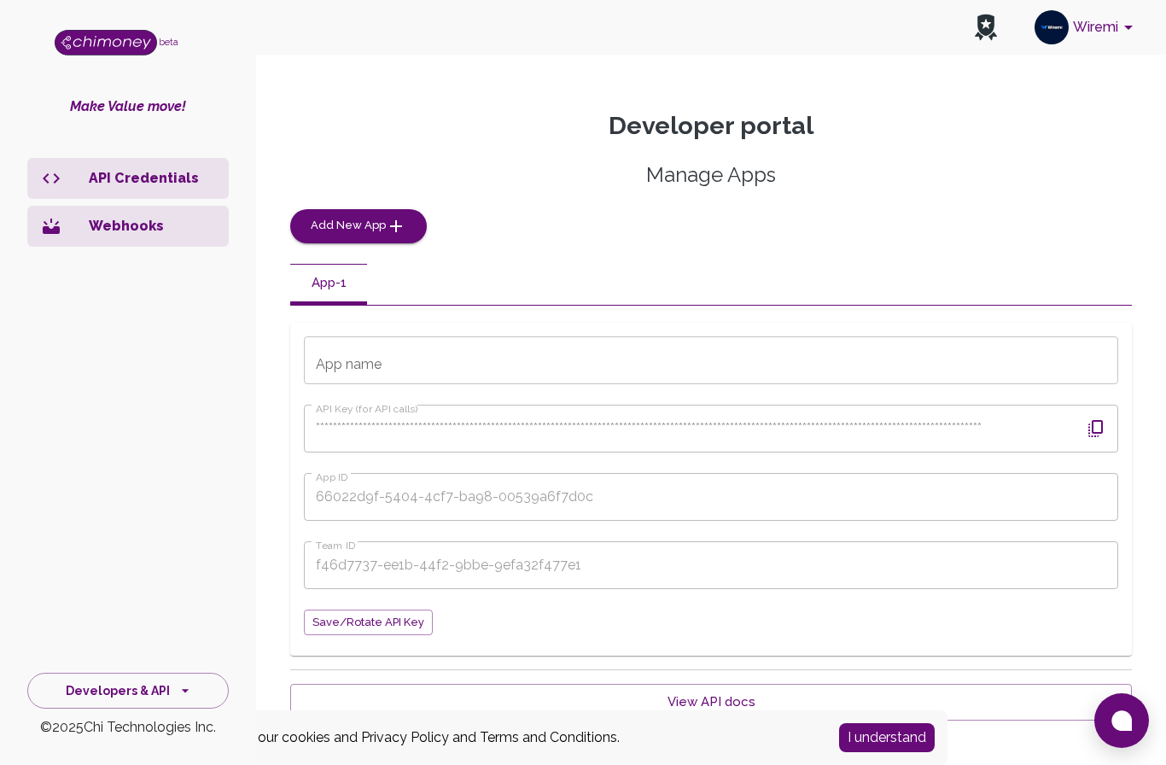
click at [477, 356] on input "App name" at bounding box center [711, 360] width 814 height 48
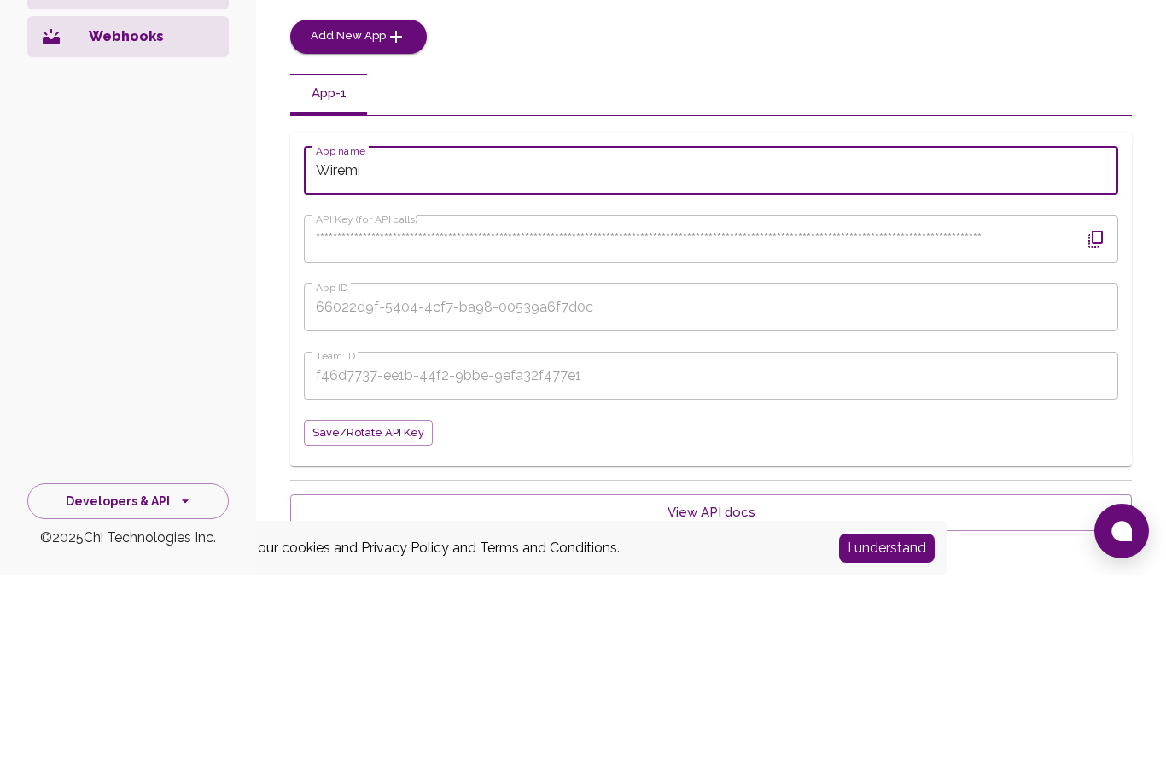
type input "Wiremi"
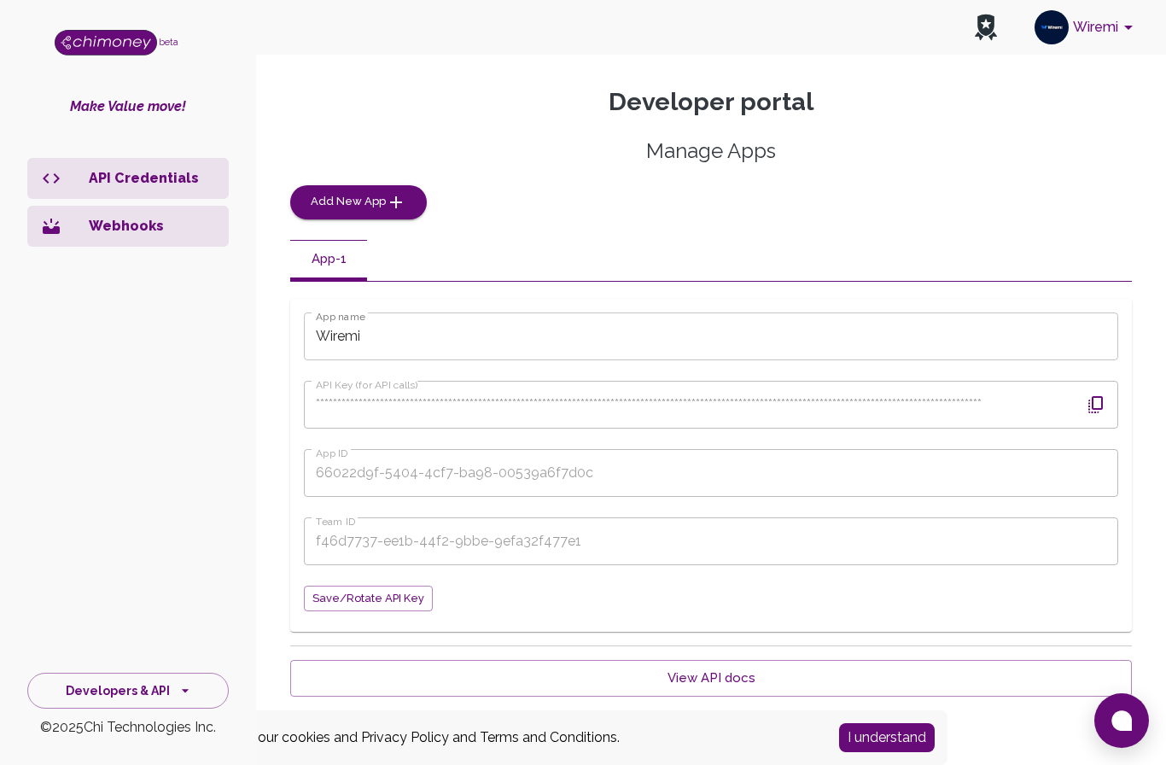
click at [894, 738] on button "I understand" at bounding box center [887, 737] width 96 height 29
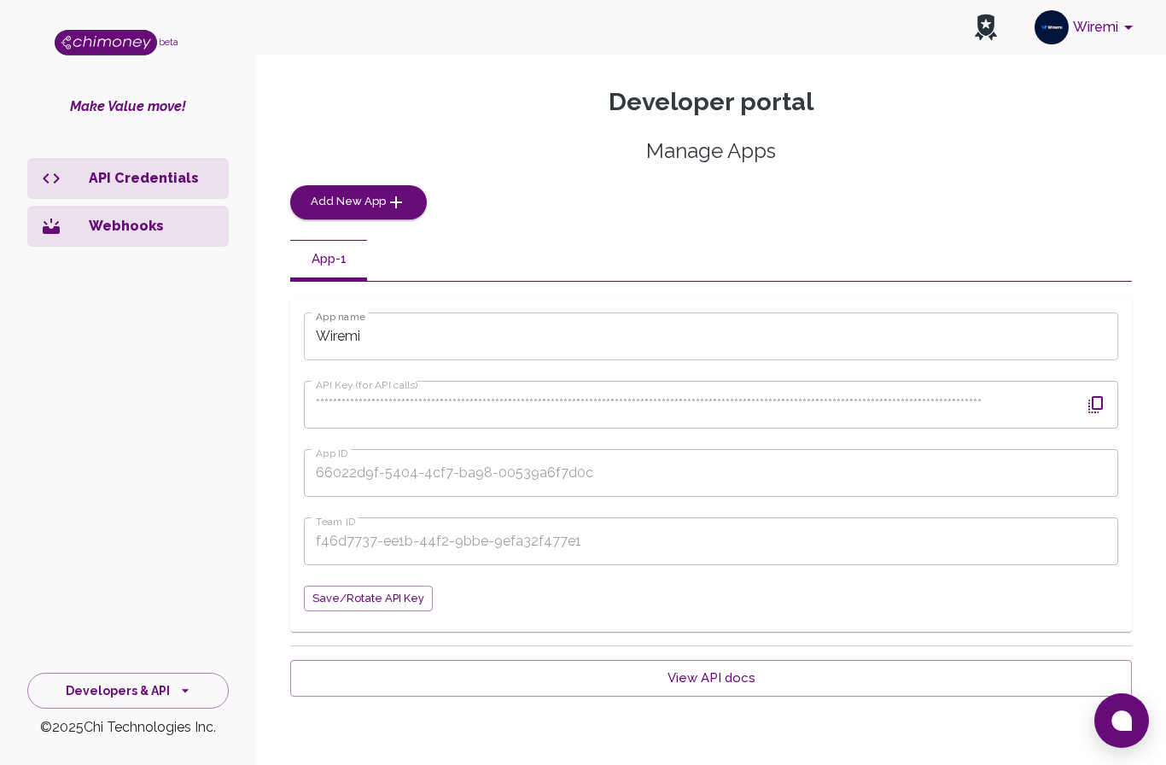
click at [1110, 384] on button "button" at bounding box center [1096, 404] width 41 height 41
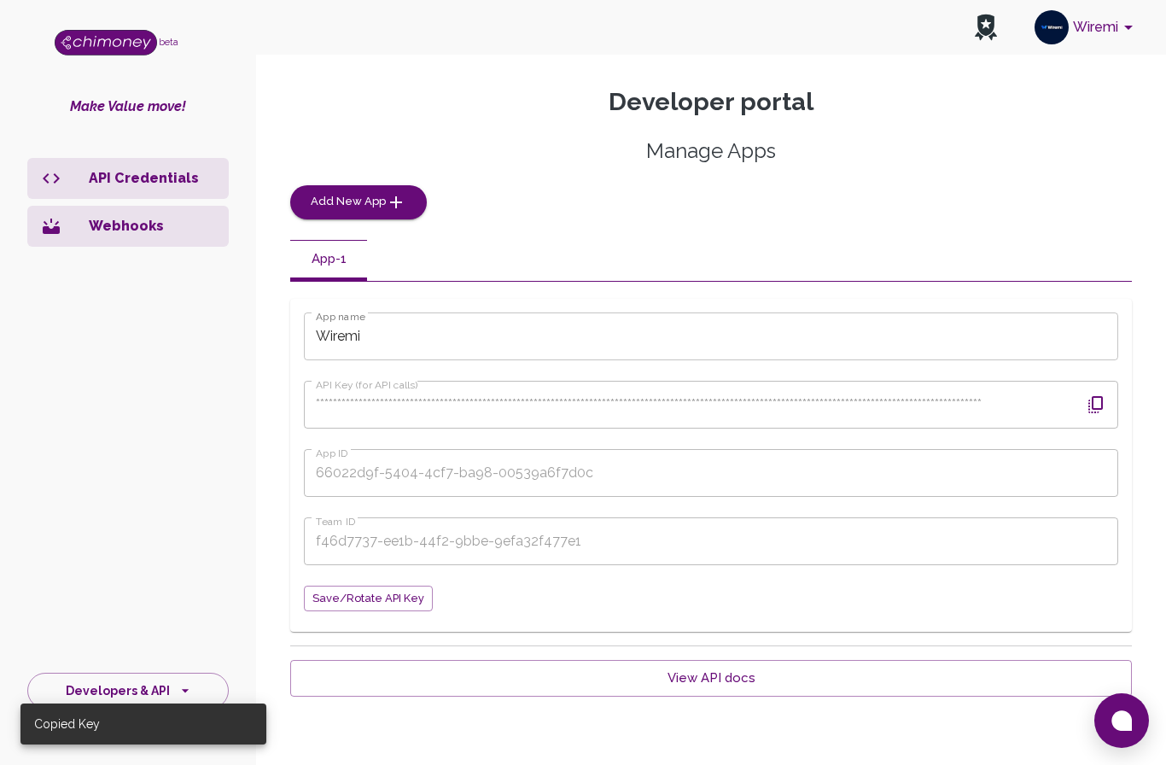
click at [310, 586] on button "Save/Rotate API key" at bounding box center [368, 599] width 129 height 26
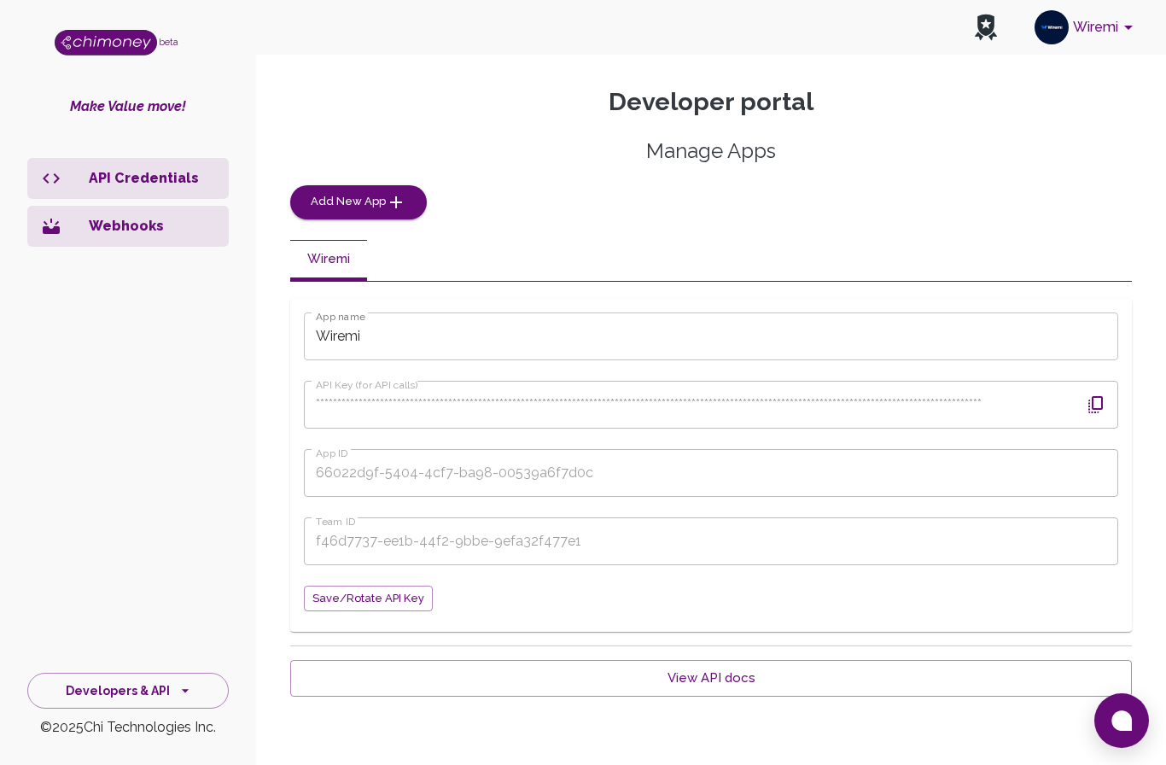
scroll to position [61, 0]
click at [172, 683] on button "Developers & API" at bounding box center [127, 691] width 201 height 37
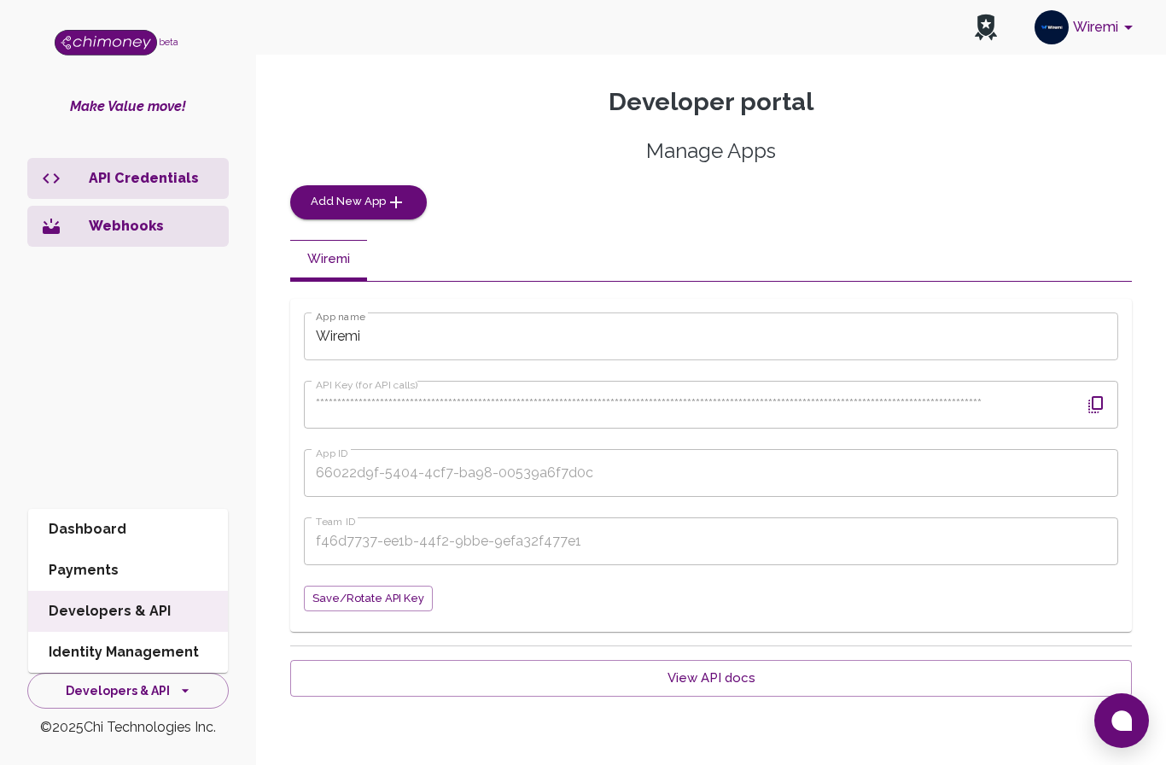
click at [113, 539] on li "Dashboard" at bounding box center [128, 529] width 200 height 41
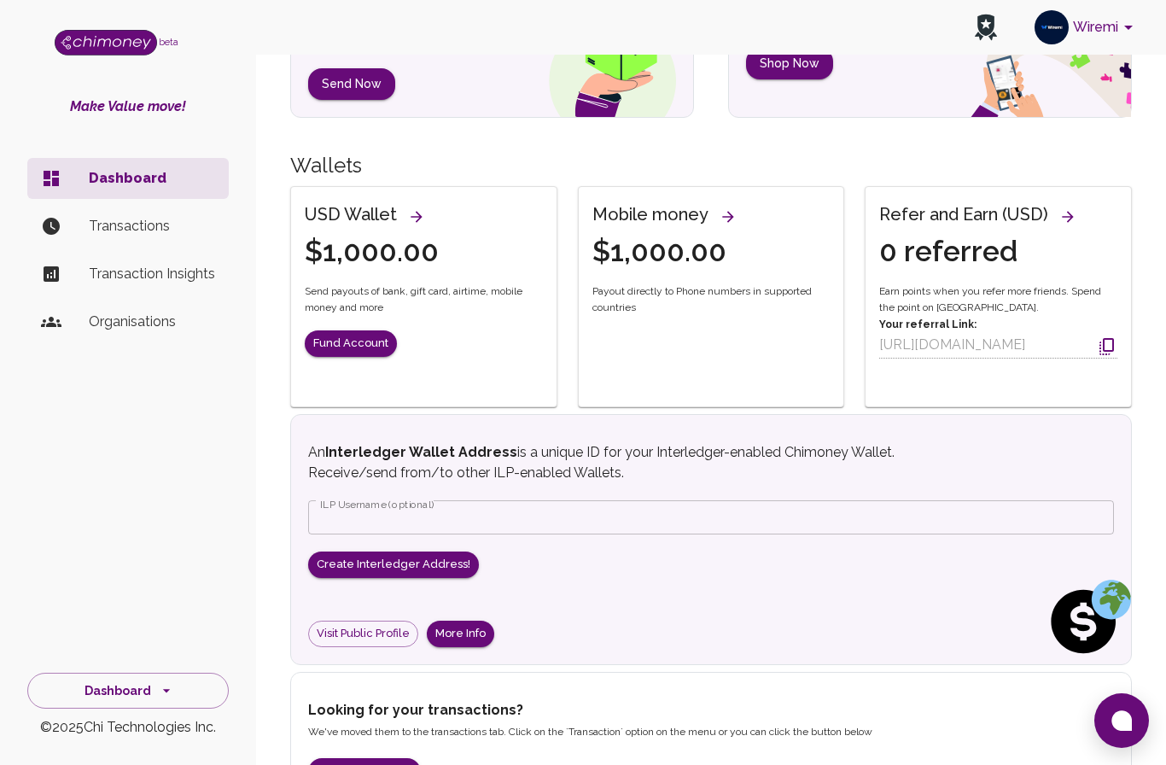
scroll to position [195, 0]
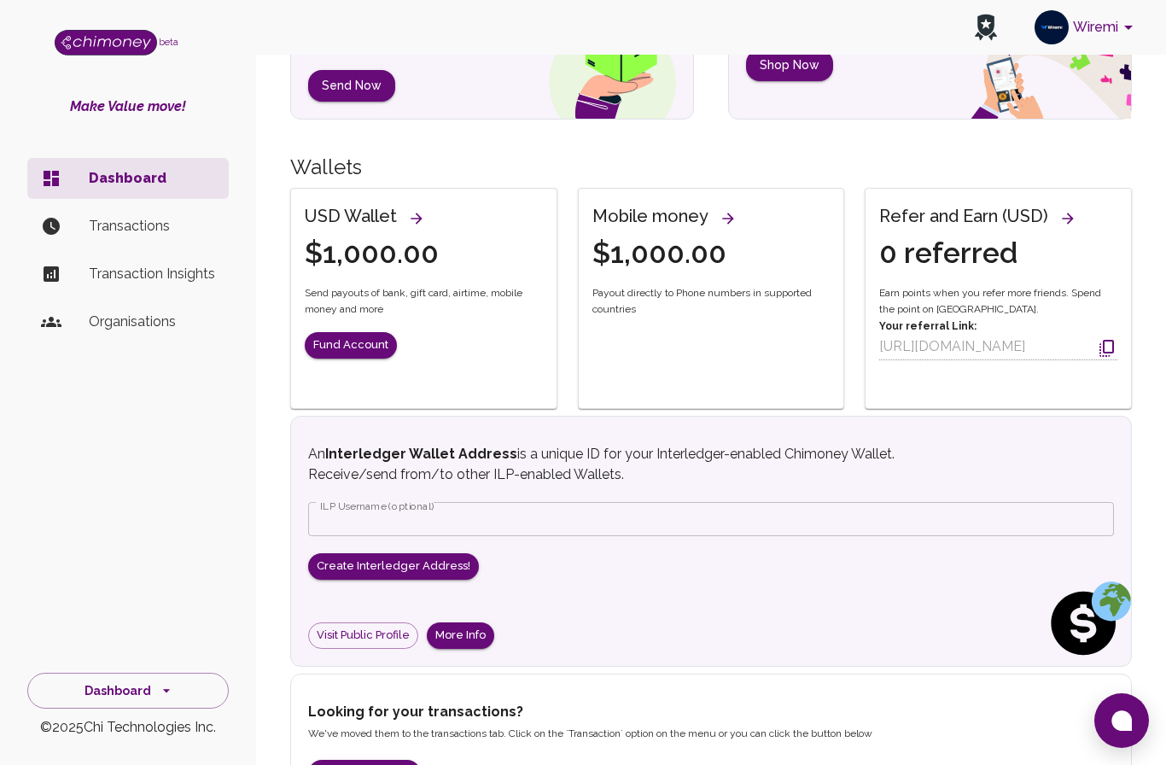
click at [135, 327] on p "Organisations" at bounding box center [152, 322] width 126 height 20
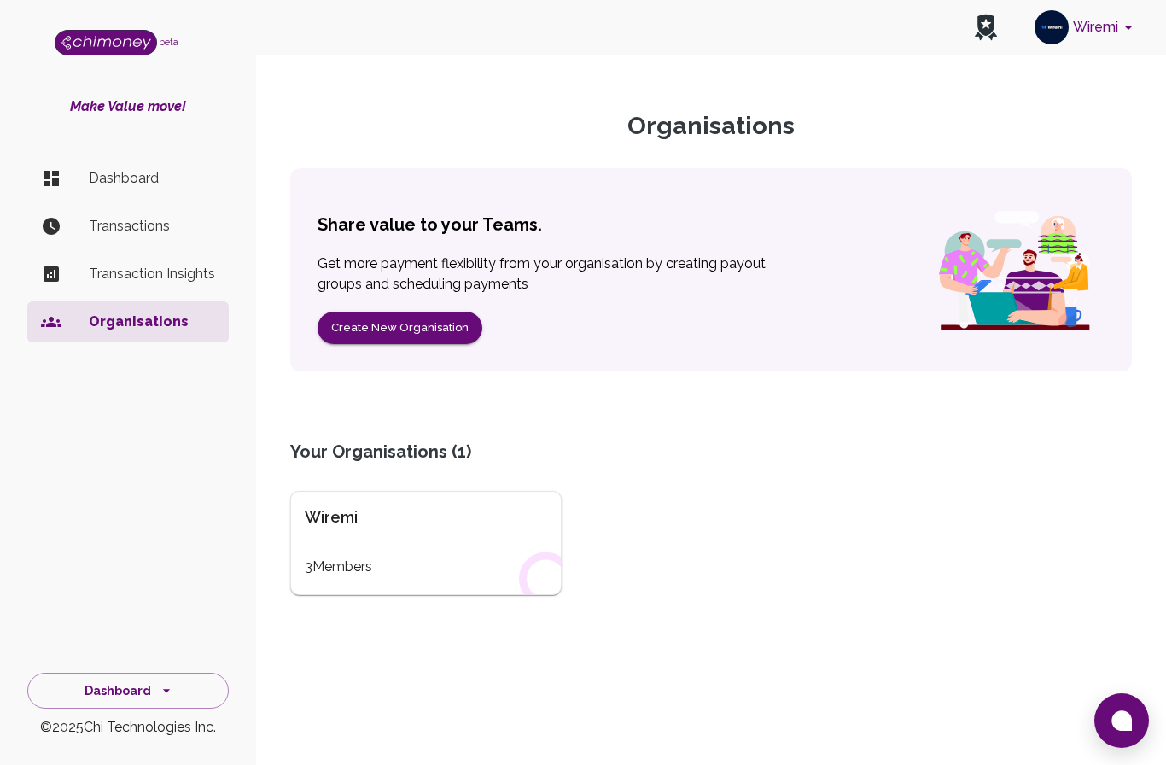
click at [359, 557] on div "3 Members" at bounding box center [426, 567] width 242 height 20
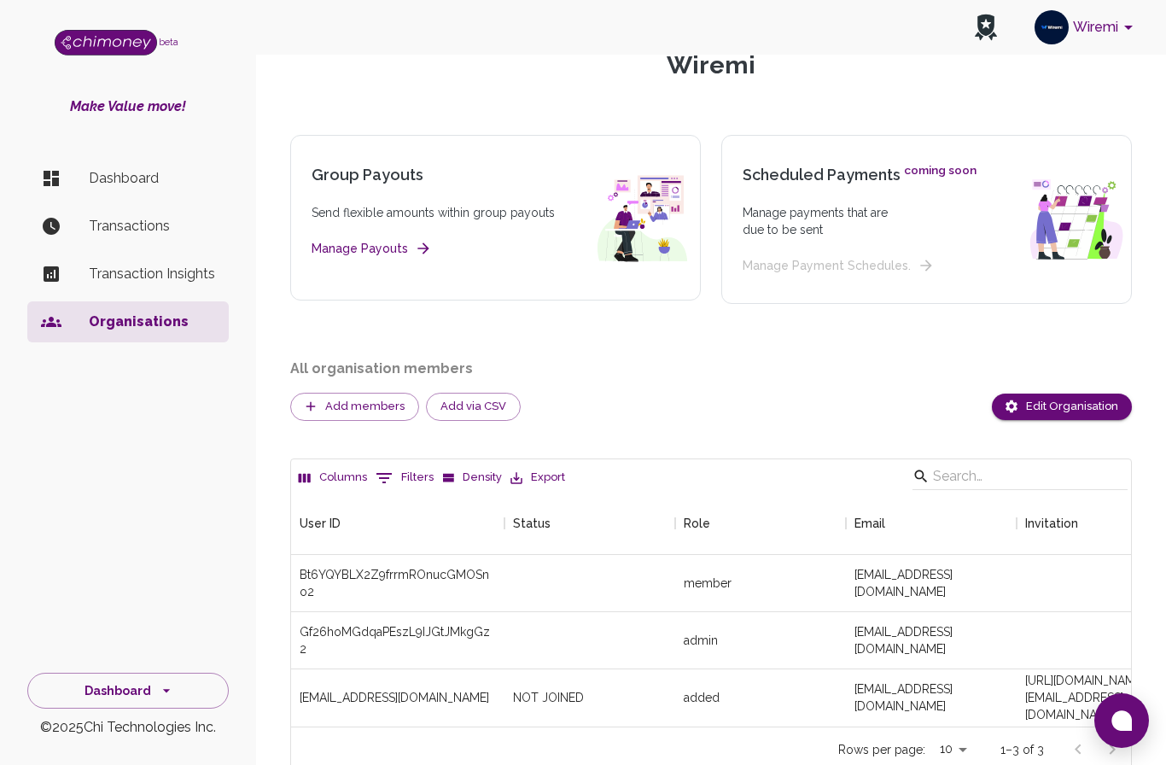
click at [1117, 33] on button "Wiremi" at bounding box center [1087, 27] width 118 height 44
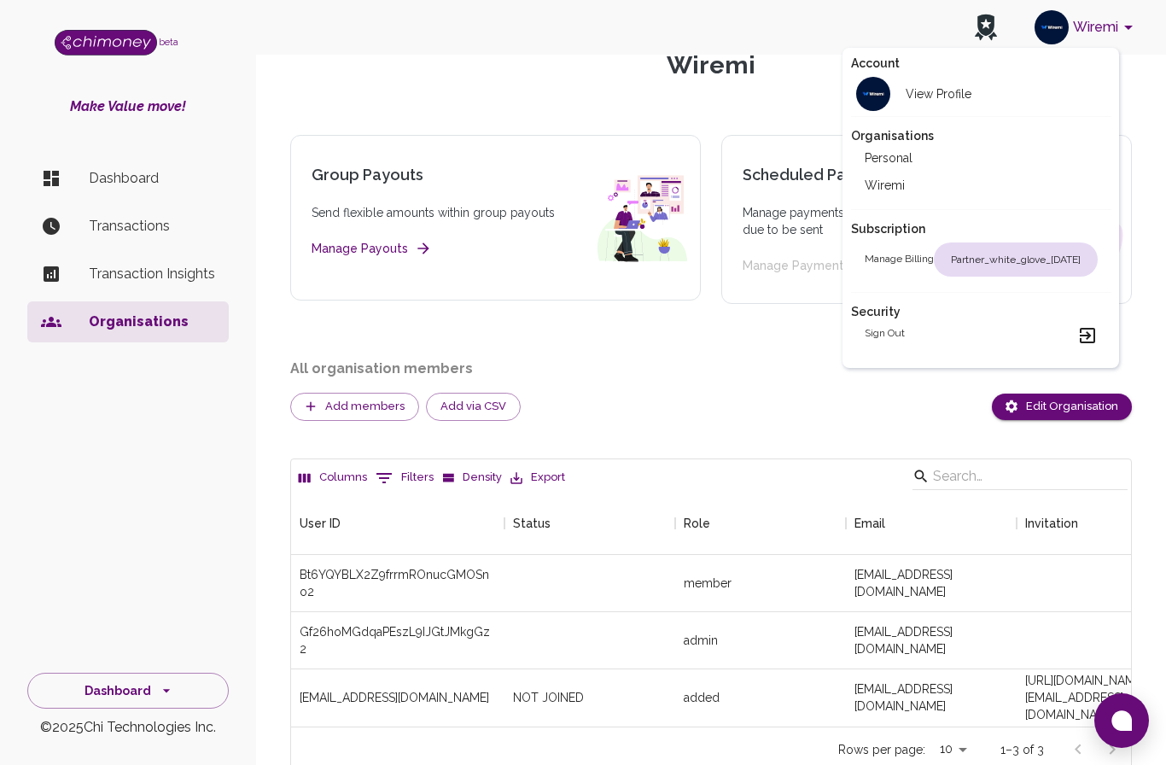
click at [144, 759] on div at bounding box center [583, 382] width 1166 height 765
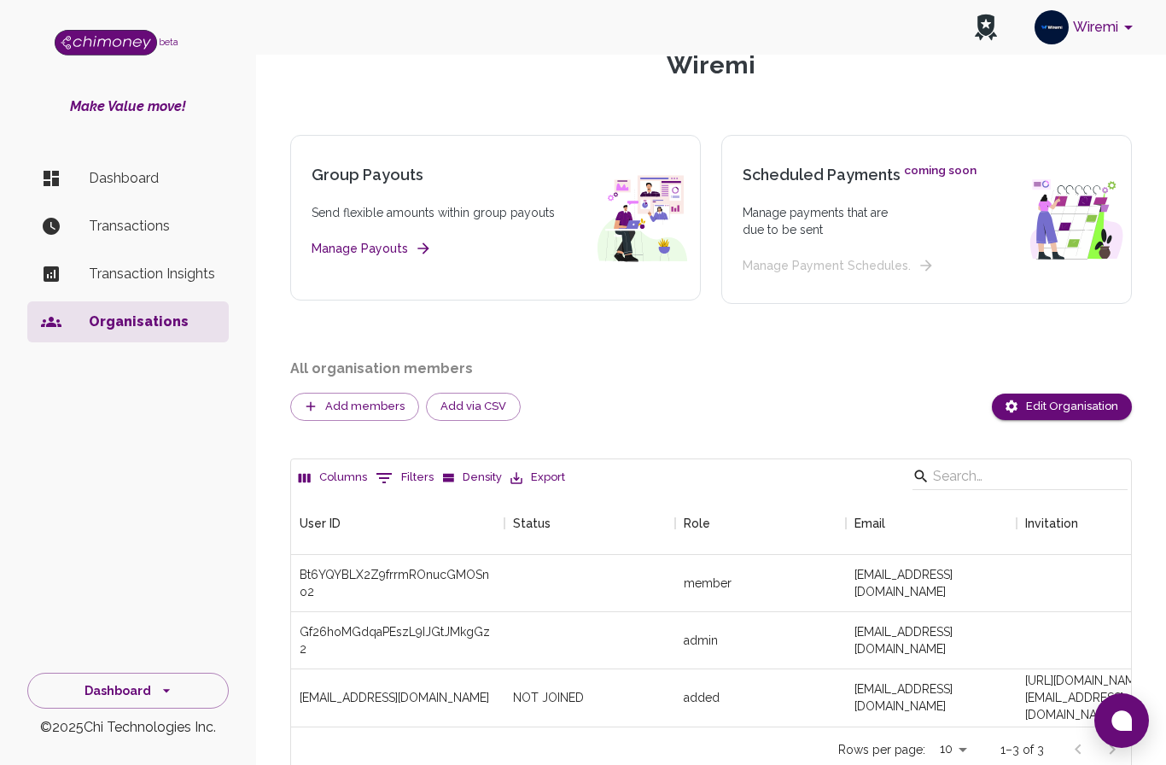
click at [133, 709] on button "Dashboard" at bounding box center [127, 691] width 201 height 37
click at [120, 632] on li "Developers & API" at bounding box center [128, 611] width 200 height 41
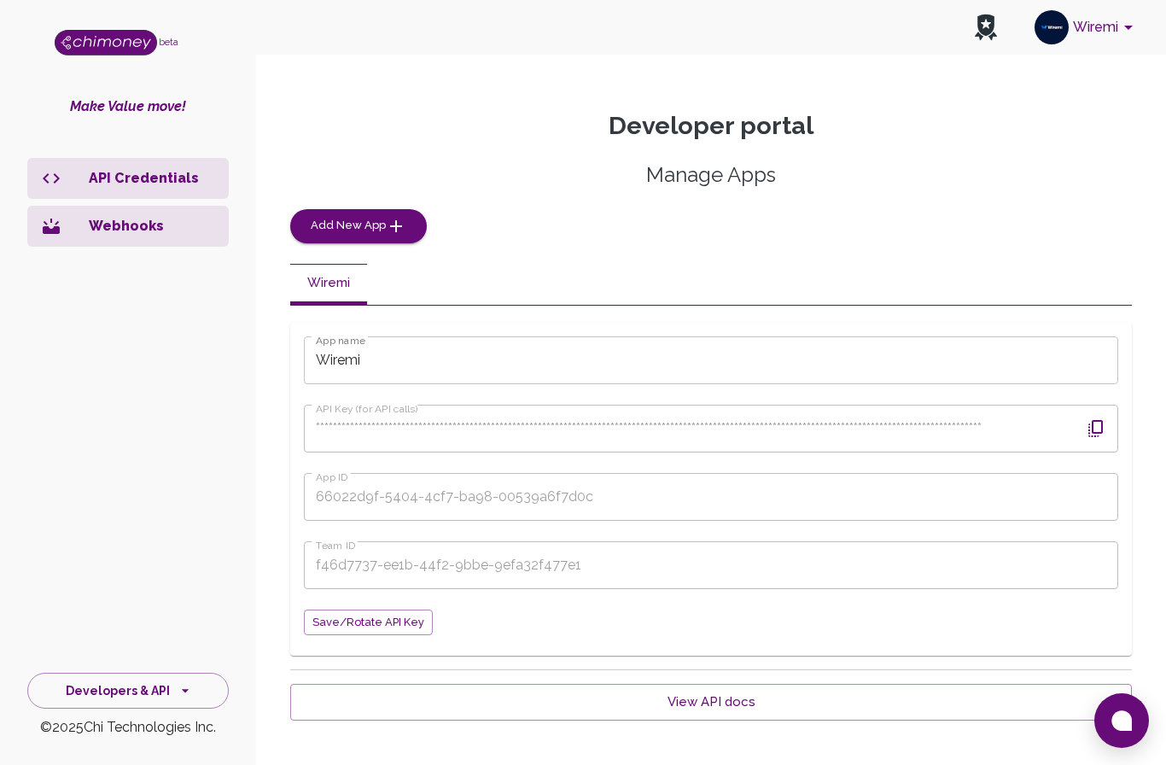
click at [133, 709] on button "Developers & API" at bounding box center [127, 691] width 201 height 37
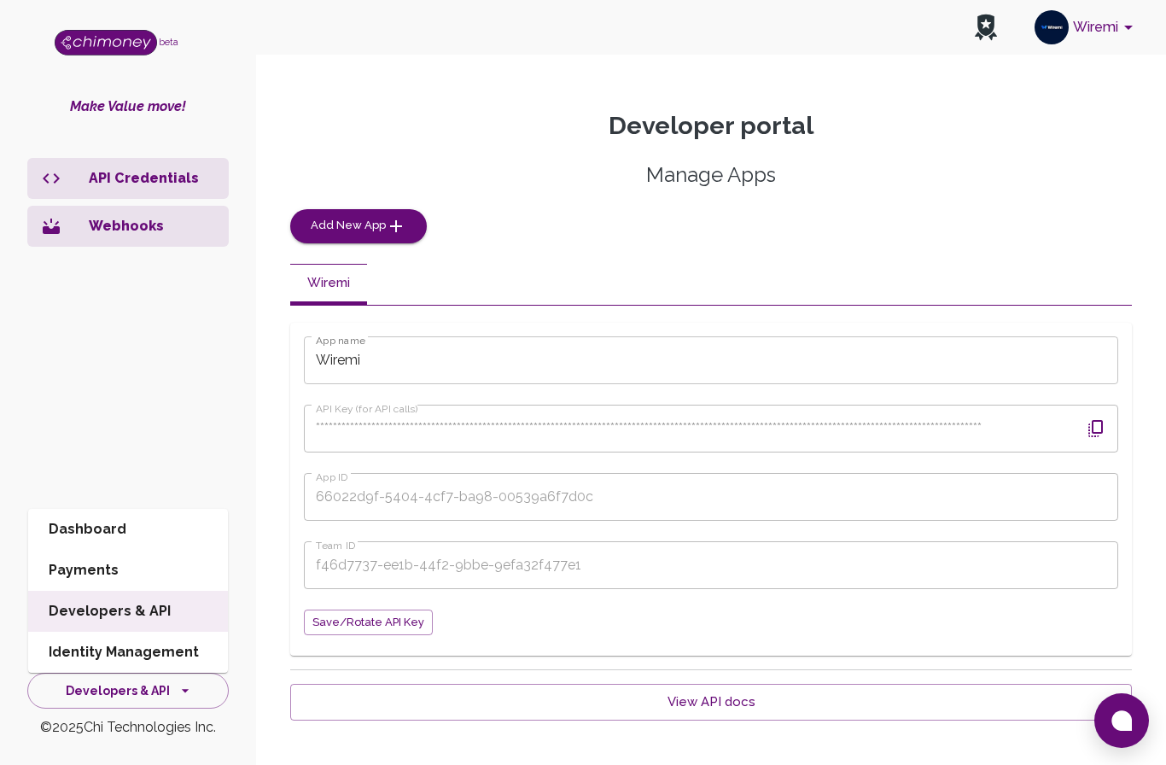
click at [124, 632] on li "Developers & API" at bounding box center [128, 611] width 200 height 41
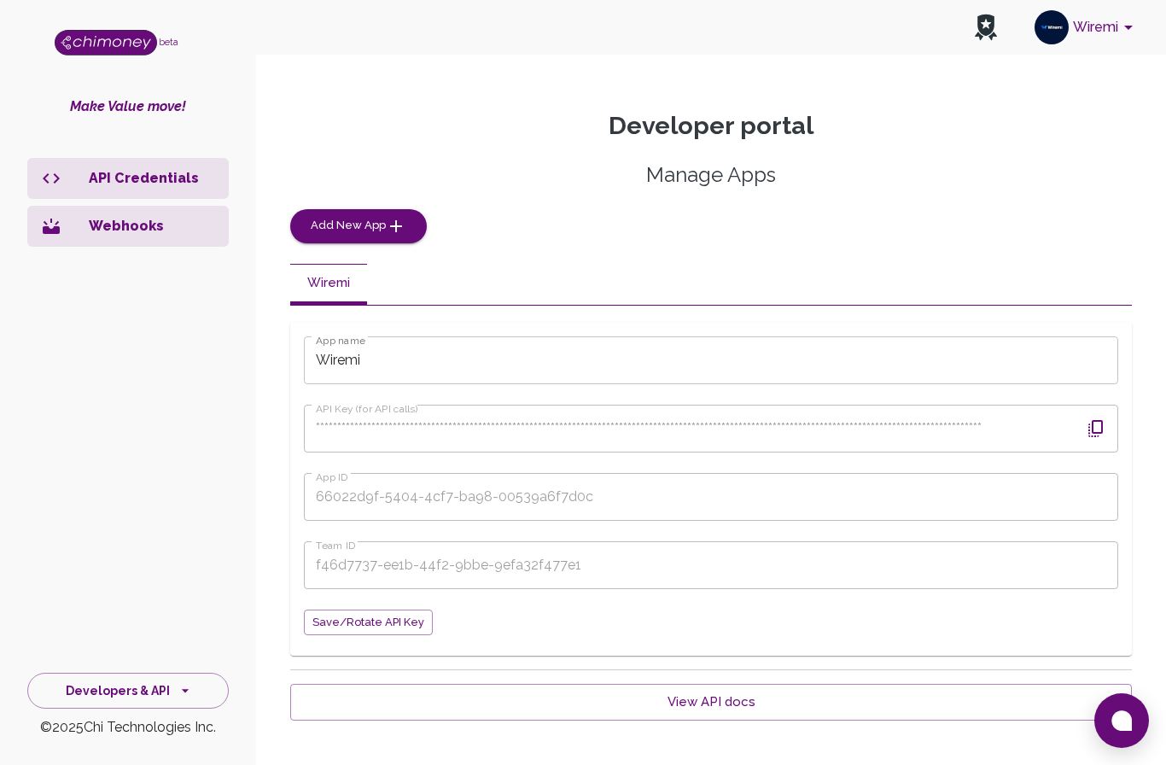
click at [145, 709] on button "Developers & API" at bounding box center [127, 691] width 201 height 37
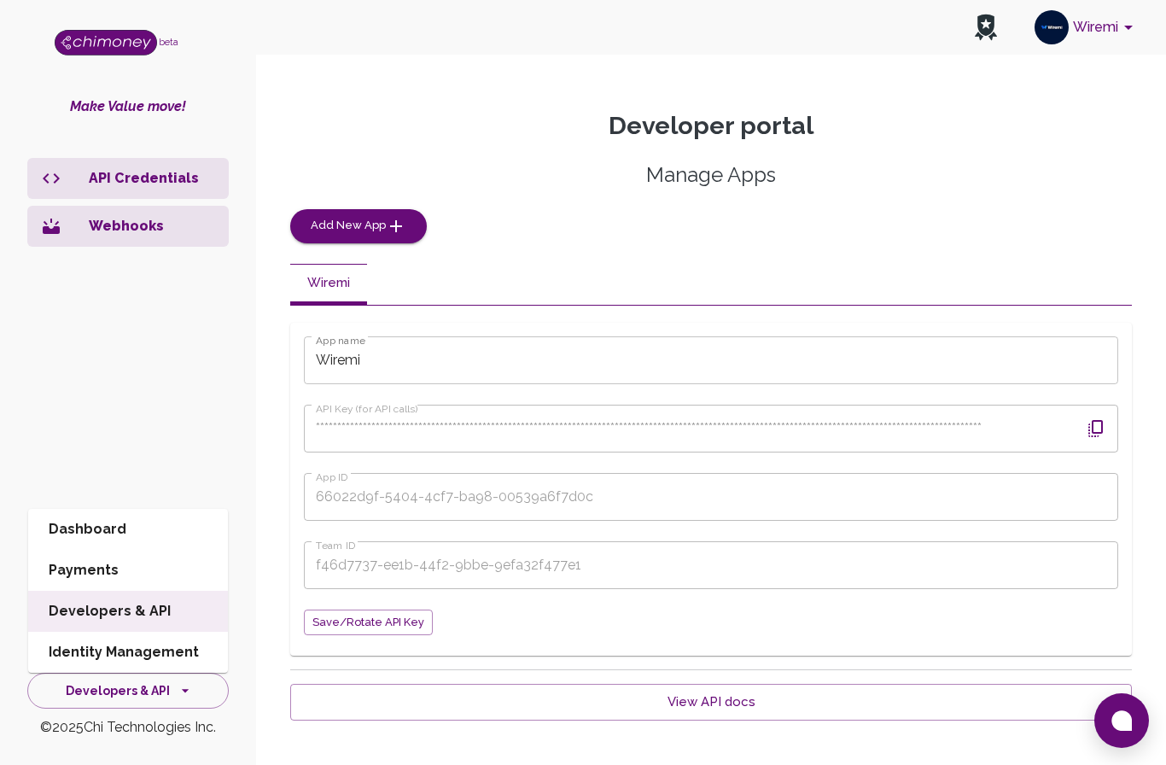
click at [101, 550] on li "Dashboard" at bounding box center [128, 529] width 200 height 41
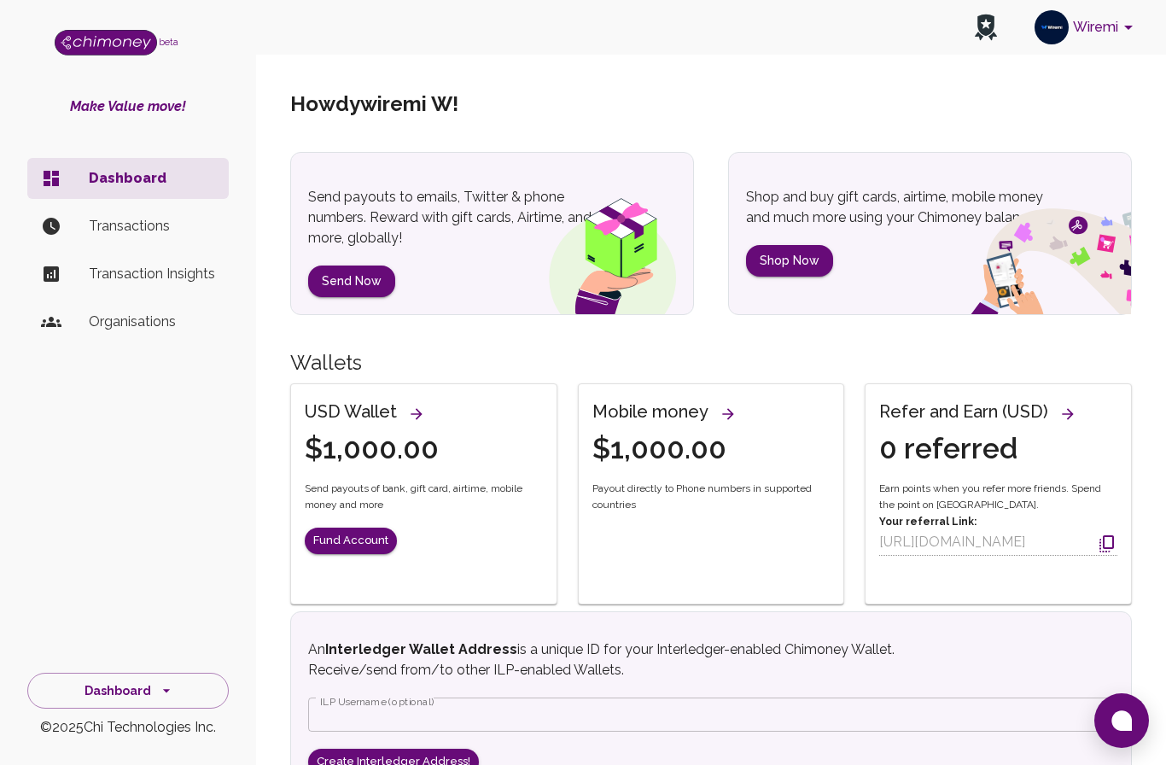
click at [143, 332] on li "Organisations" at bounding box center [127, 321] width 201 height 41
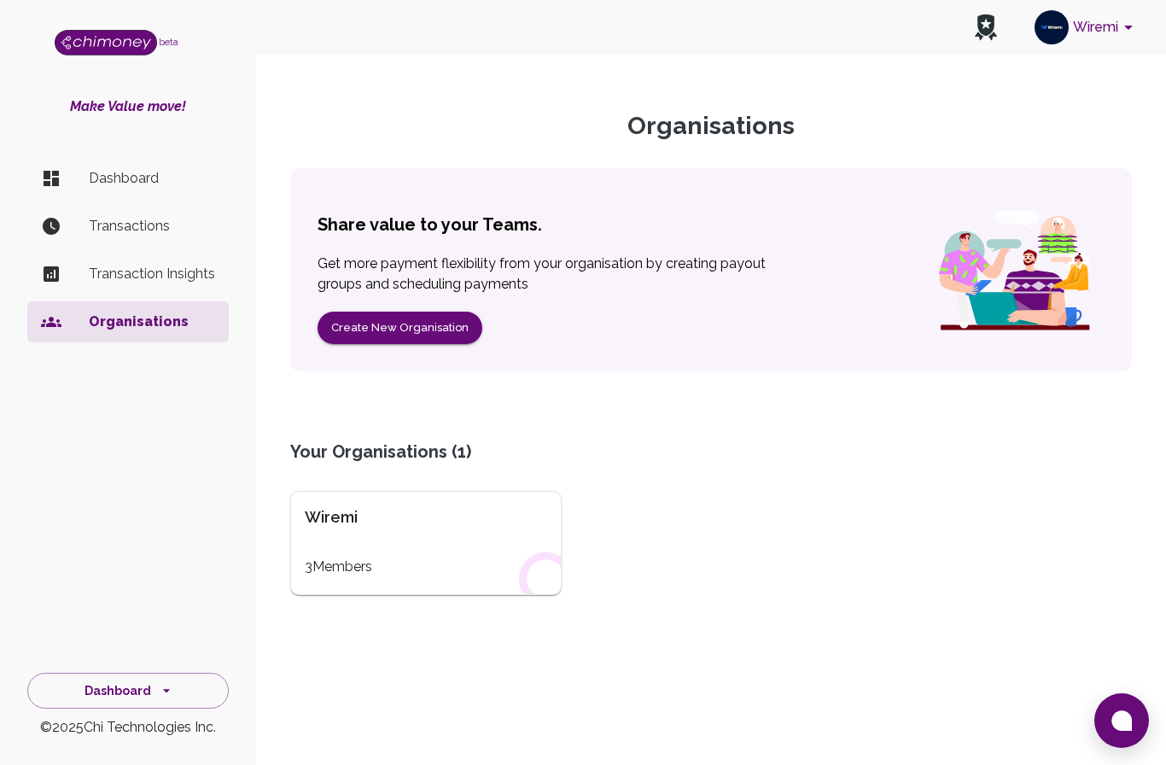
click at [365, 560] on div "3 Members" at bounding box center [426, 567] width 242 height 20
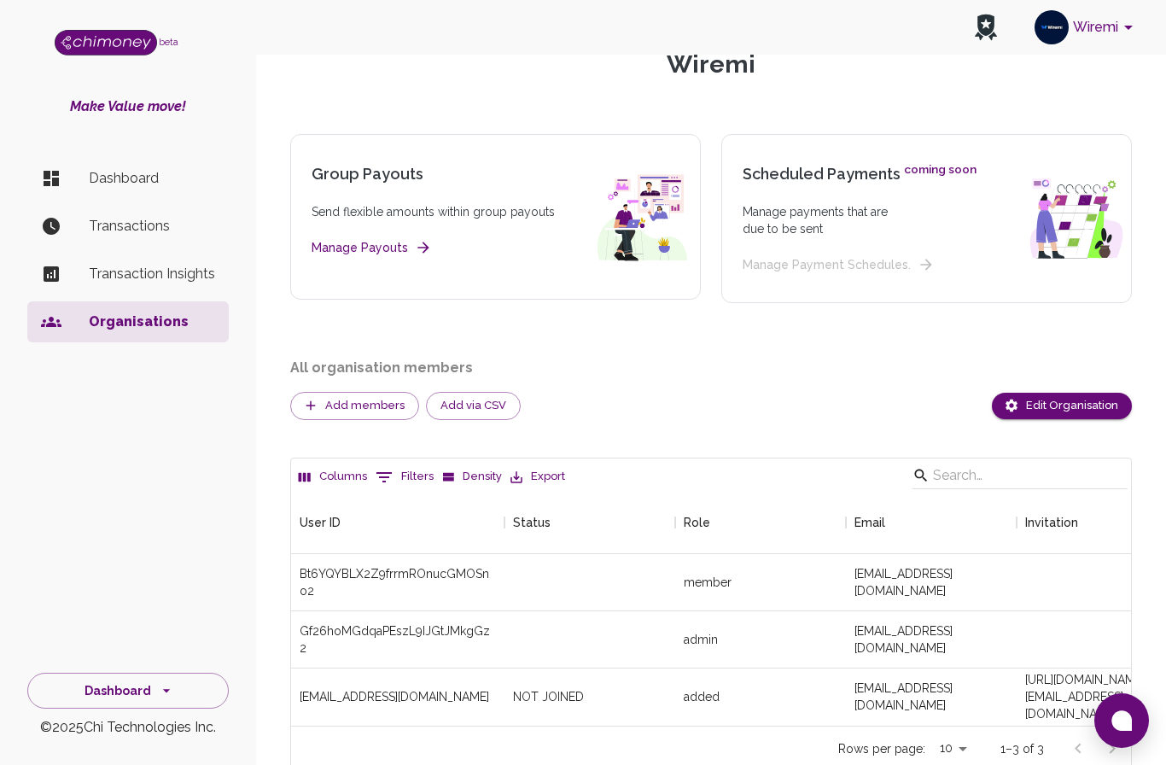
scroll to position [88, 0]
click at [356, 406] on button "Add members" at bounding box center [354, 407] width 129 height 28
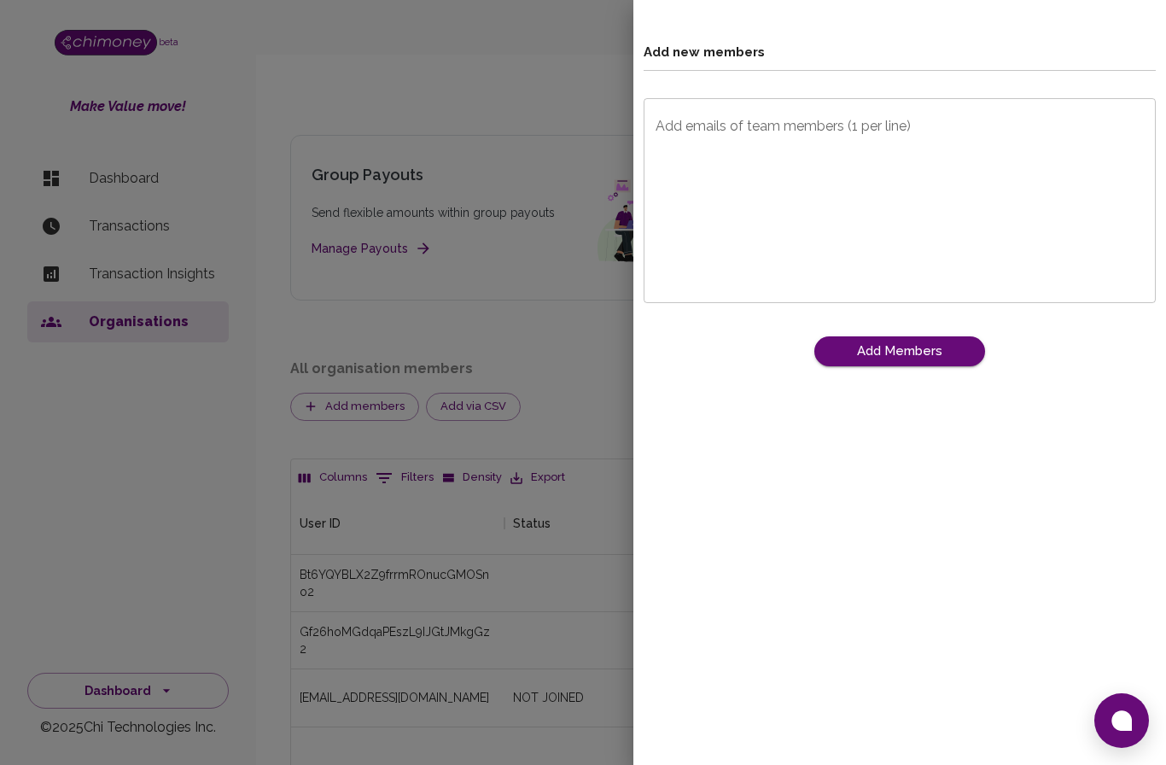
scroll to position [1, 1]
click at [733, 152] on textarea "Add emails of team members (1 per line)" at bounding box center [900, 201] width 488 height 177
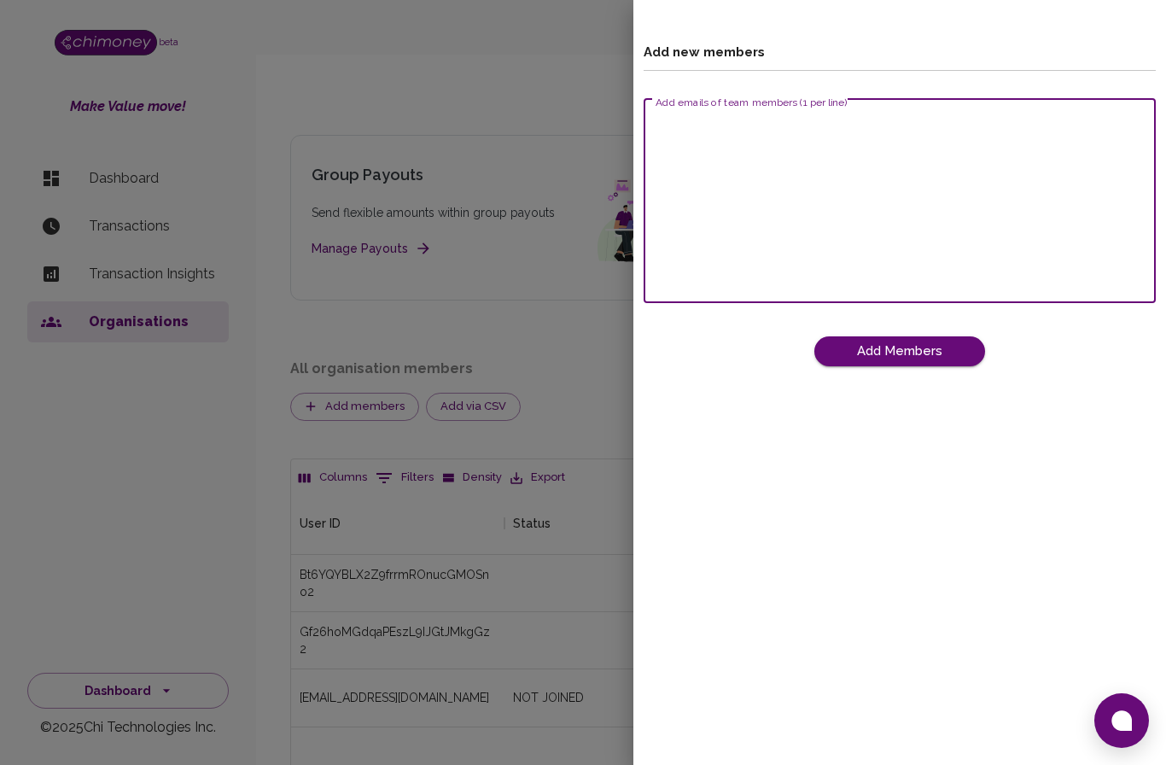
click at [718, 155] on textarea "Add emails of team members (1 per line)" at bounding box center [900, 201] width 488 height 177
paste textarea "[EMAIL_ADDRESS][DOMAIN_NAME]"
type textarea "[EMAIL_ADDRESS][DOMAIN_NAME]"
click at [948, 319] on div "Add Members" at bounding box center [900, 341] width 512 height 50
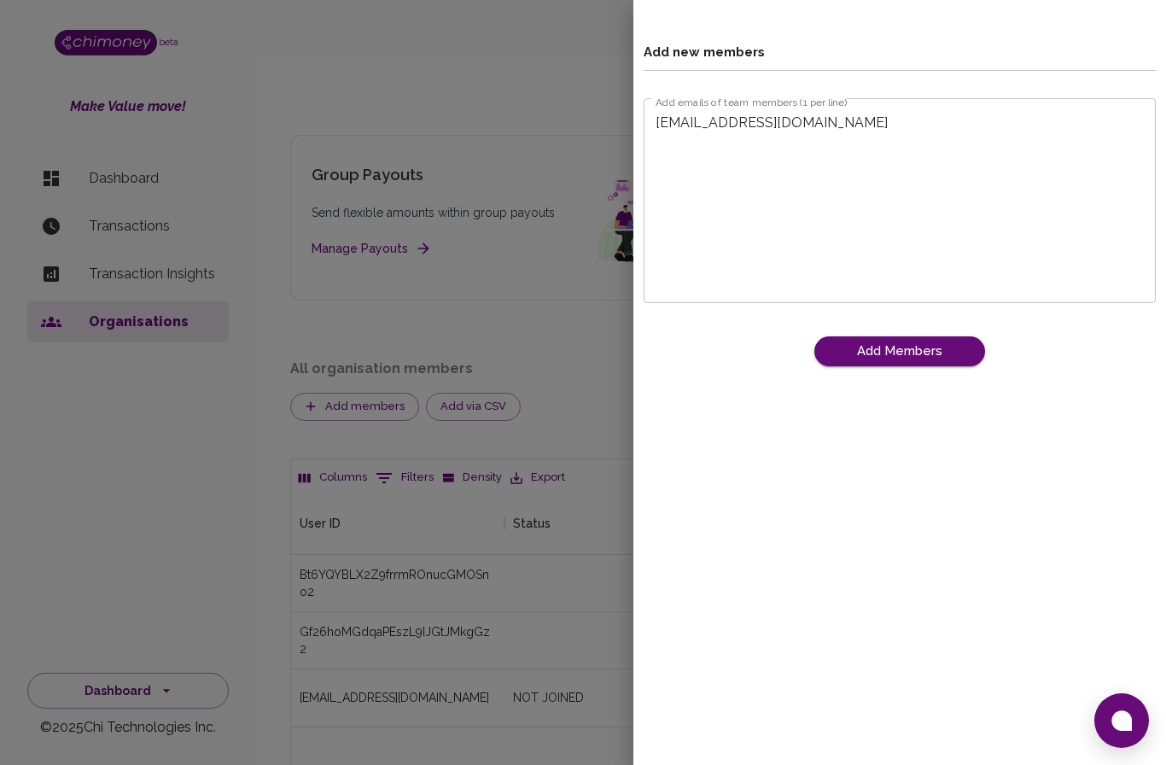
click at [913, 354] on button "Add Members" at bounding box center [899, 350] width 171 height 29
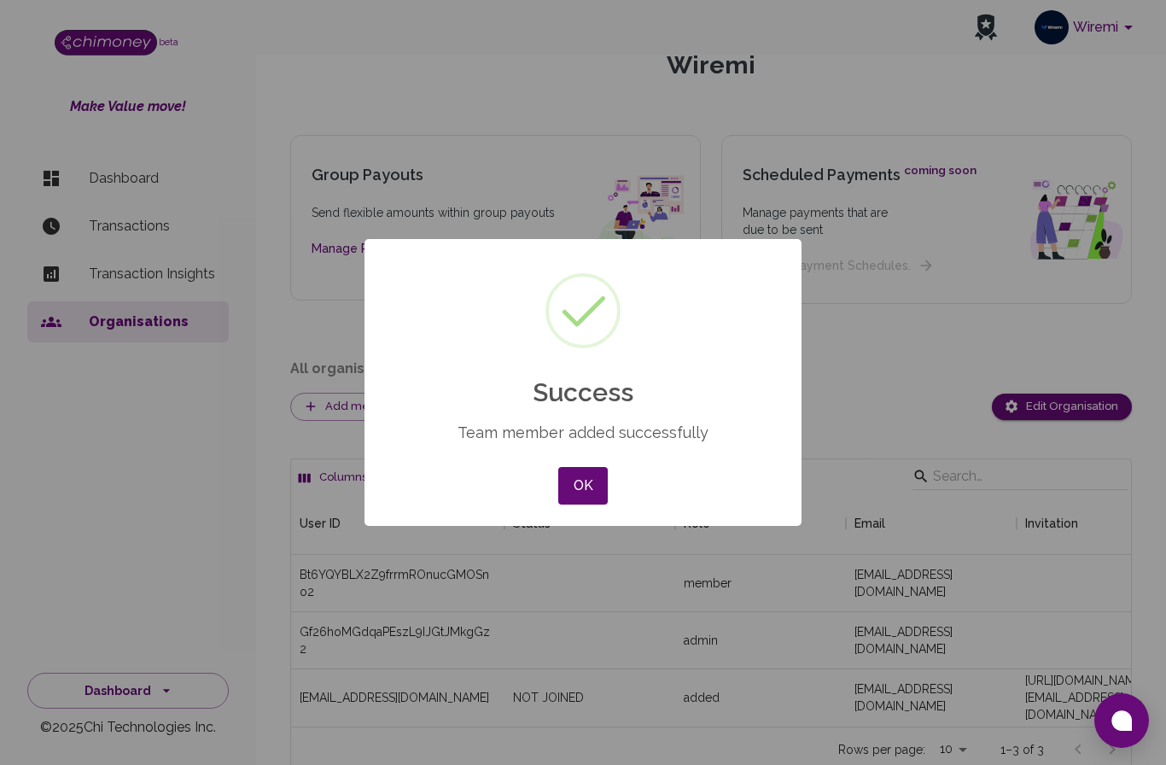
click at [542, 489] on div "× Success Team member added successfully OK No Cancel" at bounding box center [583, 382] width 437 height 287
click at [586, 494] on button "OK" at bounding box center [583, 486] width 50 height 38
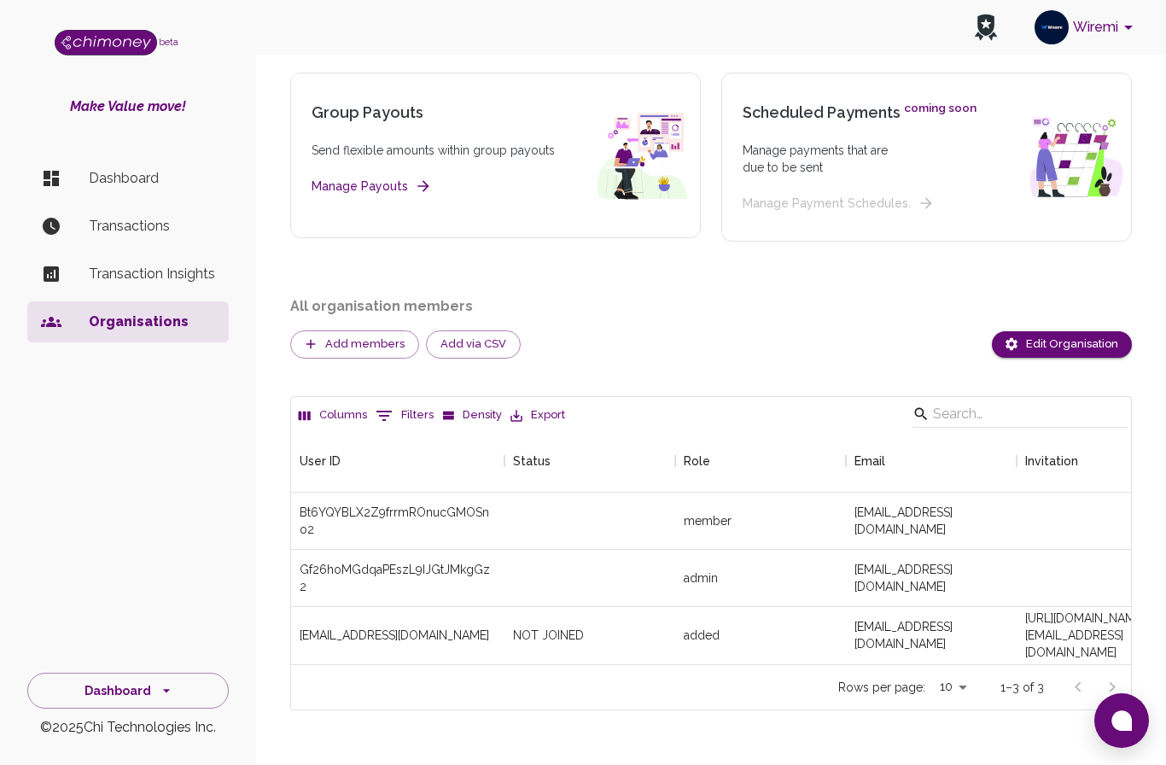
scroll to position [149, 0]
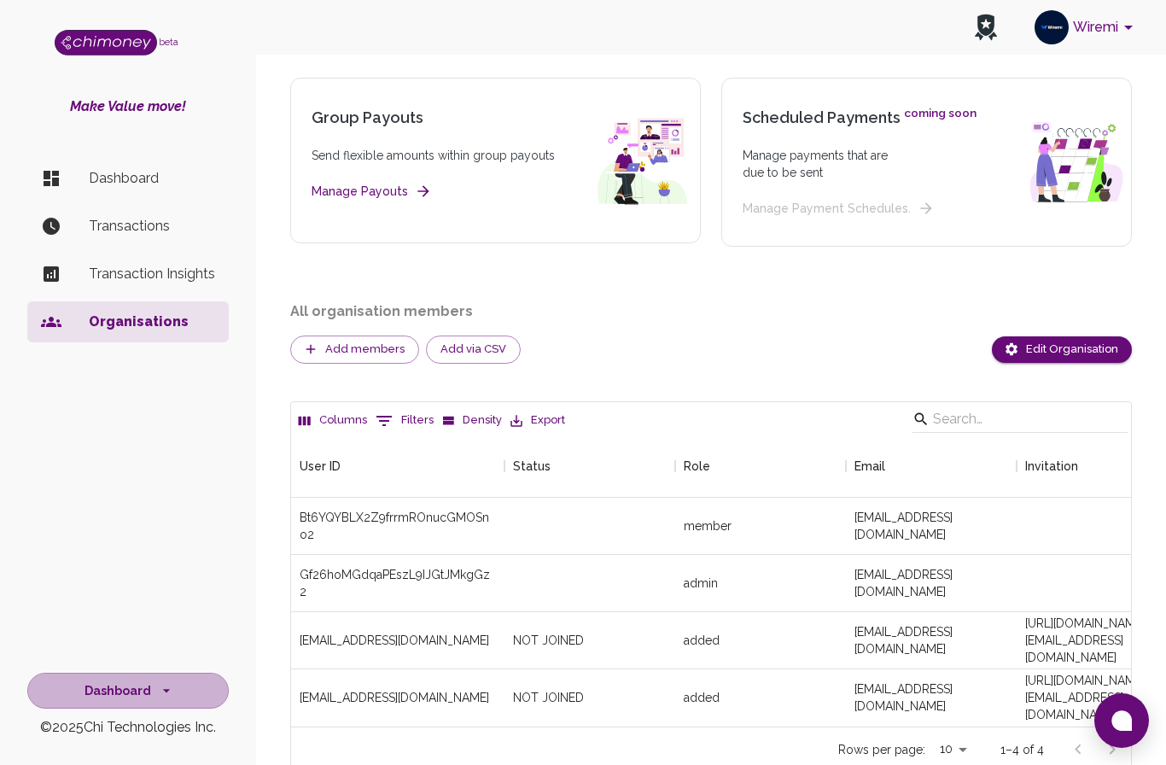
click at [173, 709] on button "Dashboard" at bounding box center [127, 691] width 201 height 37
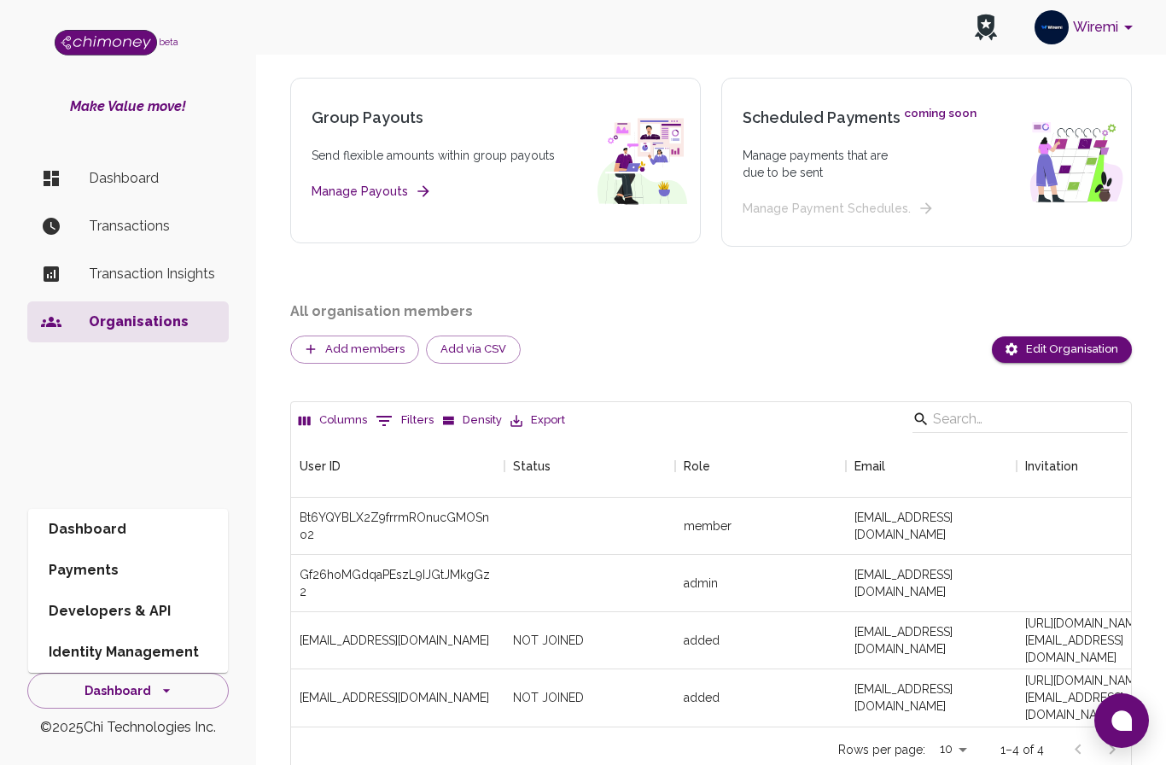
click at [143, 632] on li "Developers & API" at bounding box center [128, 611] width 200 height 41
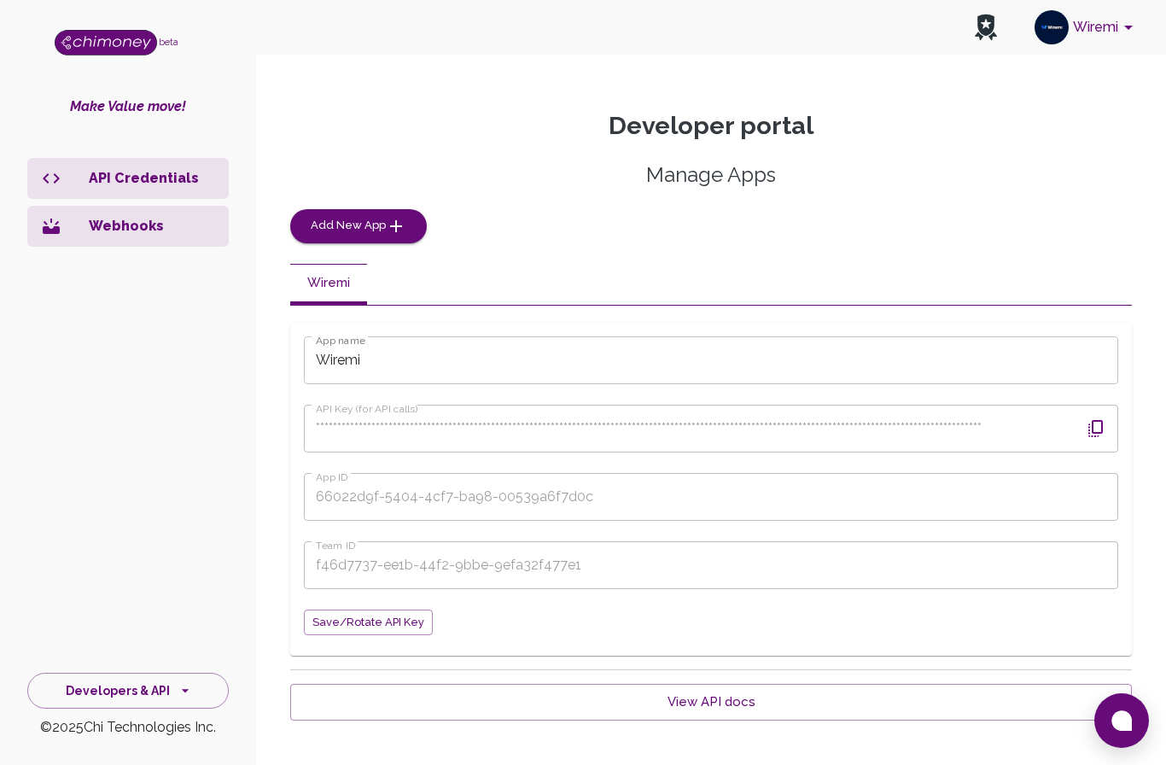
click at [1115, 26] on button "Wiremi" at bounding box center [1087, 27] width 118 height 44
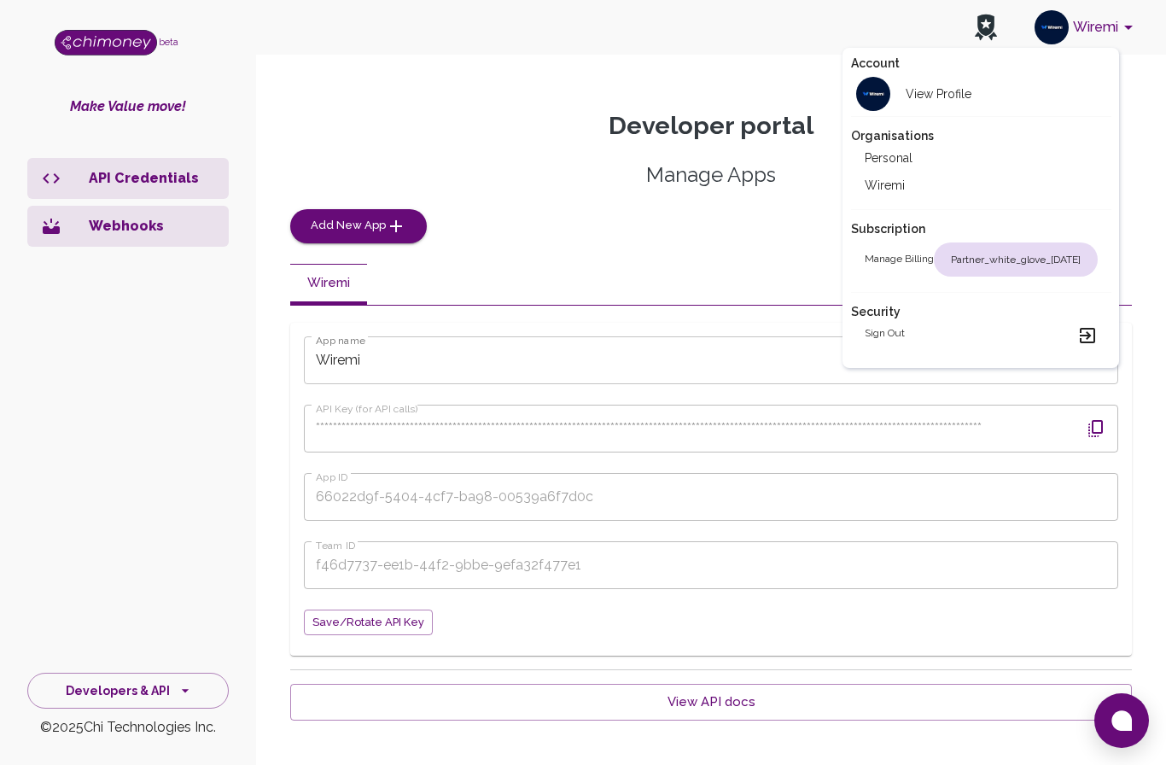
click at [1006, 267] on div "partner_white_glove_[DATE]" at bounding box center [1016, 259] width 164 height 34
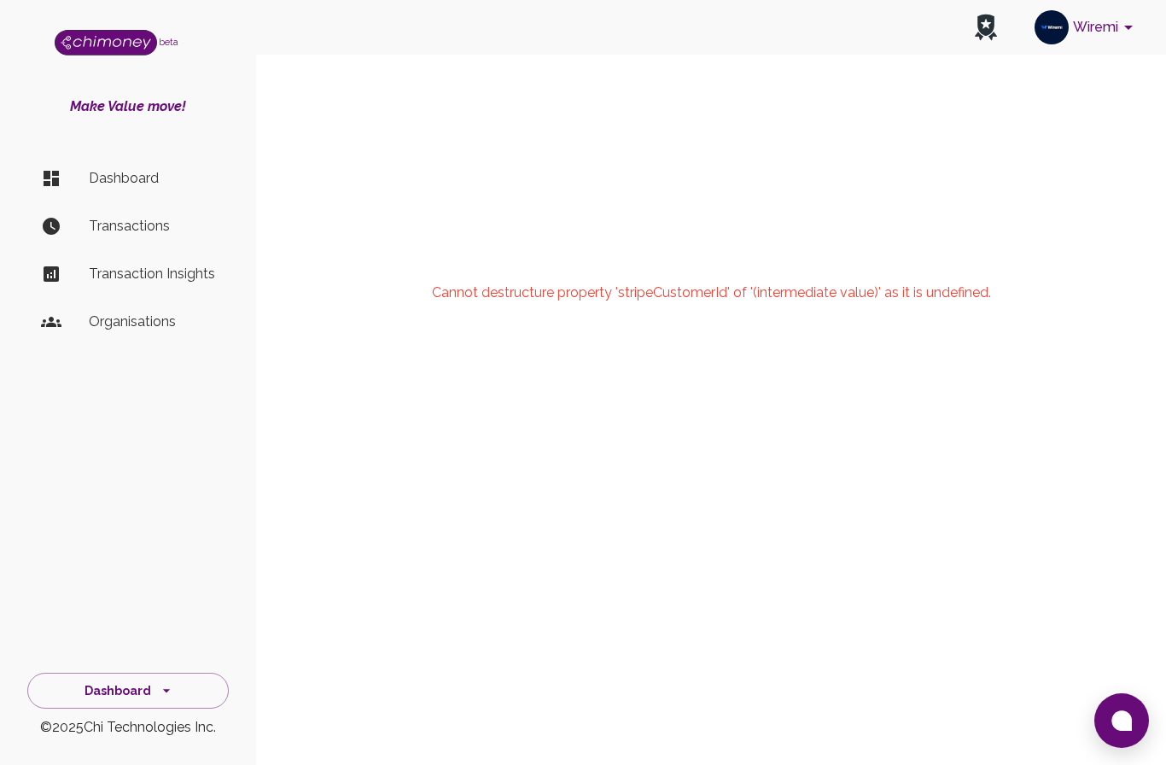
click at [1106, 28] on button "Wiremi" at bounding box center [1087, 27] width 118 height 44
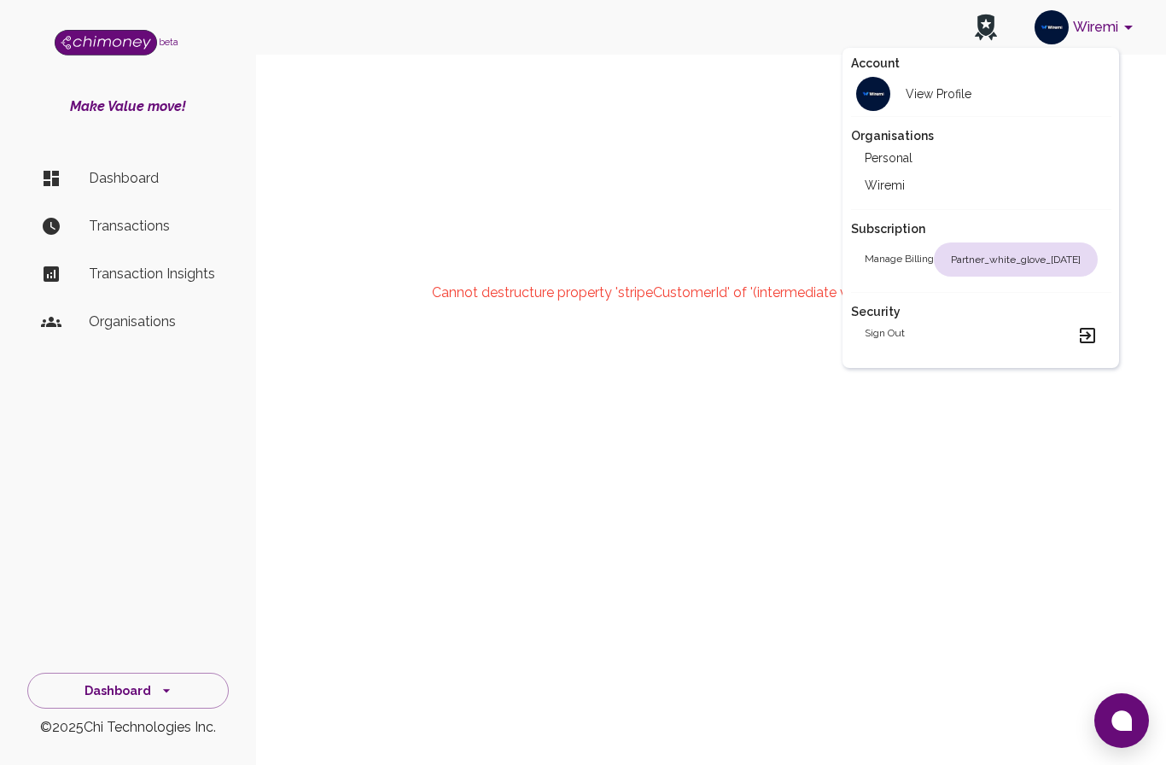
click at [901, 184] on li "Wiremi" at bounding box center [981, 185] width 260 height 27
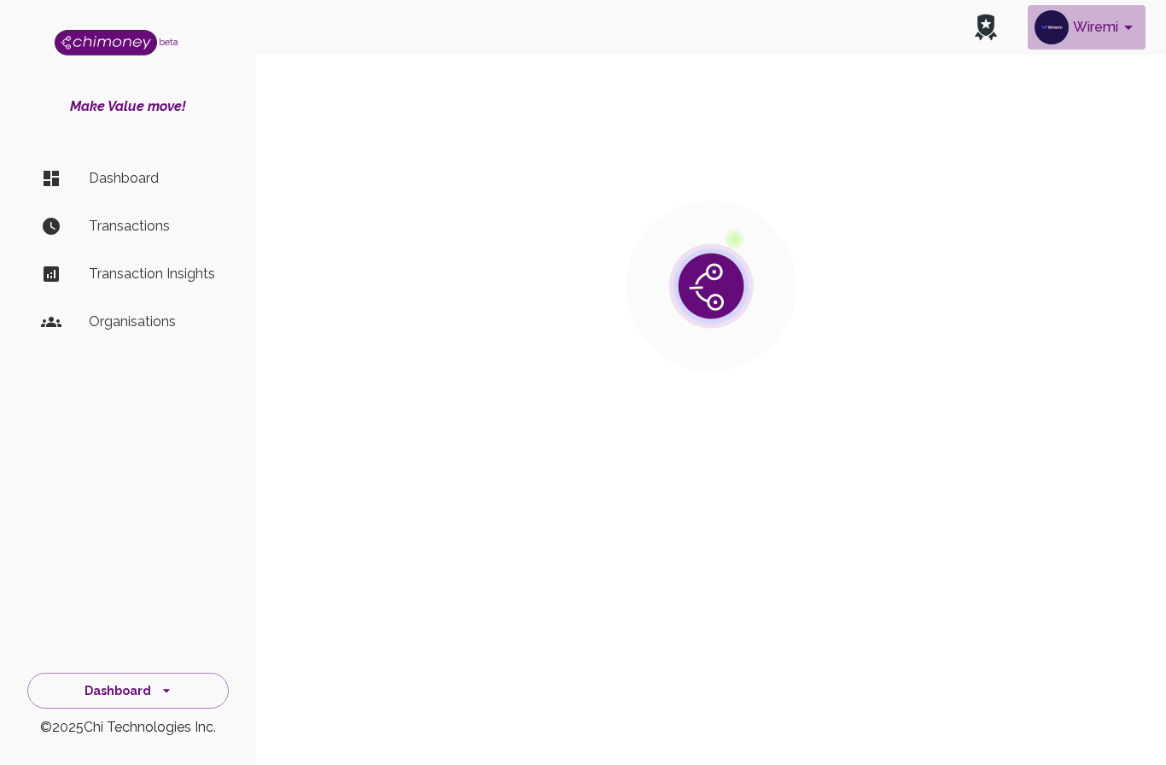
scroll to position [61, 0]
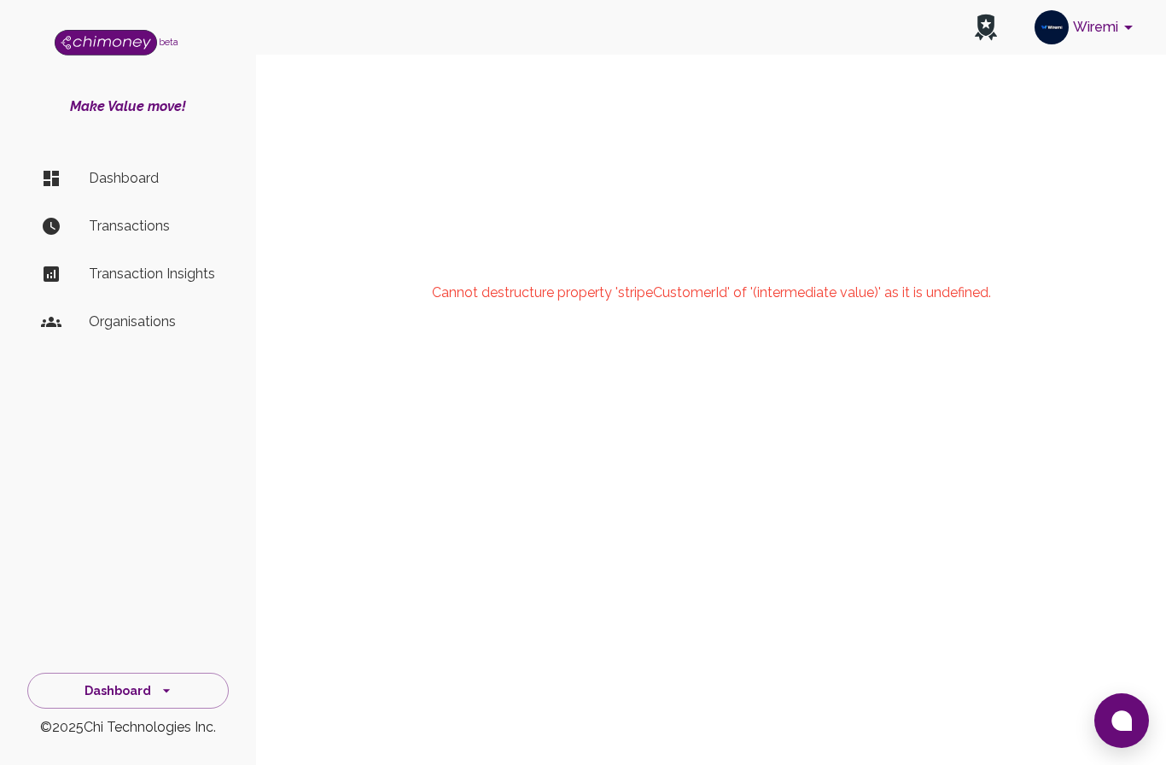
click at [1114, 18] on button "Wiremi" at bounding box center [1087, 27] width 118 height 44
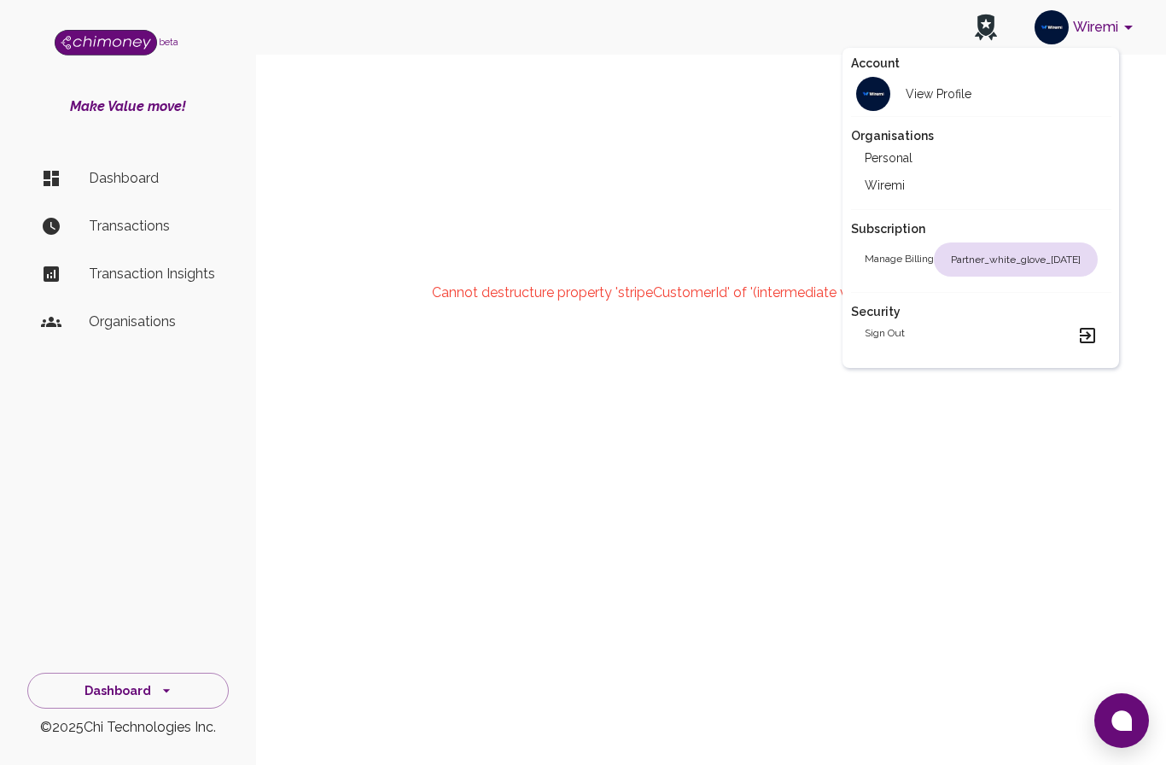
click at [945, 96] on h2 "View Profile" at bounding box center [939, 93] width 66 height 17
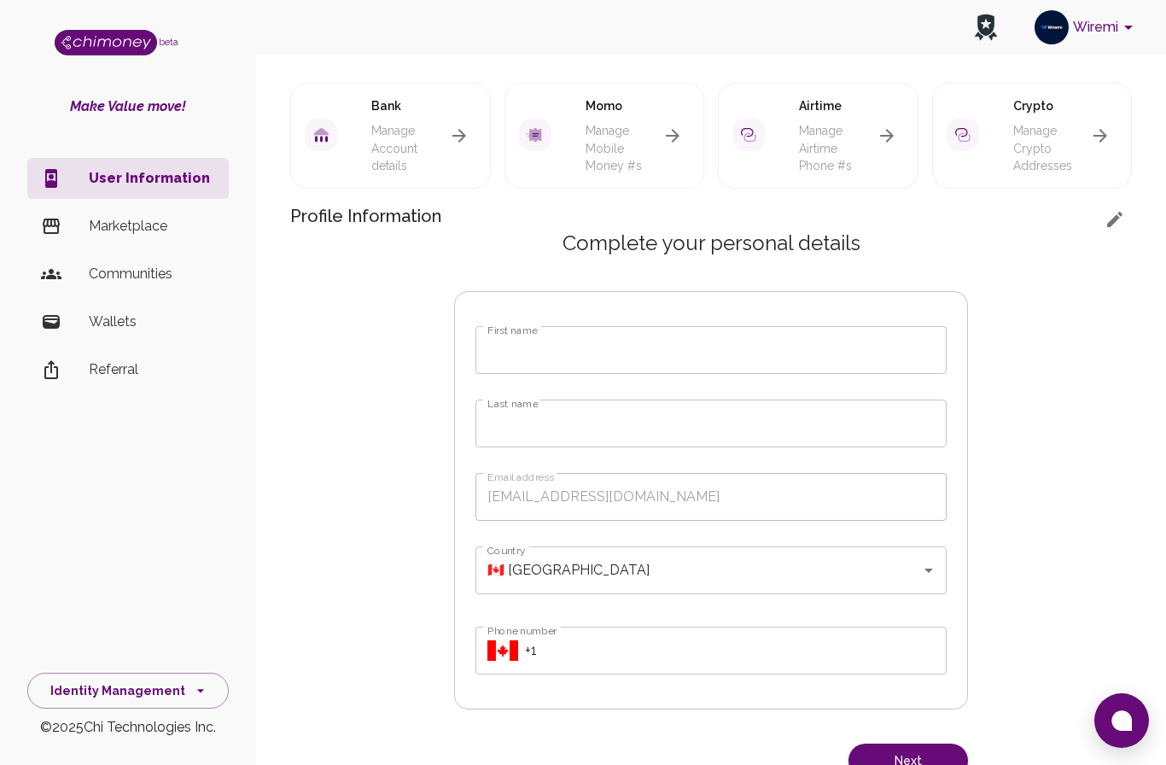
scroll to position [346, 0]
click at [588, 347] on input "First name" at bounding box center [711, 352] width 471 height 48
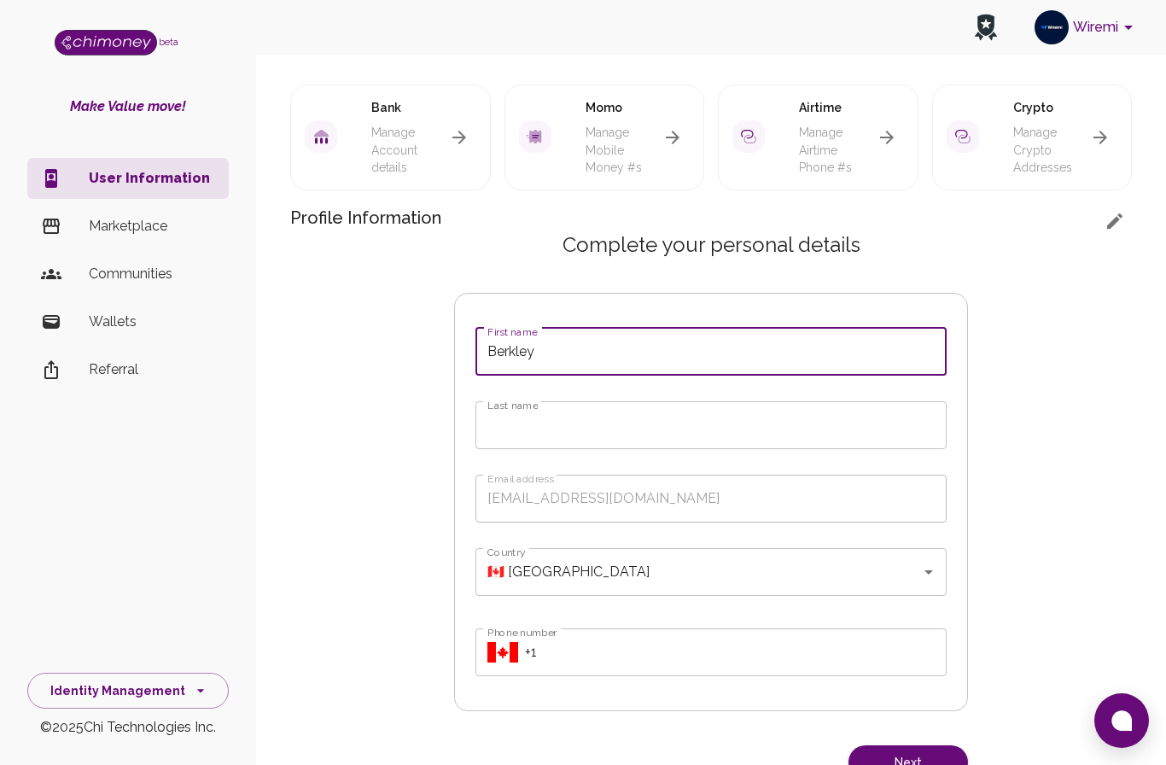
type input "Berkley"
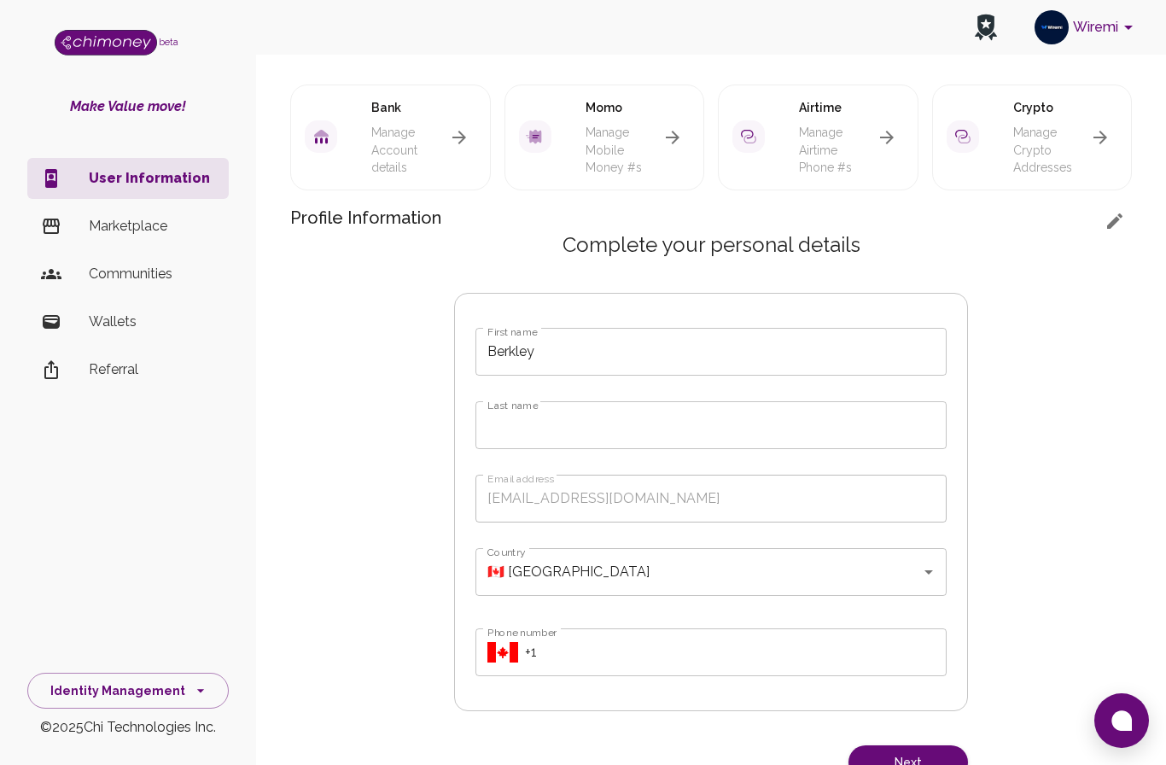
click at [586, 431] on input "Last name" at bounding box center [711, 425] width 471 height 48
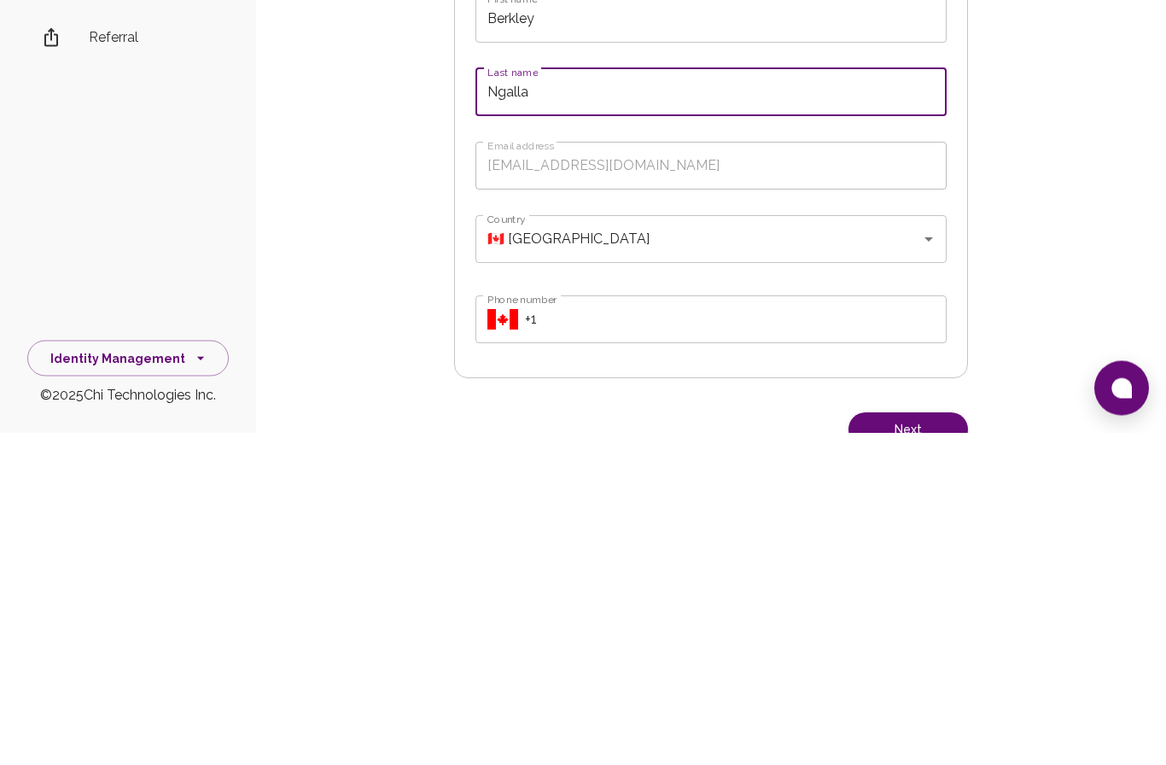
type input "Ngalla"
click at [658, 628] on input "Phone number" at bounding box center [736, 652] width 422 height 48
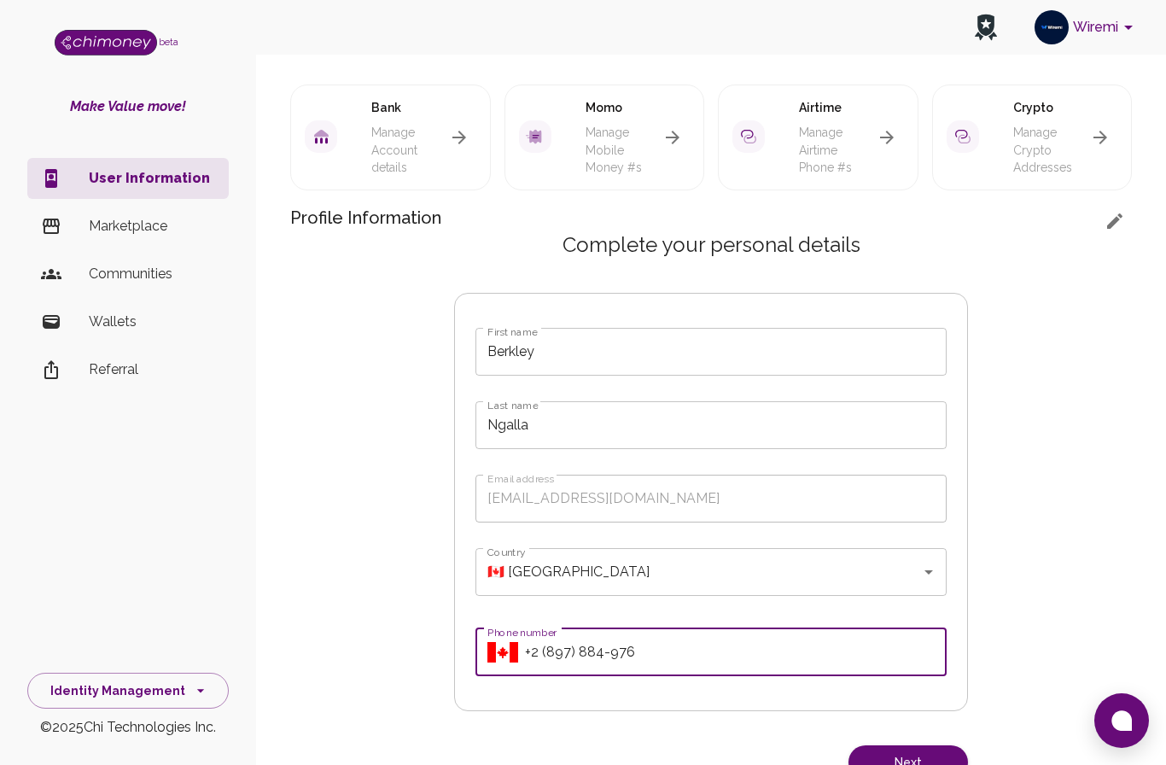
type input "+2 (897) 884-976"
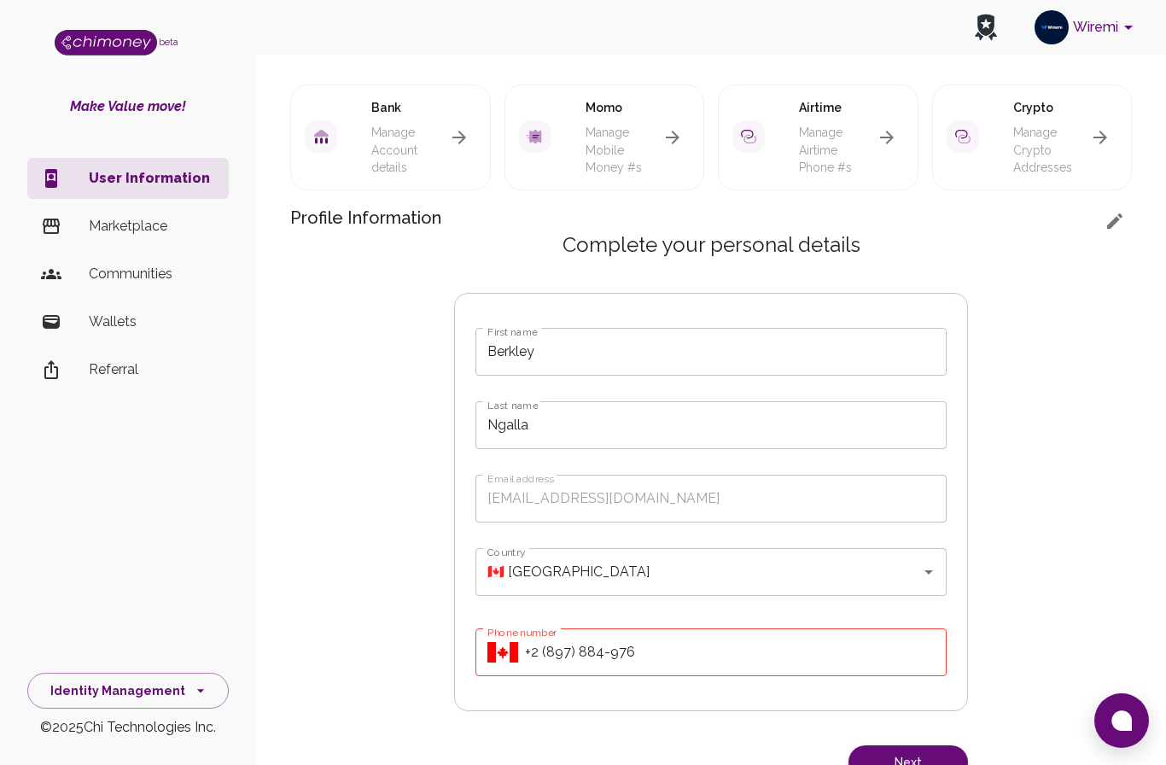
click at [925, 760] on button "Next" at bounding box center [909, 762] width 120 height 35
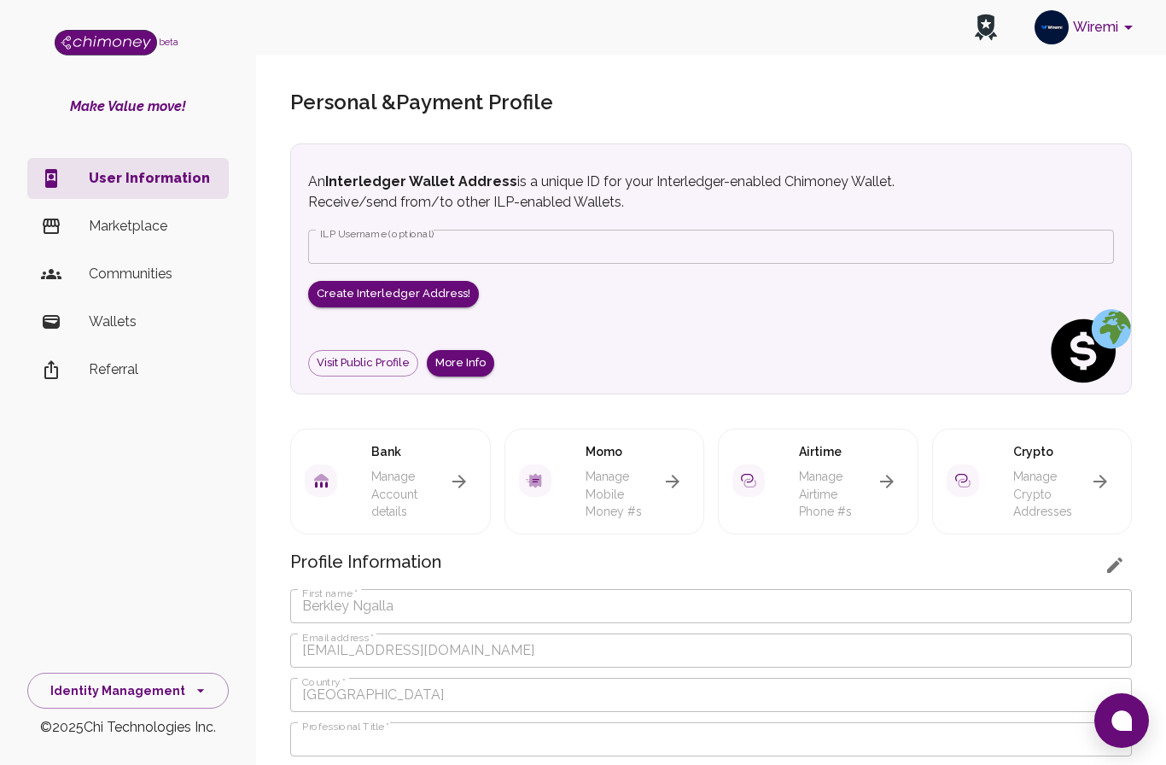
scroll to position [0, 0]
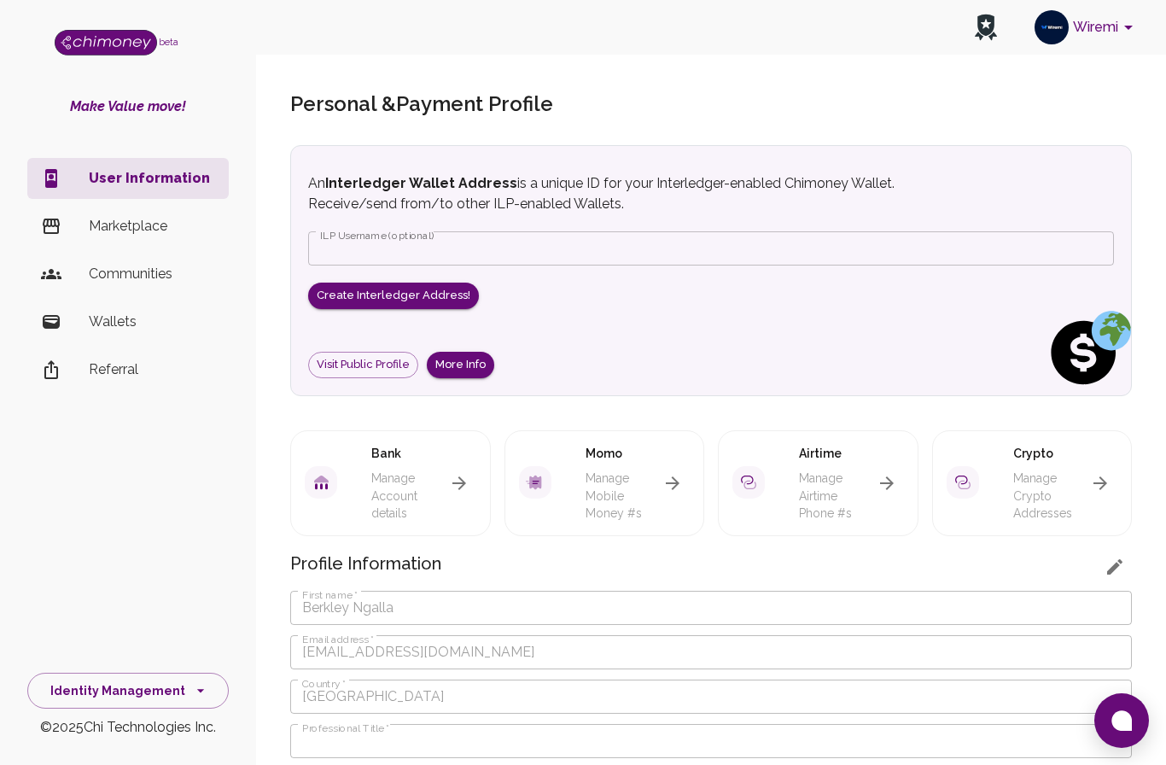
click at [152, 241] on li "Marketplace" at bounding box center [127, 226] width 201 height 41
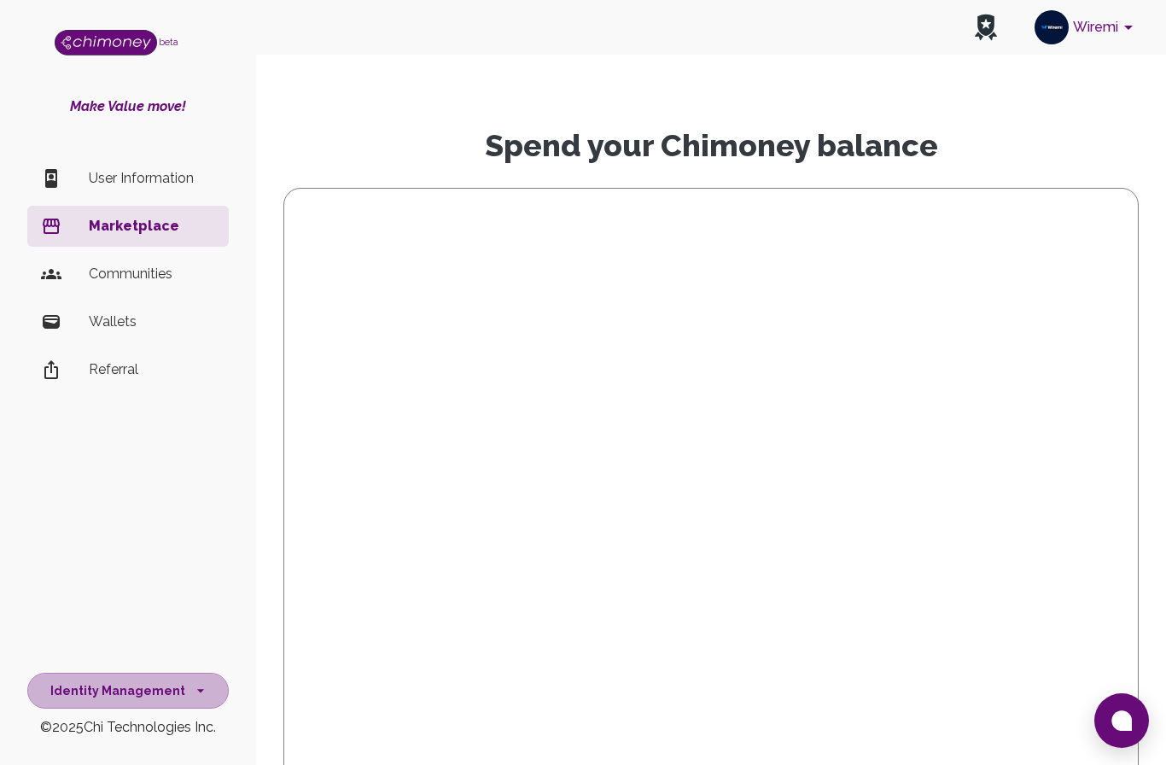
click at [131, 697] on button "Identity Management" at bounding box center [127, 691] width 201 height 37
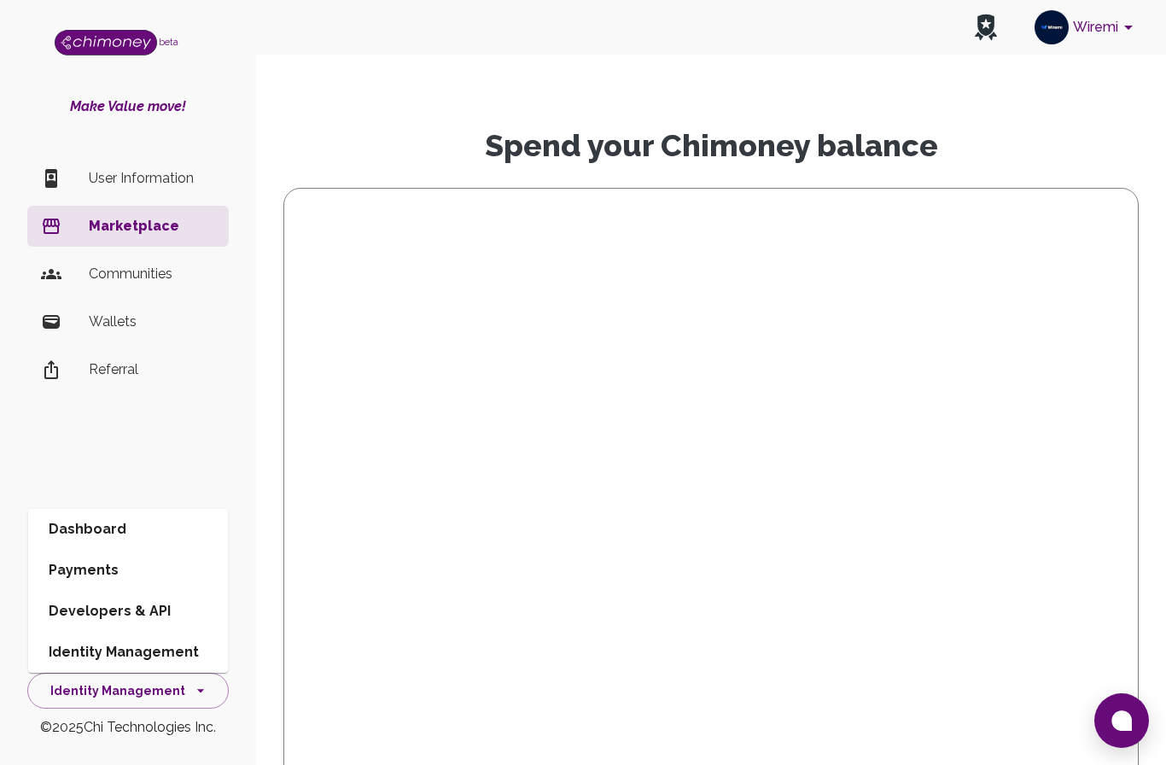
click at [110, 535] on li "Dashboard" at bounding box center [128, 529] width 200 height 41
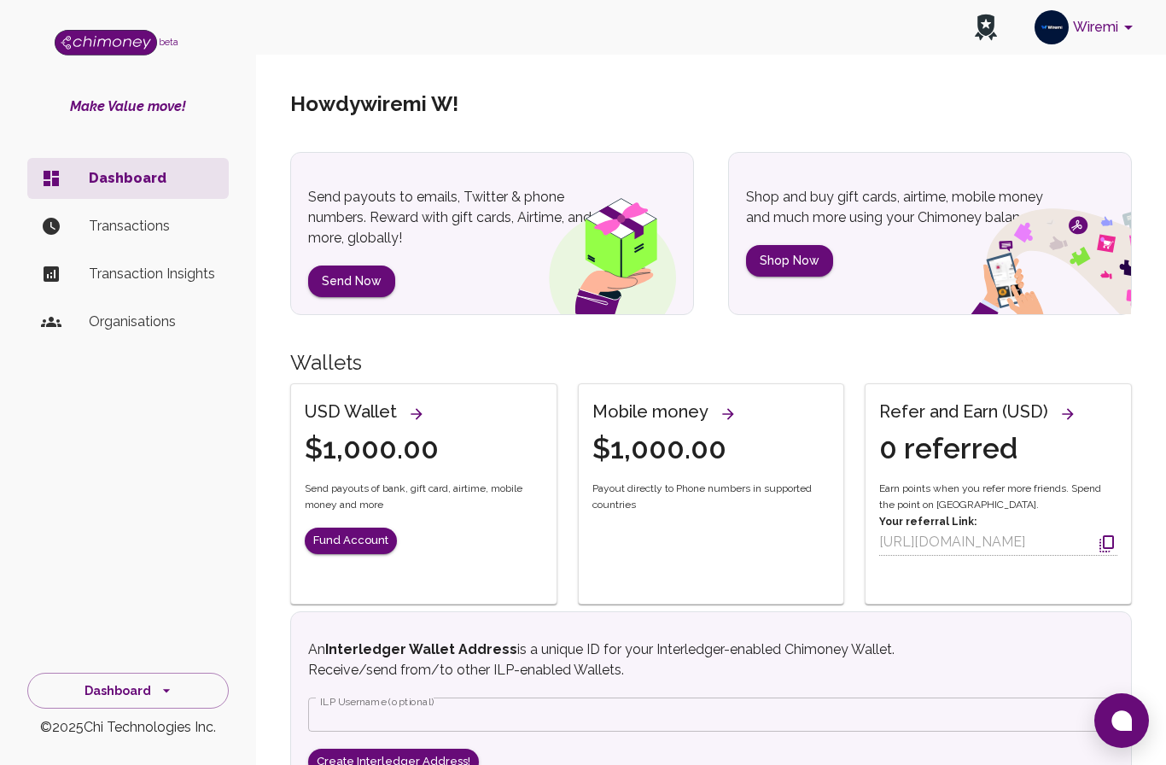
click at [1116, 28] on button "Wiremi" at bounding box center [1087, 27] width 118 height 44
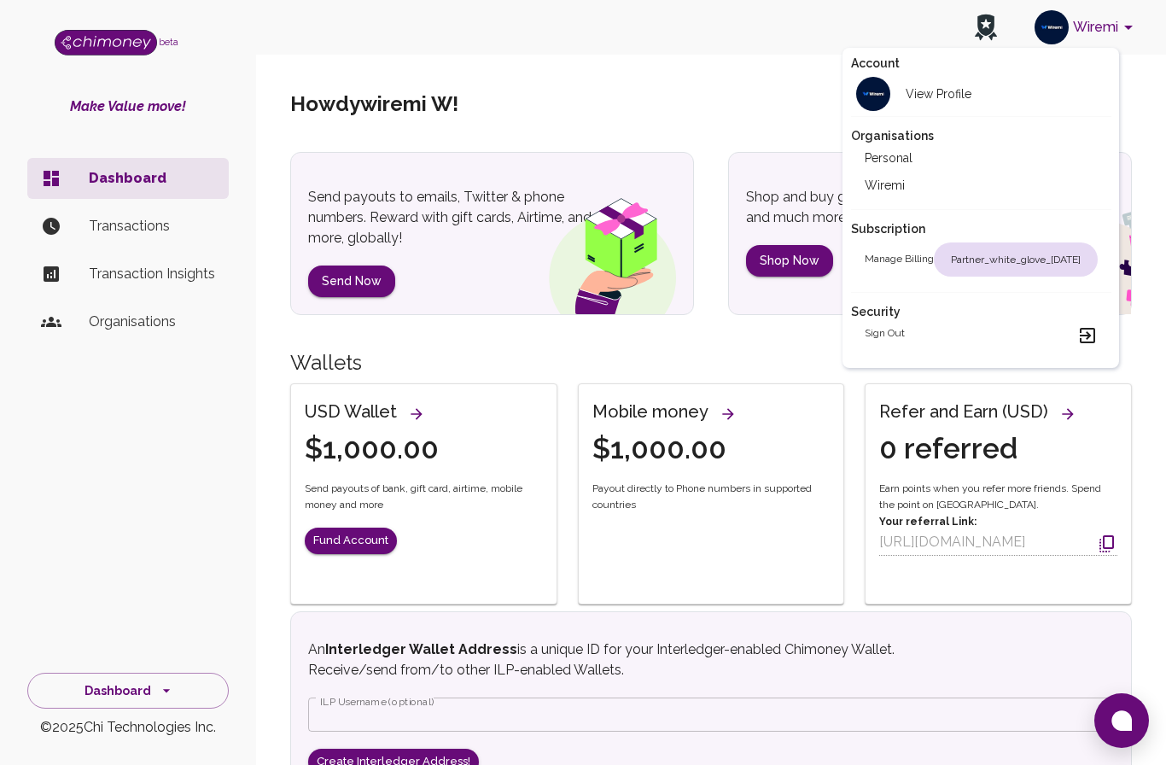
click at [892, 185] on li "Wiremi" at bounding box center [981, 185] width 260 height 27
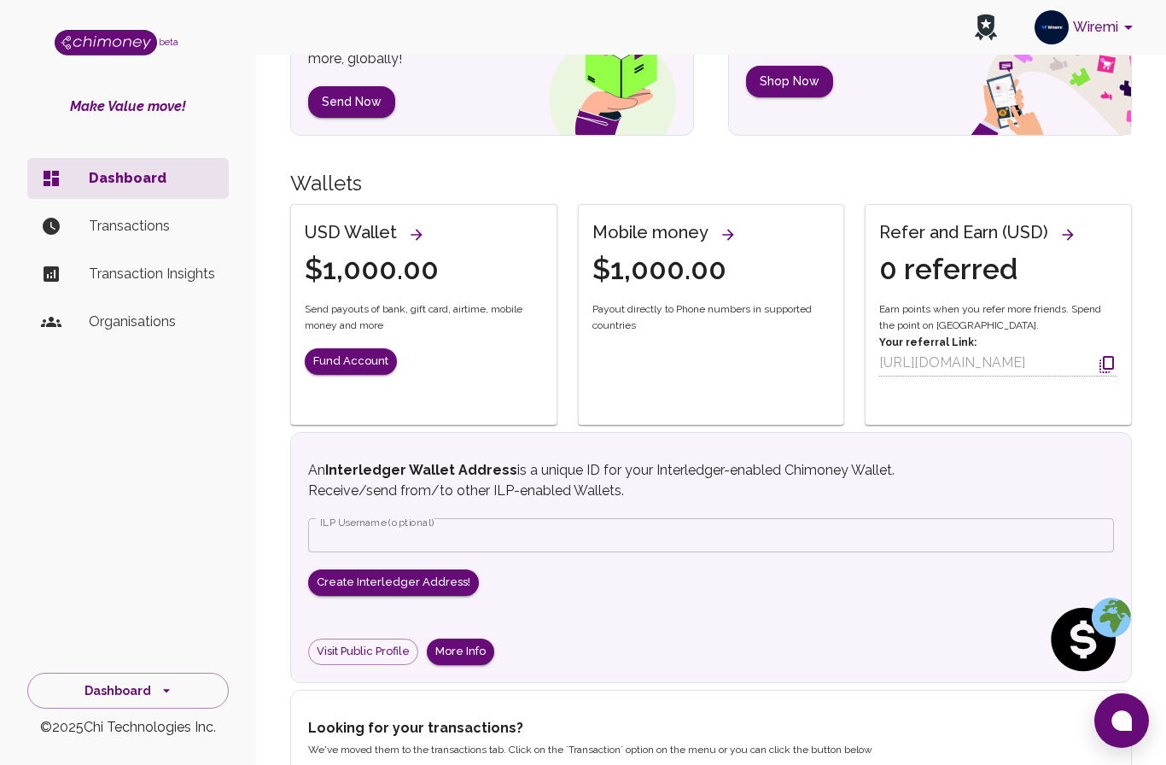
scroll to position [184, 0]
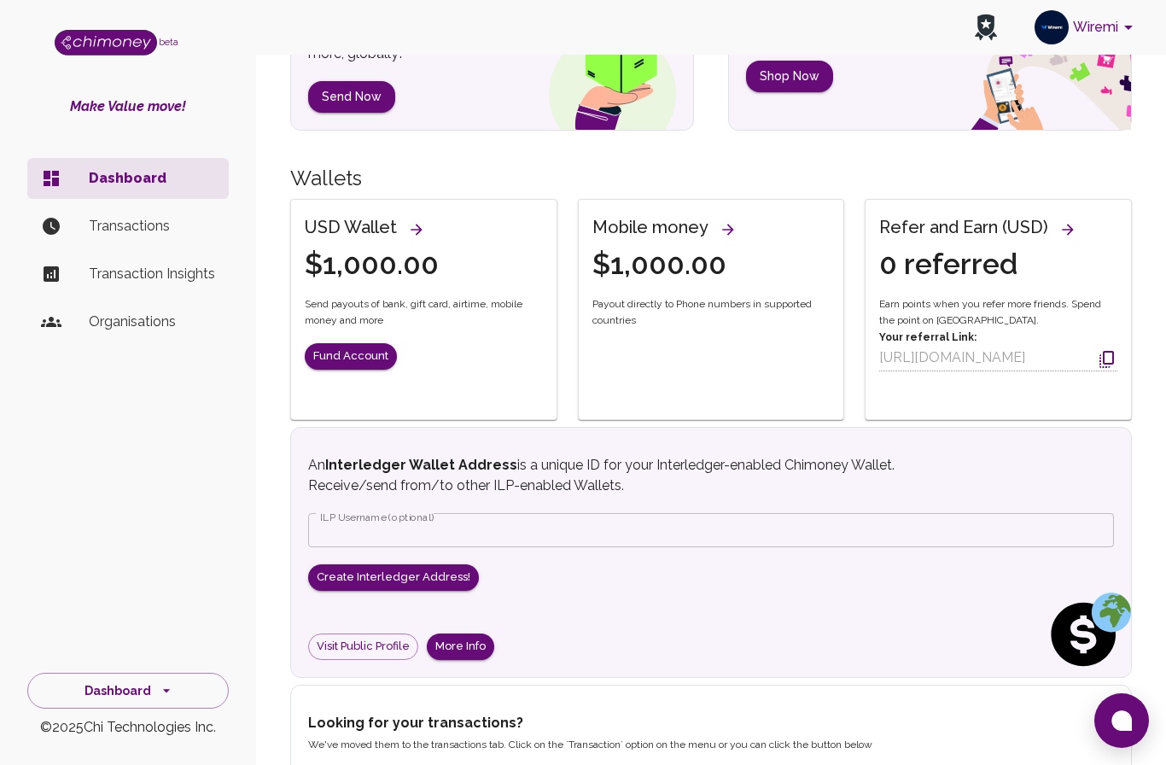
click at [374, 361] on button "Fund Account" at bounding box center [351, 356] width 92 height 26
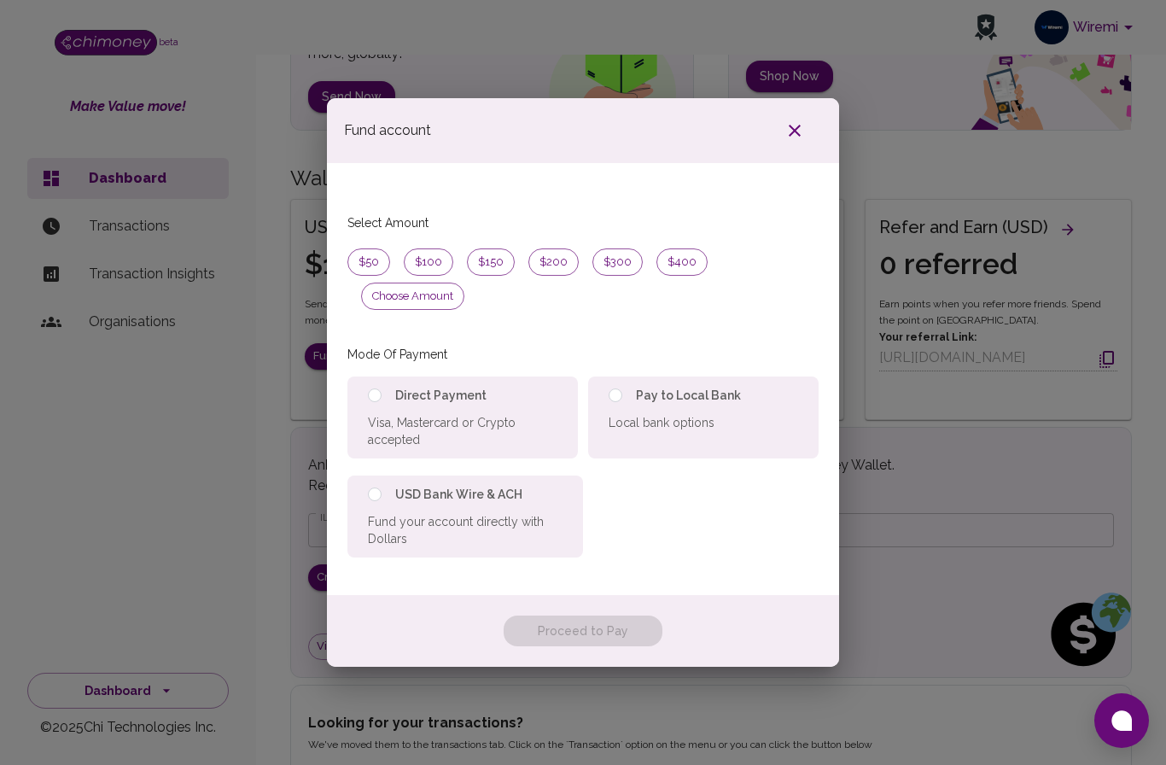
click at [497, 271] on span "$150" at bounding box center [491, 262] width 46 height 17
click at [380, 402] on input "radio" at bounding box center [375, 395] width 14 height 14
radio input "true"
click at [598, 647] on button "Proceed to Pay" at bounding box center [583, 632] width 159 height 32
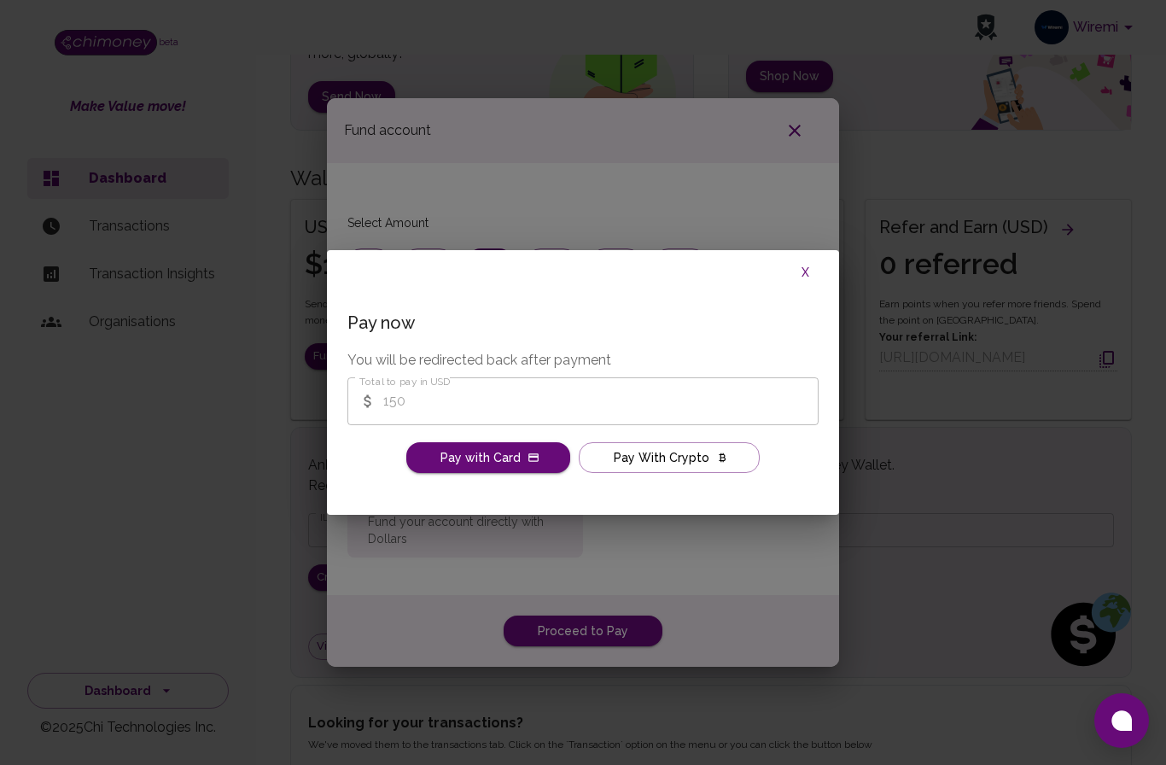
click at [658, 469] on span "Pay with Crypto" at bounding box center [662, 457] width 96 height 21
click at [639, 469] on span "Pay with Crypto" at bounding box center [662, 457] width 96 height 21
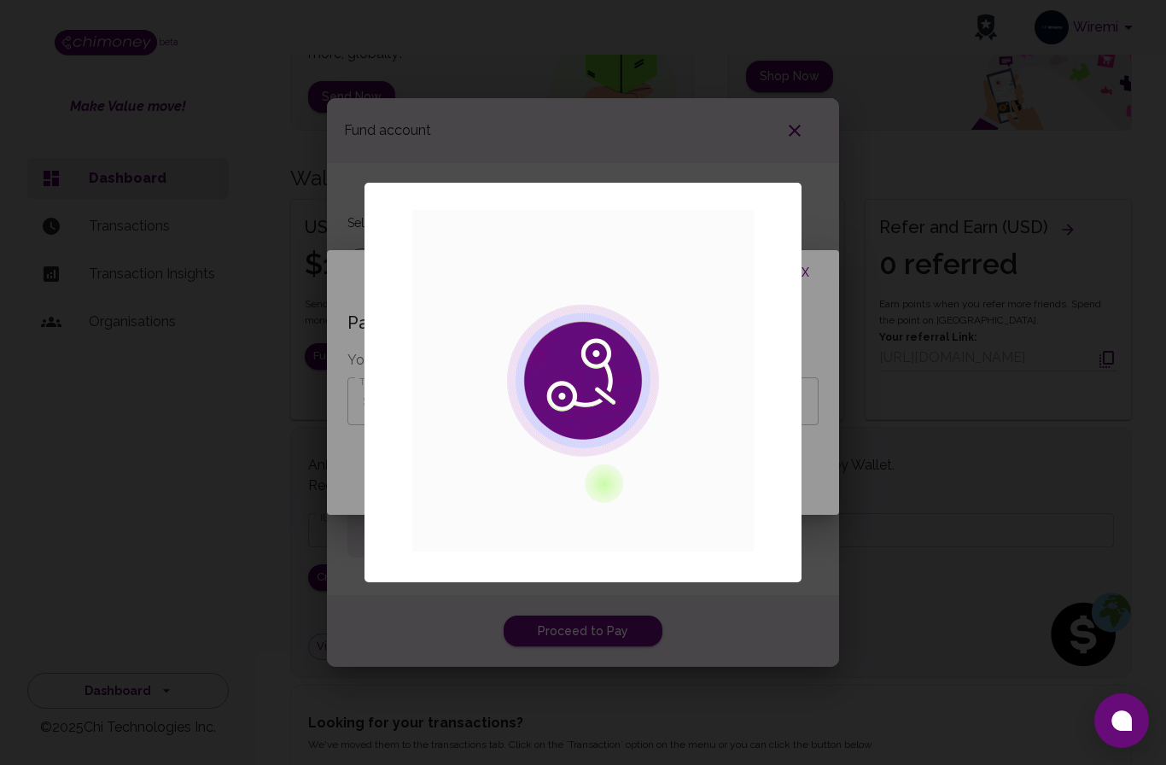
click at [919, 399] on div "× OK No Cancel" at bounding box center [583, 382] width 1166 height 765
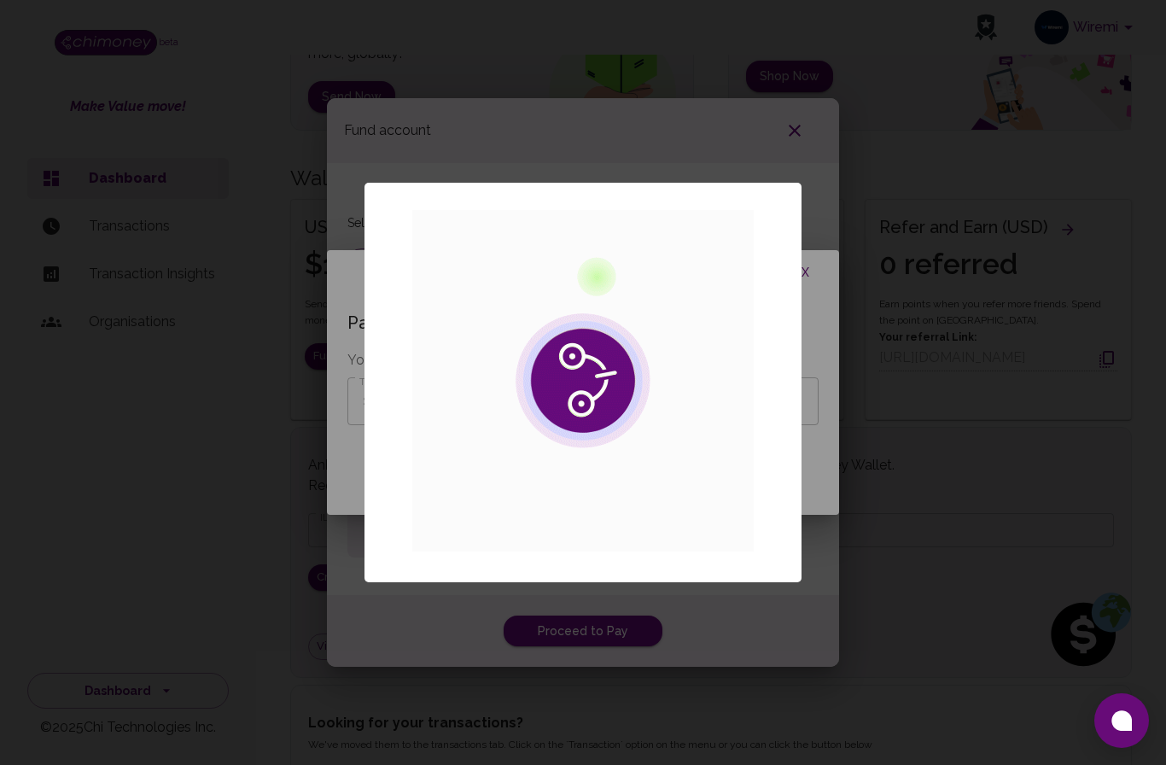
click at [812, 172] on div "× OK No Cancel" at bounding box center [583, 382] width 1166 height 765
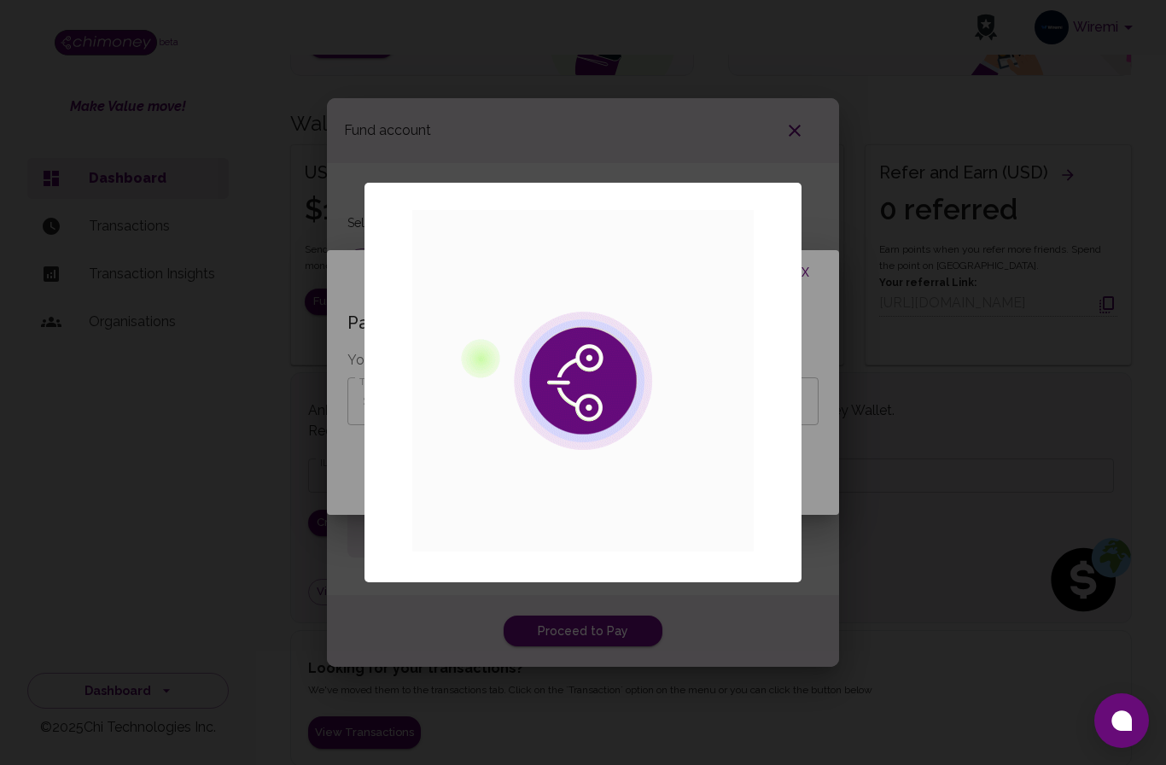
scroll to position [245, 0]
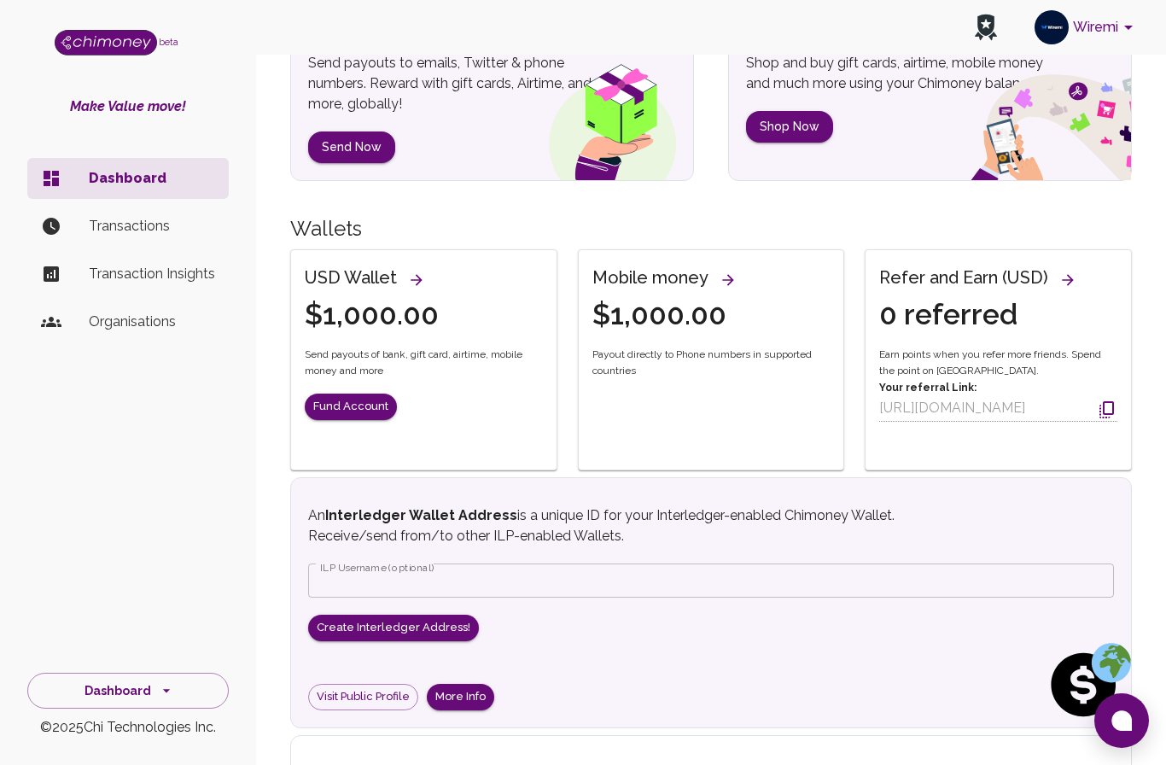
scroll to position [137, 0]
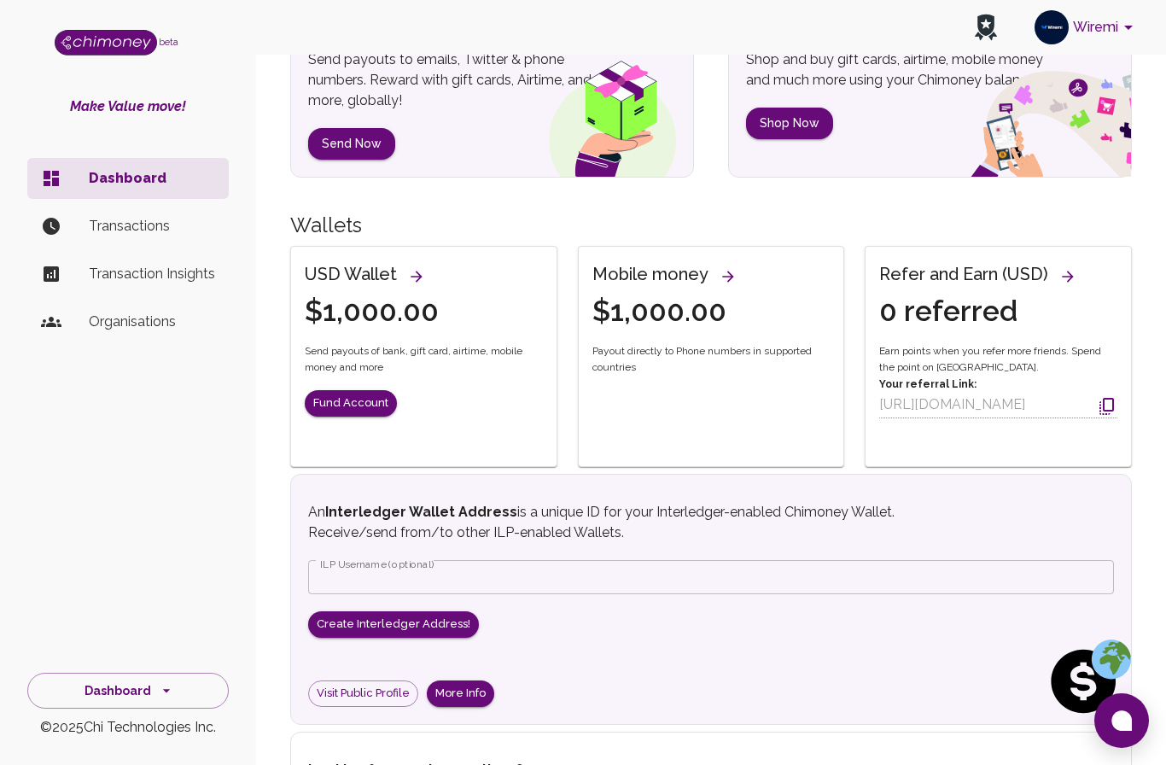
click at [125, 312] on p "Organisations" at bounding box center [152, 322] width 126 height 20
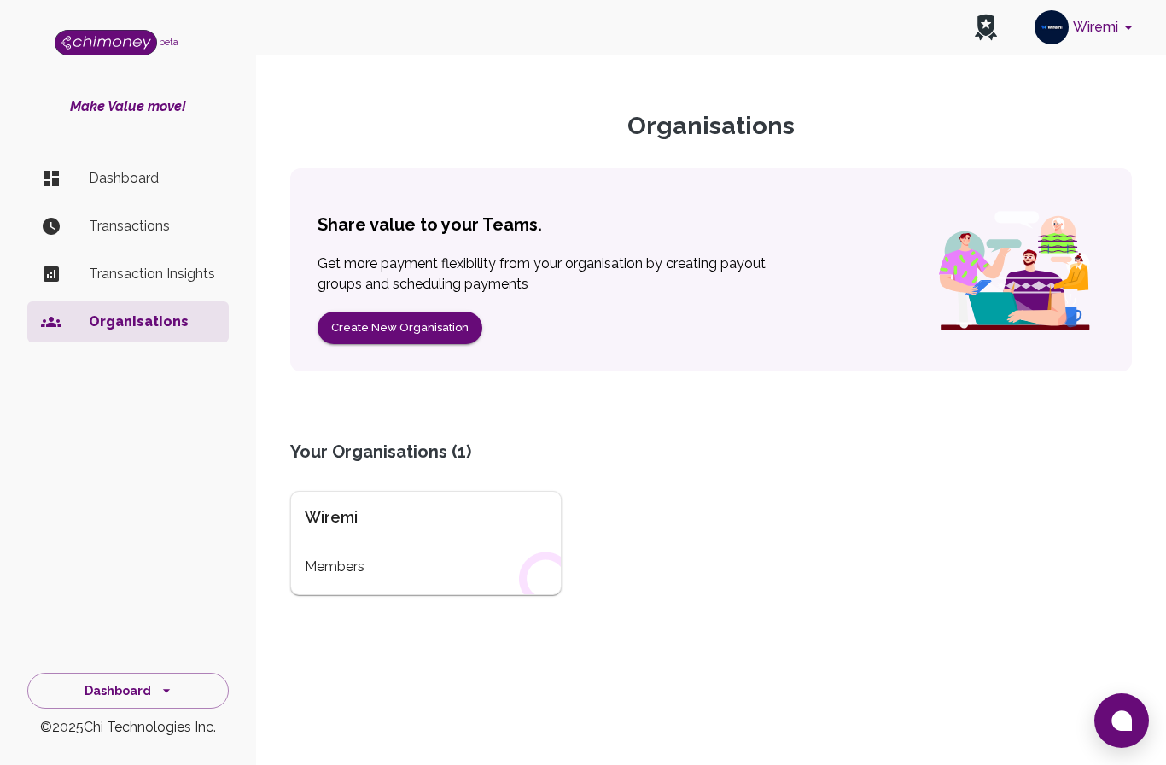
click at [368, 564] on div "Members" at bounding box center [426, 567] width 242 height 20
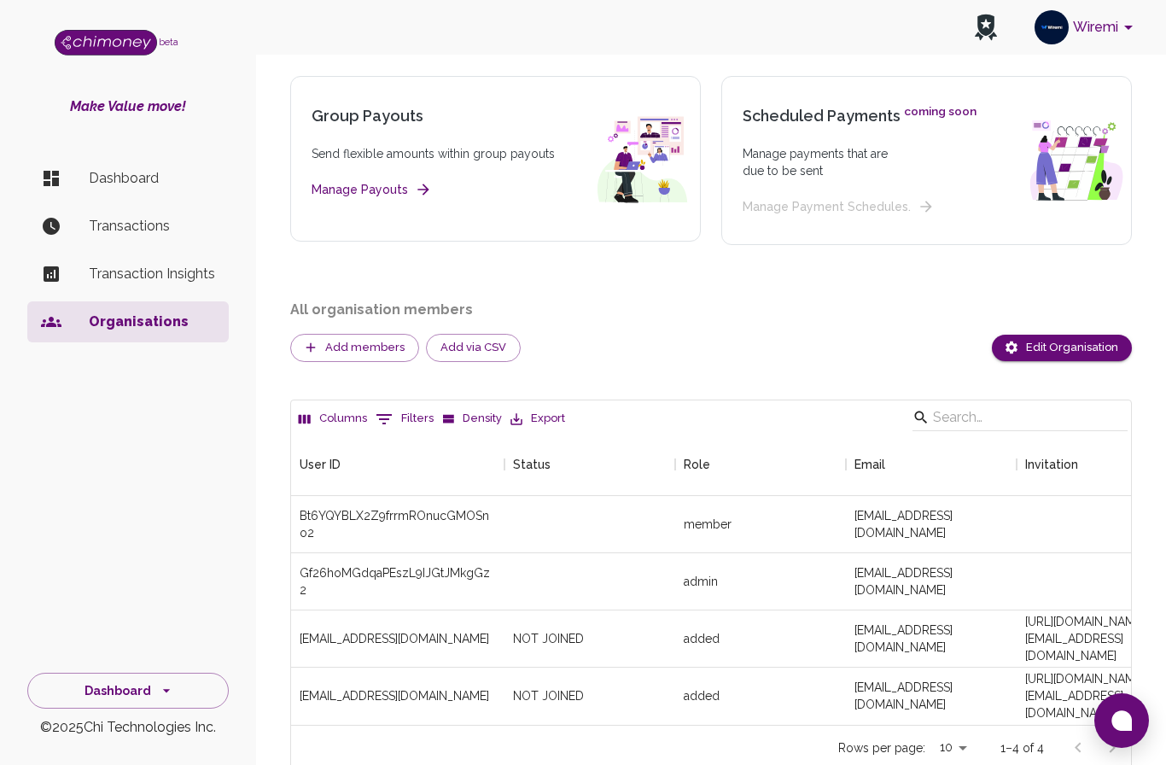
scroll to position [145, 0]
